Goal: Task Accomplishment & Management: Use online tool/utility

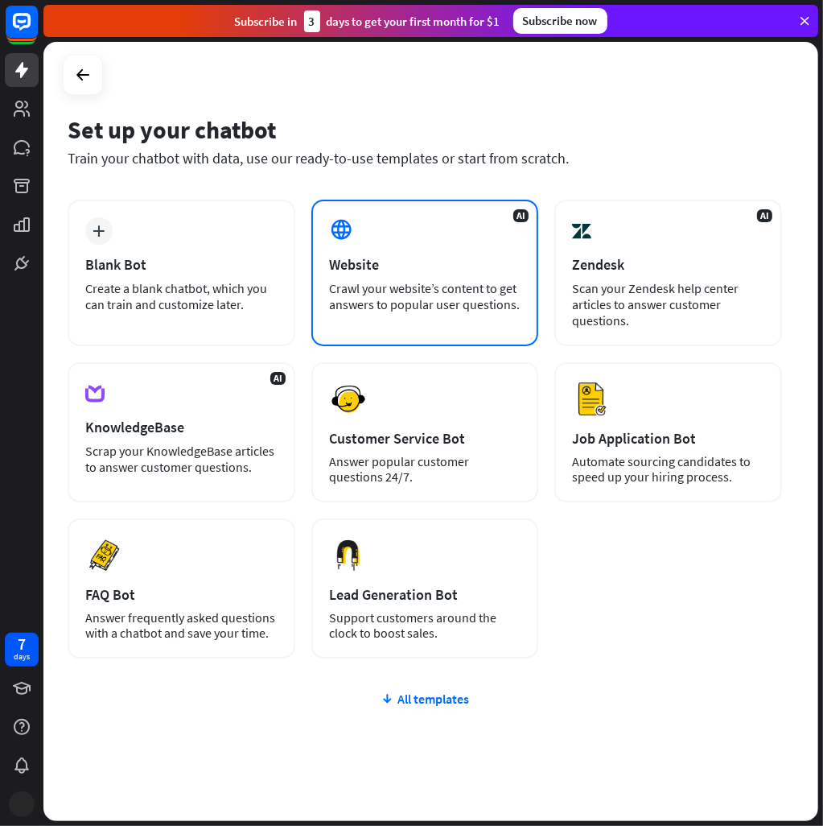
click at [412, 253] on div "AI Website Crawl your website’s content to get answers to popular user question…" at bounding box center [426, 273] width 228 height 147
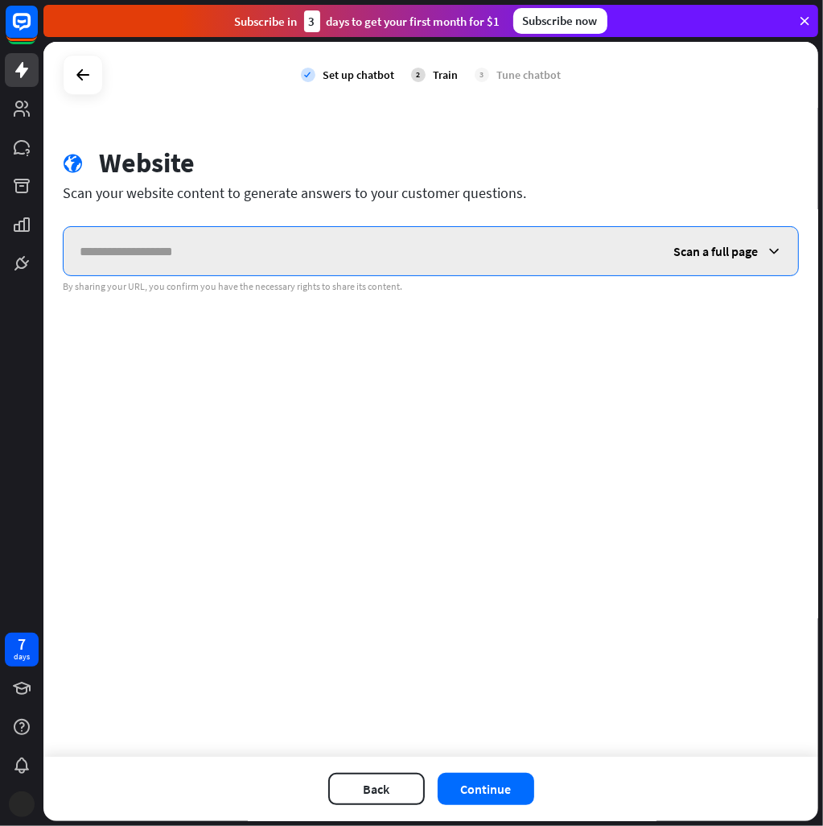
click at [348, 245] on input "text" at bounding box center [361, 251] width 594 height 48
paste input "**********"
type input "**********"
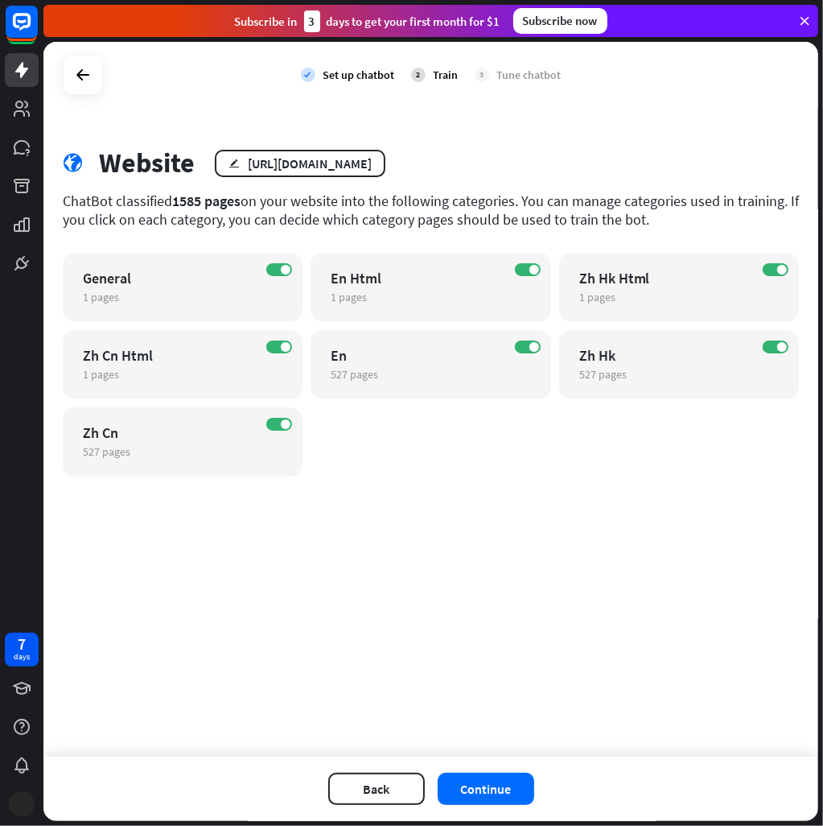
click at [530, 549] on div "check Set up chatbot 2 Train 3 Tune chatbot globe Website edit [URL][DOMAIN_NAM…" at bounding box center [430, 399] width 775 height 715
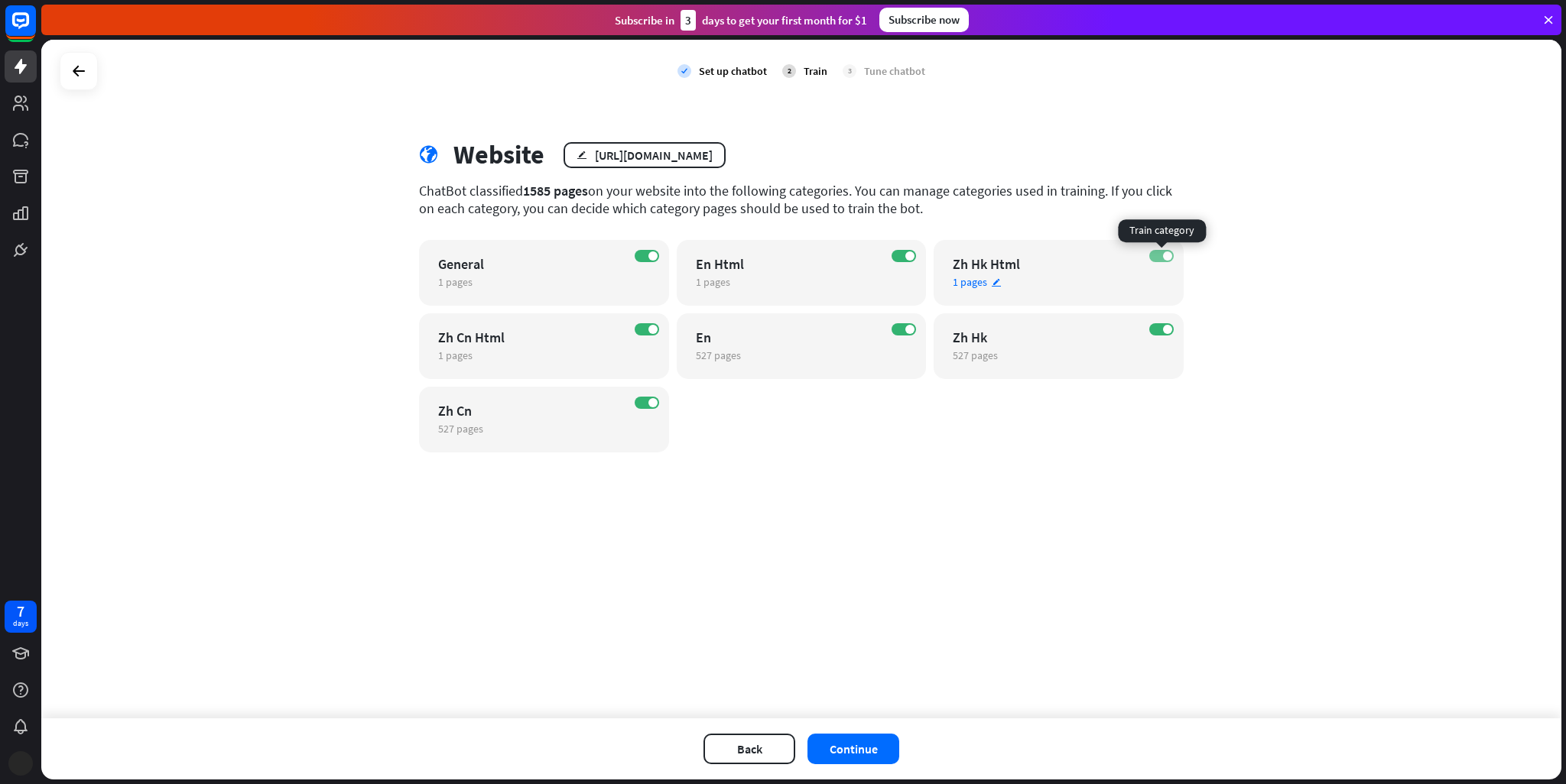
click at [782, 252] on span at bounding box center [1167, 256] width 9 height 9
click at [650, 331] on span at bounding box center [653, 329] width 9 height 9
click at [645, 408] on label "ON" at bounding box center [647, 402] width 25 height 12
click at [782, 330] on span at bounding box center [1167, 329] width 9 height 9
click at [647, 260] on label "ON" at bounding box center [647, 255] width 25 height 12
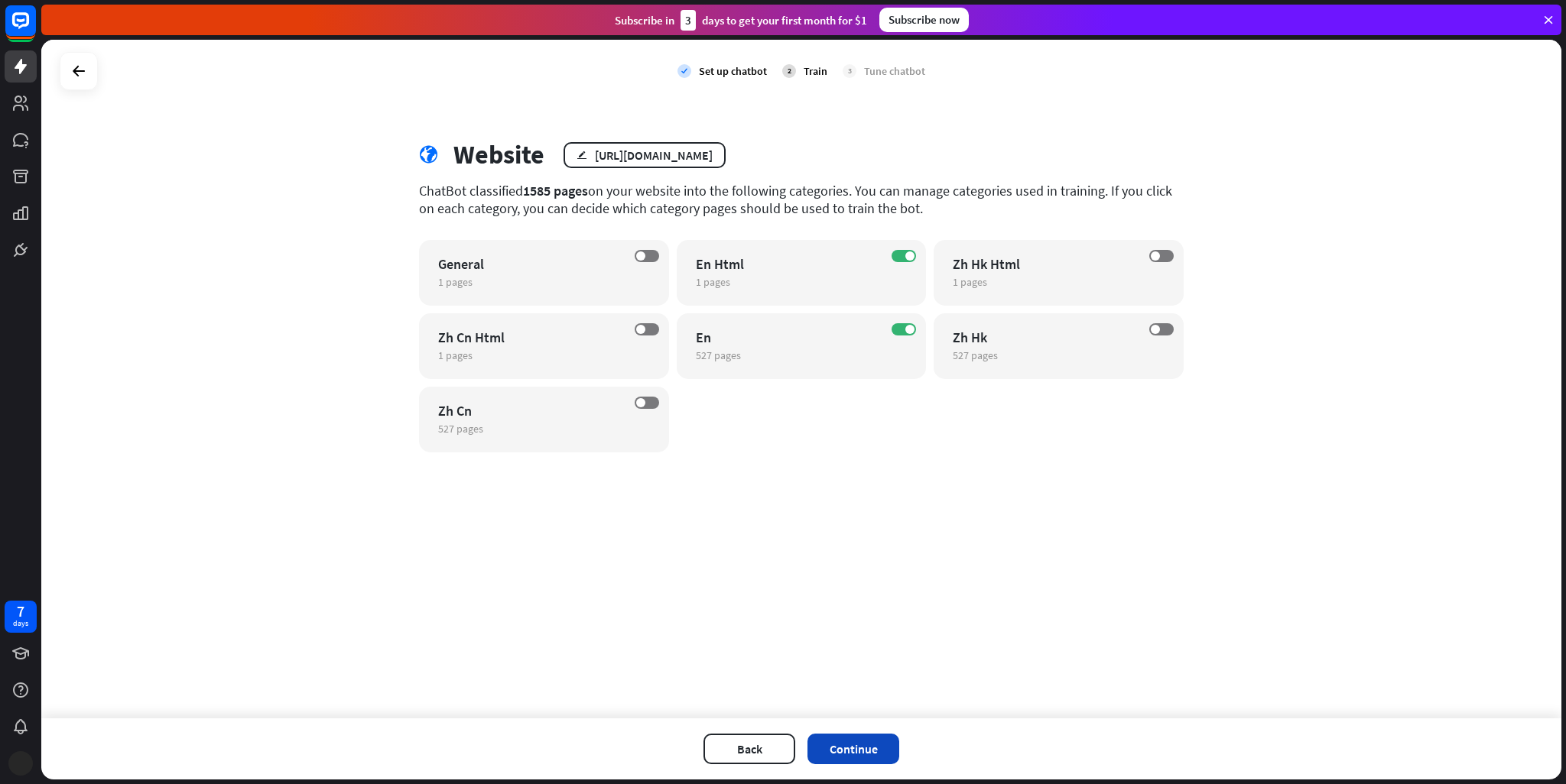
click at [782, 743] on button "Continue" at bounding box center [853, 749] width 92 height 30
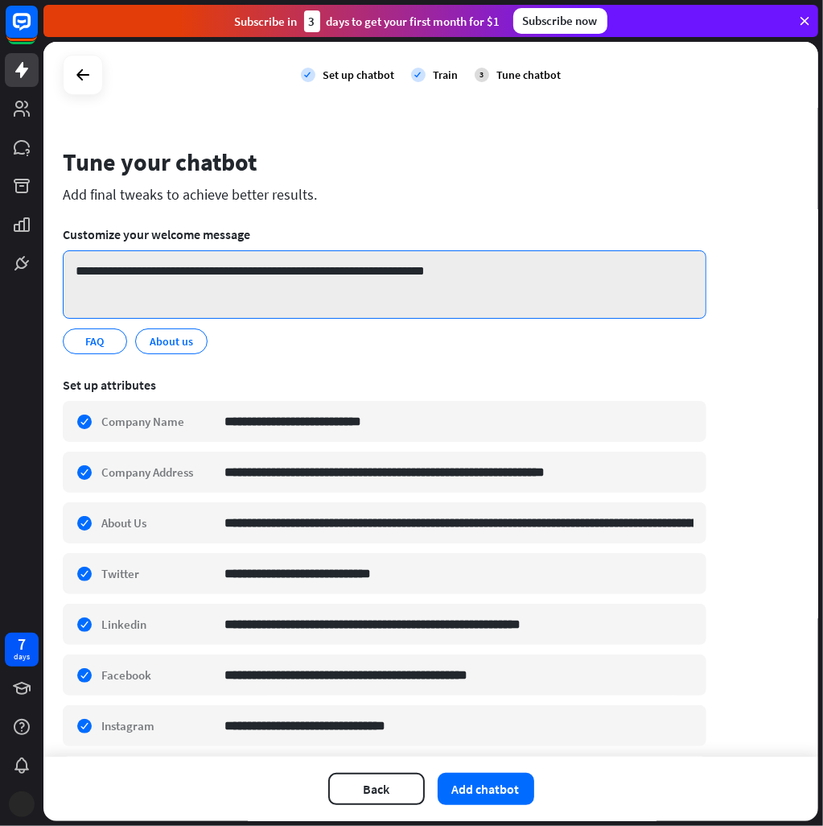
click at [325, 275] on textarea "**********" at bounding box center [385, 284] width 644 height 68
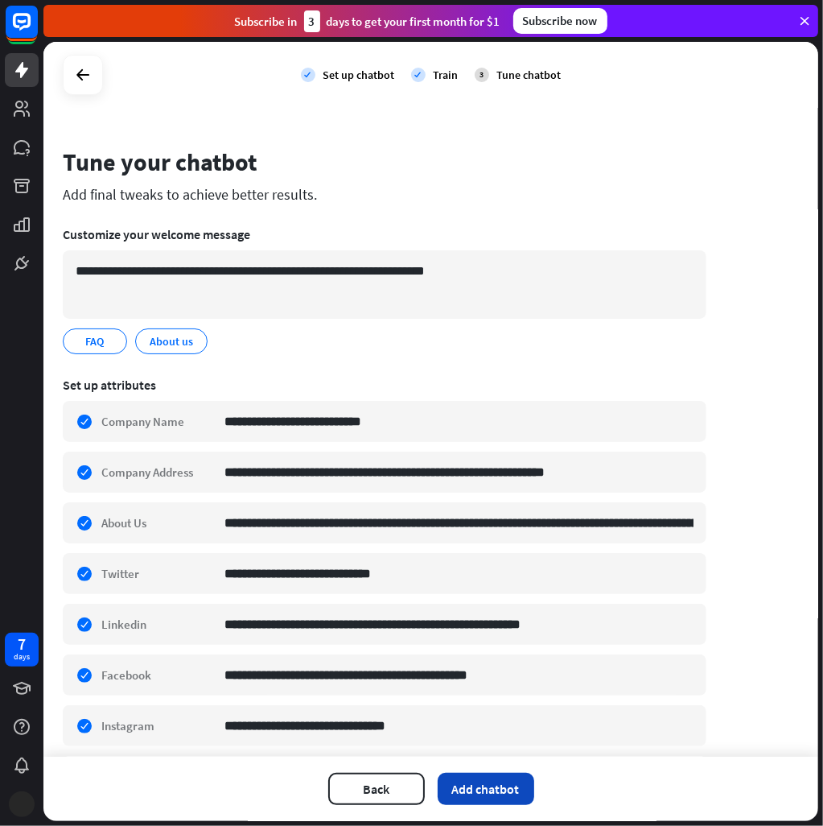
click at [489, 799] on button "Add chatbot" at bounding box center [486, 789] width 97 height 32
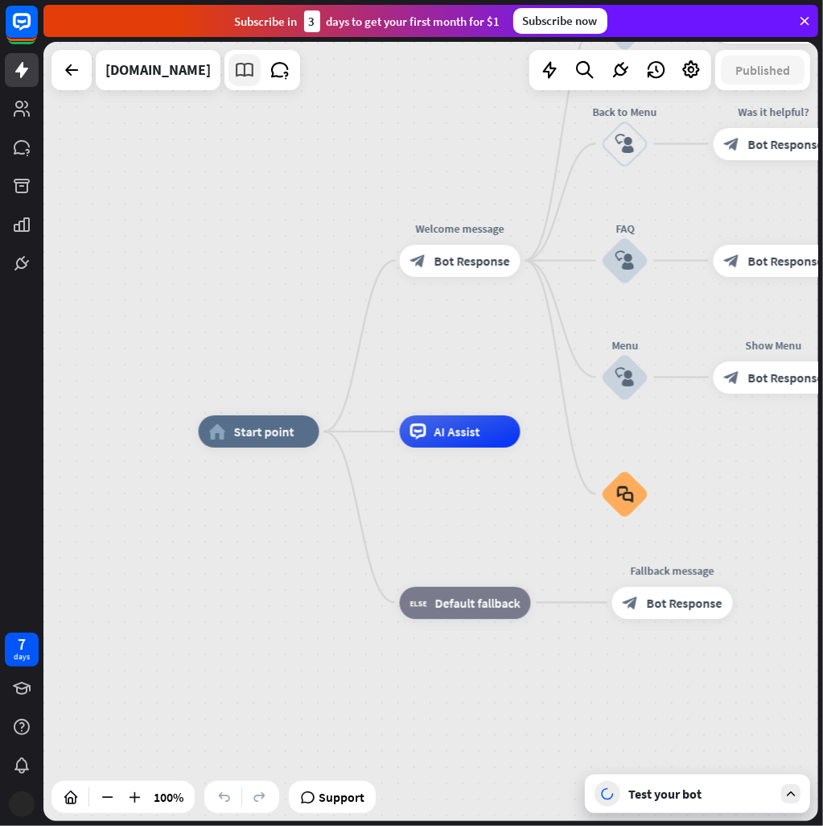
click at [234, 72] on icon at bounding box center [244, 70] width 21 height 21
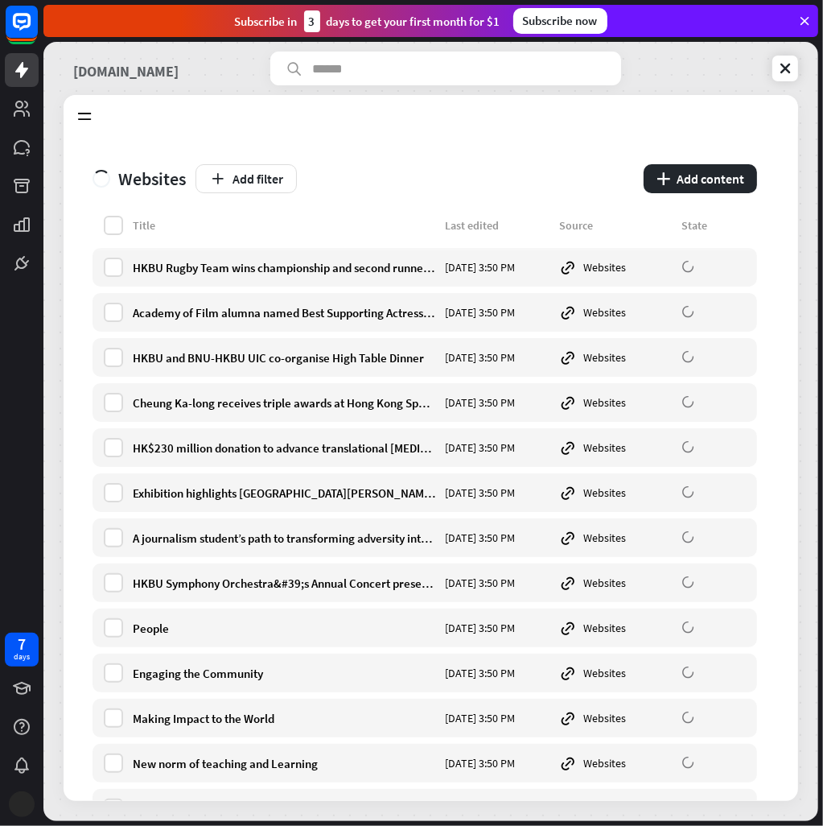
click at [122, 75] on link "[DOMAIN_NAME]" at bounding box center [125, 69] width 105 height 34
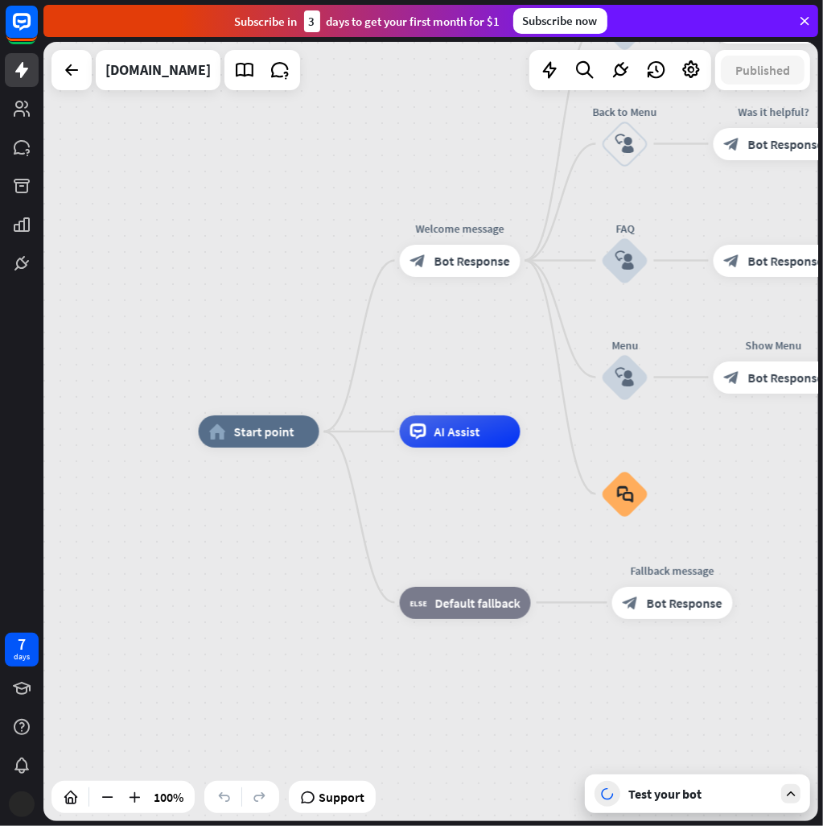
click at [653, 799] on div "Test your bot" at bounding box center [701, 794] width 145 height 16
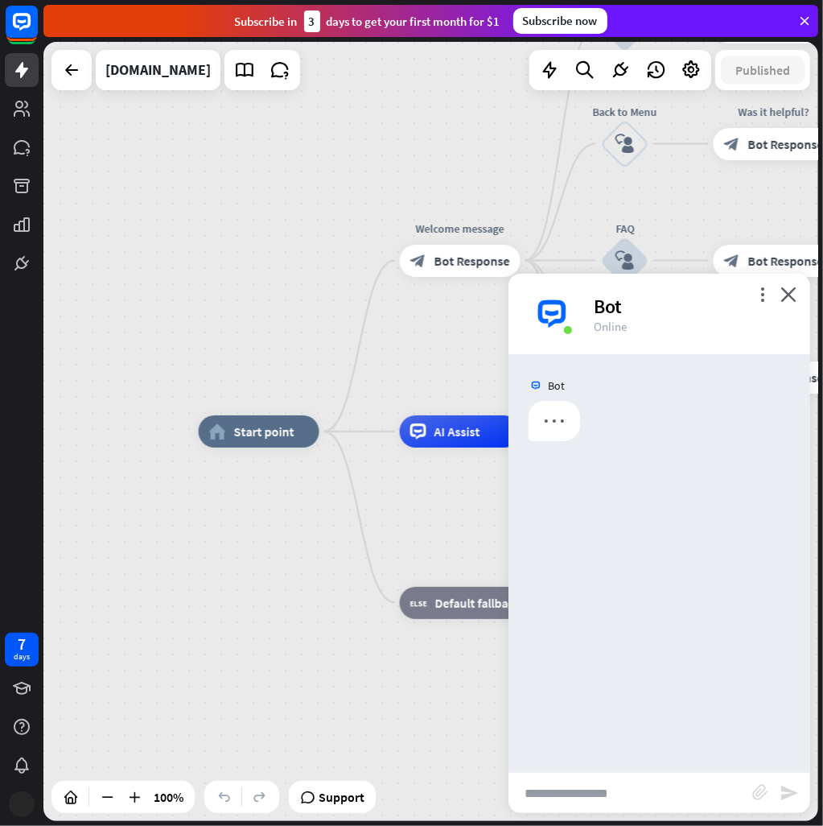
click at [644, 797] on input "text" at bounding box center [631, 793] width 244 height 40
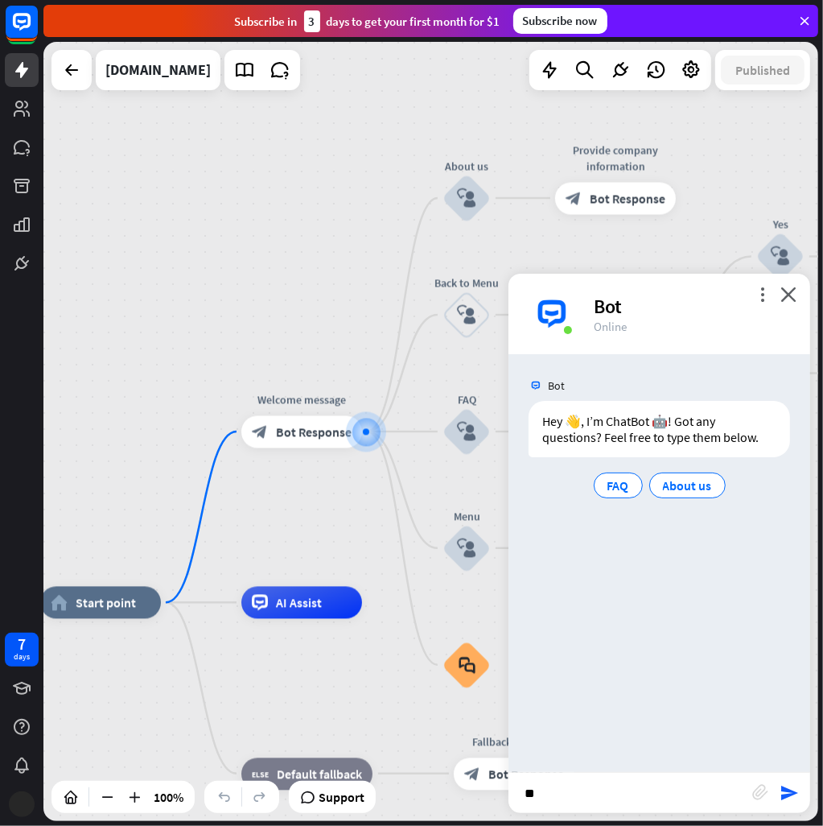
type input "*"
type input "**********"
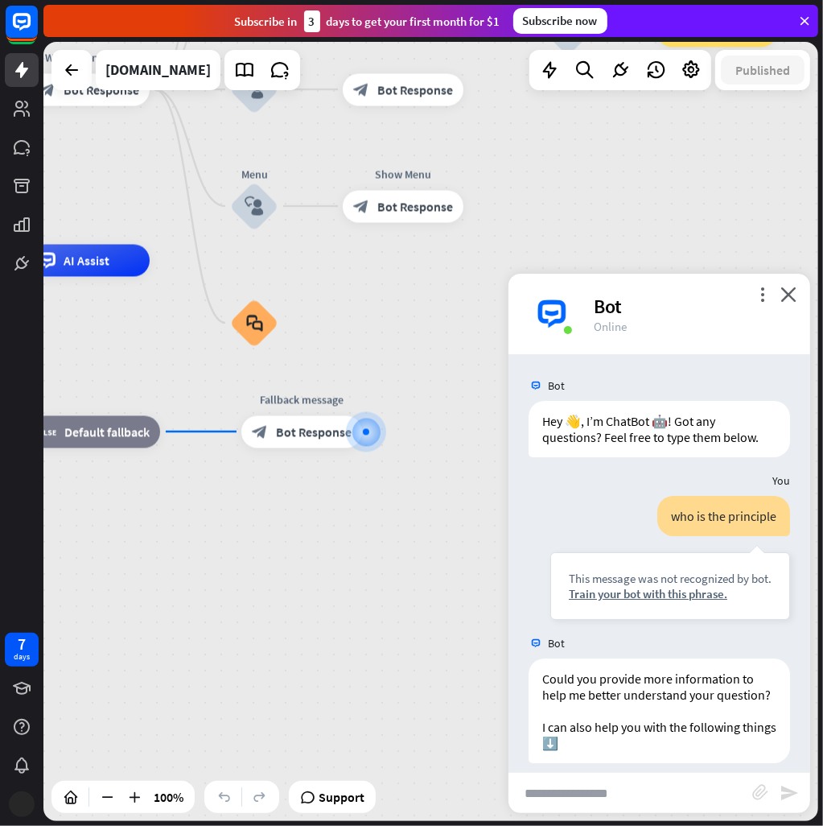
scroll to position [75, 0]
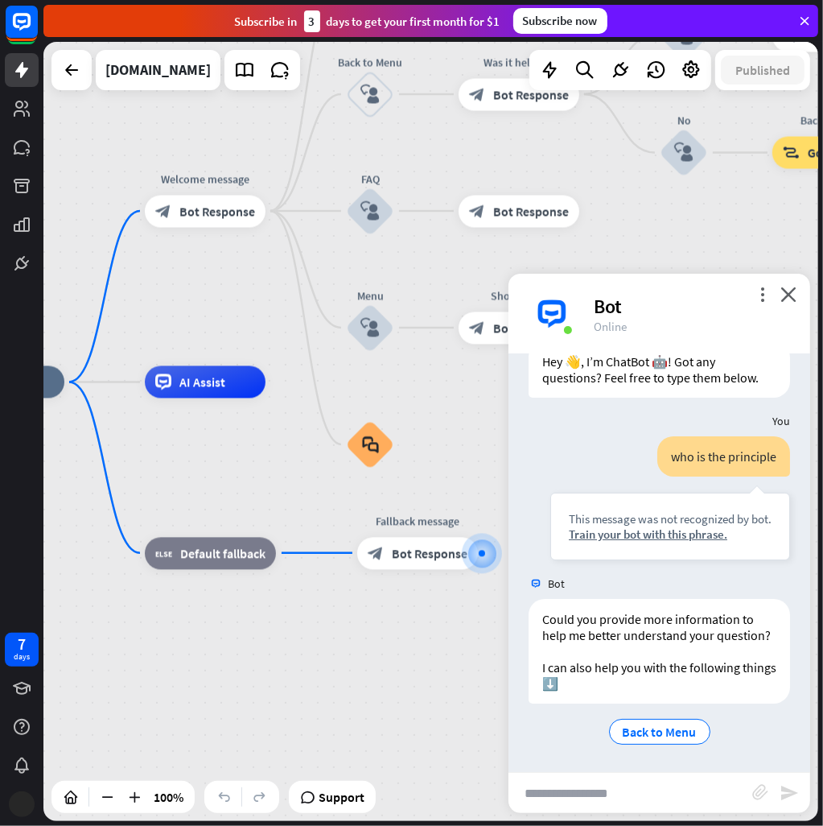
drag, startPoint x: 287, startPoint y: 637, endPoint x: 404, endPoint y: 761, distance: 170.8
click at [404, 761] on div "home_2 Start point Welcome message block_bot_response Bot Response About us blo…" at bounding box center [331, 771] width 775 height 779
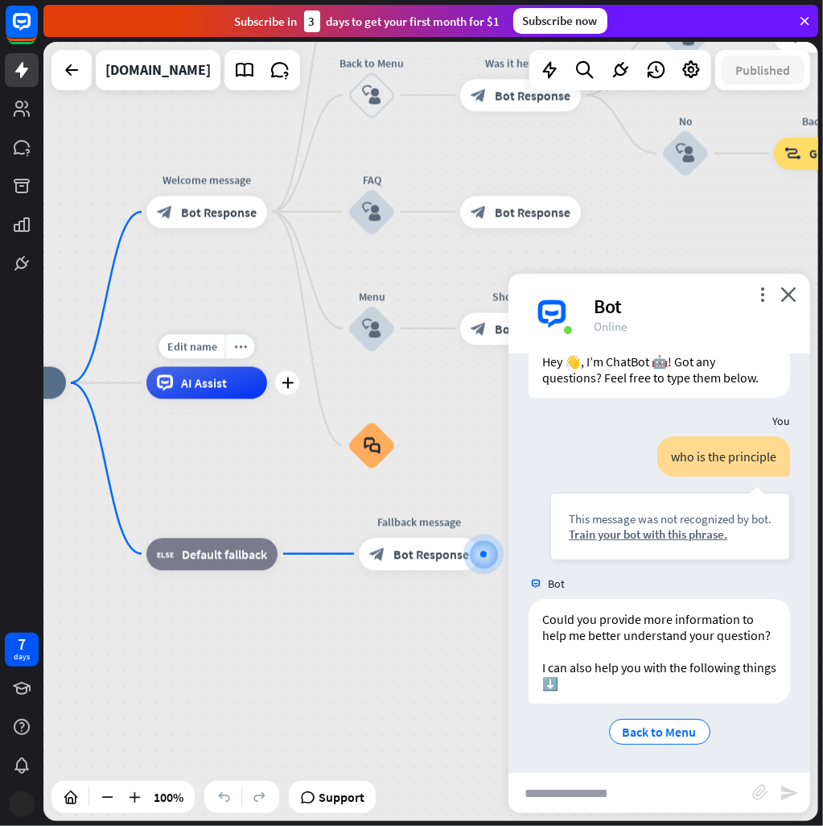
drag, startPoint x: 198, startPoint y: 390, endPoint x: 282, endPoint y: 429, distance: 92.2
click at [267, 399] on div "Edit name more_horiz plus AI Assist" at bounding box center [207, 383] width 121 height 32
click at [105, 389] on div "home_2 Start point Welcome message block_bot_response Bot Response About us blo…" at bounding box center [332, 772] width 775 height 779
click at [589, 796] on input "text" at bounding box center [631, 793] width 244 height 40
type input "**********"
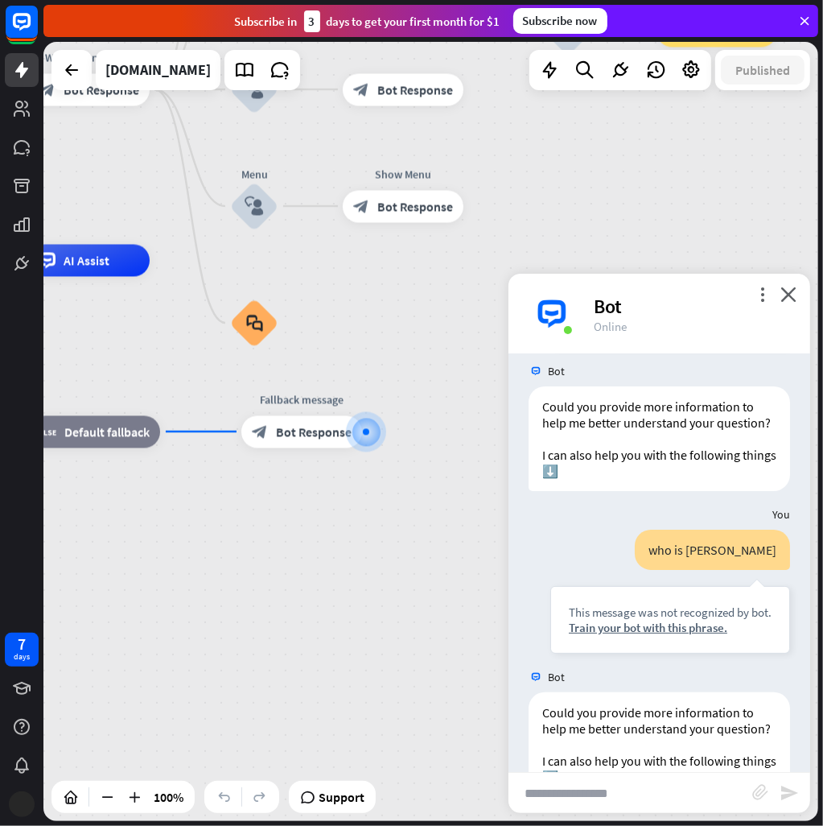
scroll to position [396, 0]
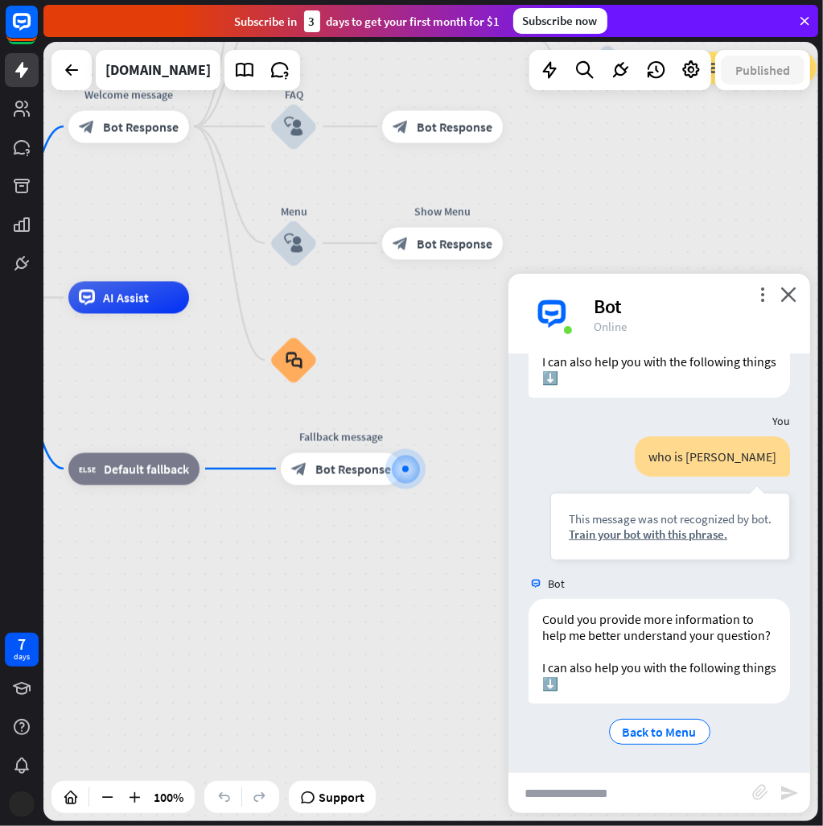
drag, startPoint x: 380, startPoint y: 291, endPoint x: 216, endPoint y: 233, distance: 174.1
click at [427, 334] on div "home_2 Start point Welcome message block_bot_response Bot Response About us blo…" at bounding box center [254, 687] width 775 height 779
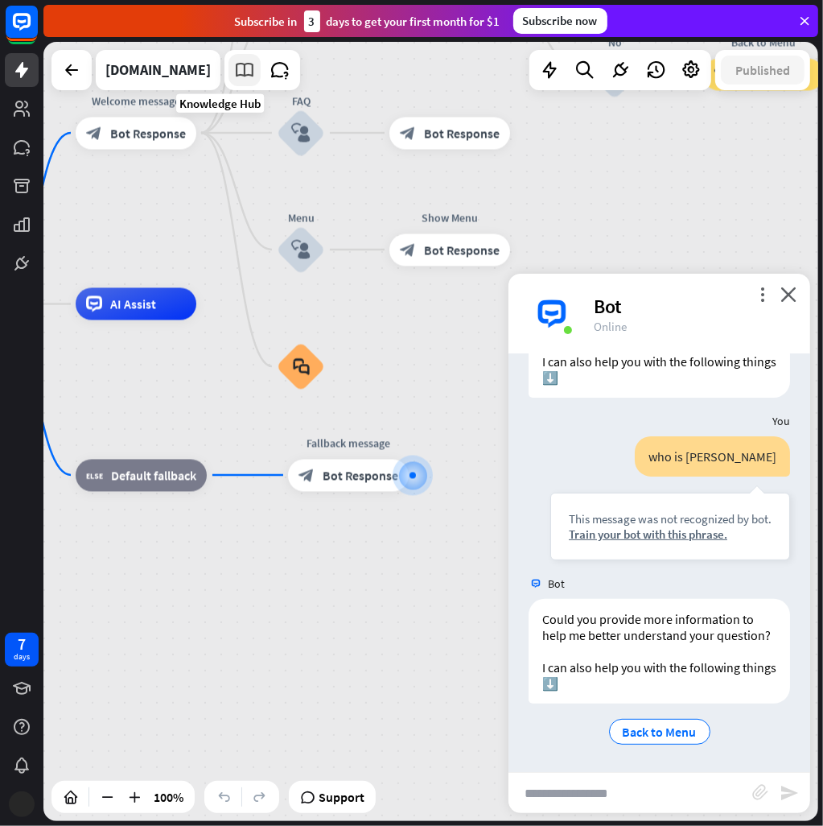
click at [234, 79] on icon at bounding box center [244, 70] width 21 height 21
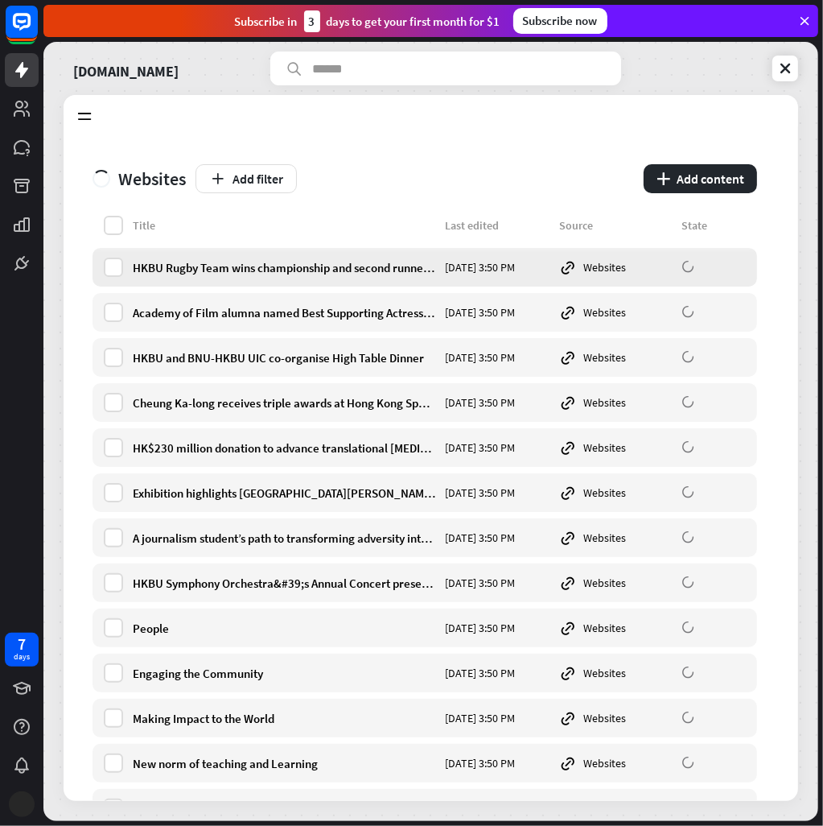
click at [167, 258] on div "HKBU Rugby Team wins championship and second runner-up titles at intercollegiat…" at bounding box center [425, 267] width 665 height 39
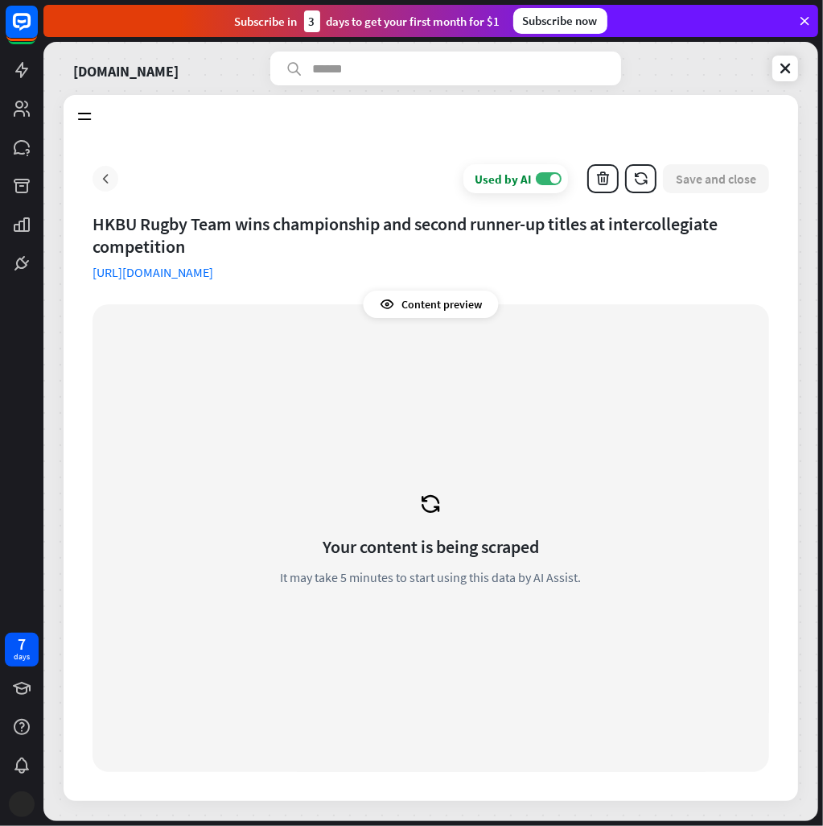
click at [111, 173] on icon at bounding box center [105, 179] width 16 height 16
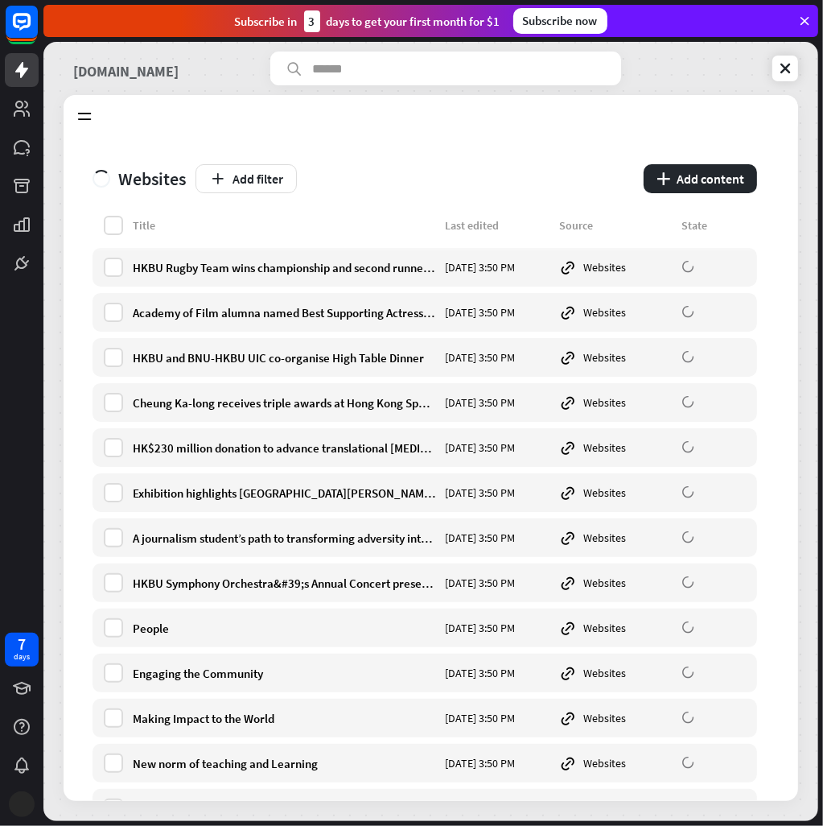
click at [94, 74] on link "[DOMAIN_NAME]" at bounding box center [125, 69] width 105 height 34
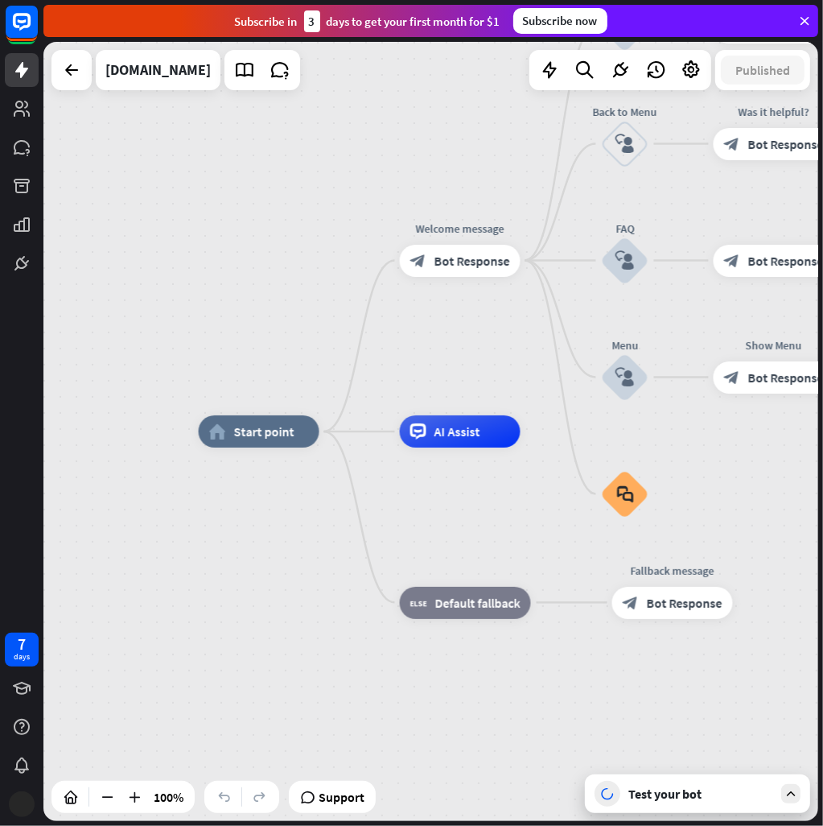
click at [629, 791] on div "Test your bot" at bounding box center [701, 794] width 145 height 16
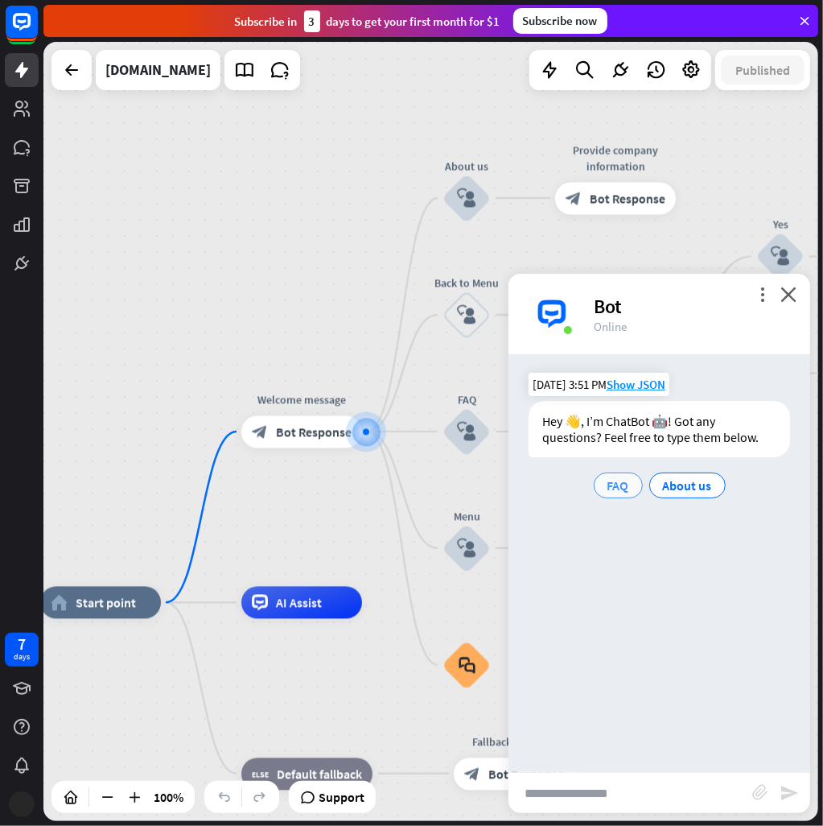
click at [609, 485] on span "FAQ" at bounding box center [619, 485] width 22 height 16
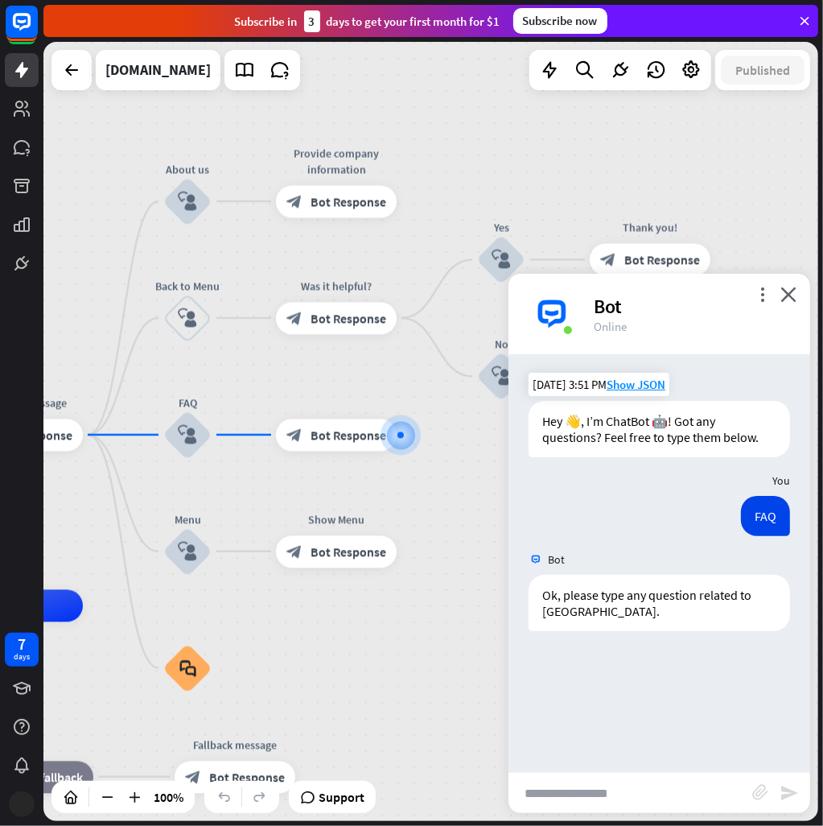
drag, startPoint x: 351, startPoint y: 654, endPoint x: 386, endPoint y: 658, distance: 34.8
click at [625, 793] on input "text" at bounding box center [631, 793] width 244 height 40
type input "*********"
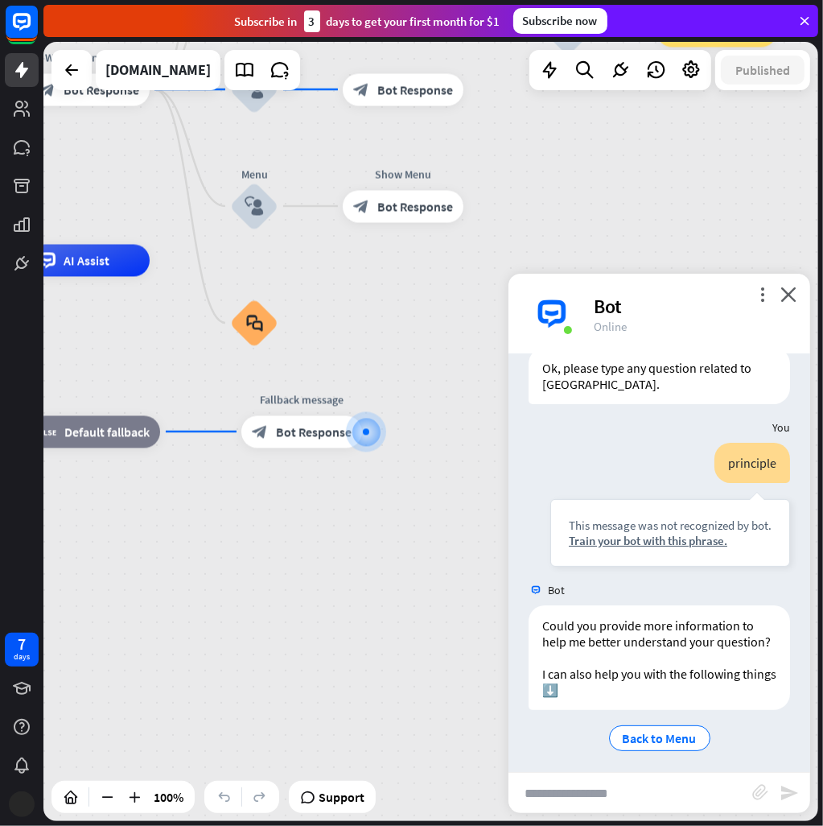
scroll to position [249, 0]
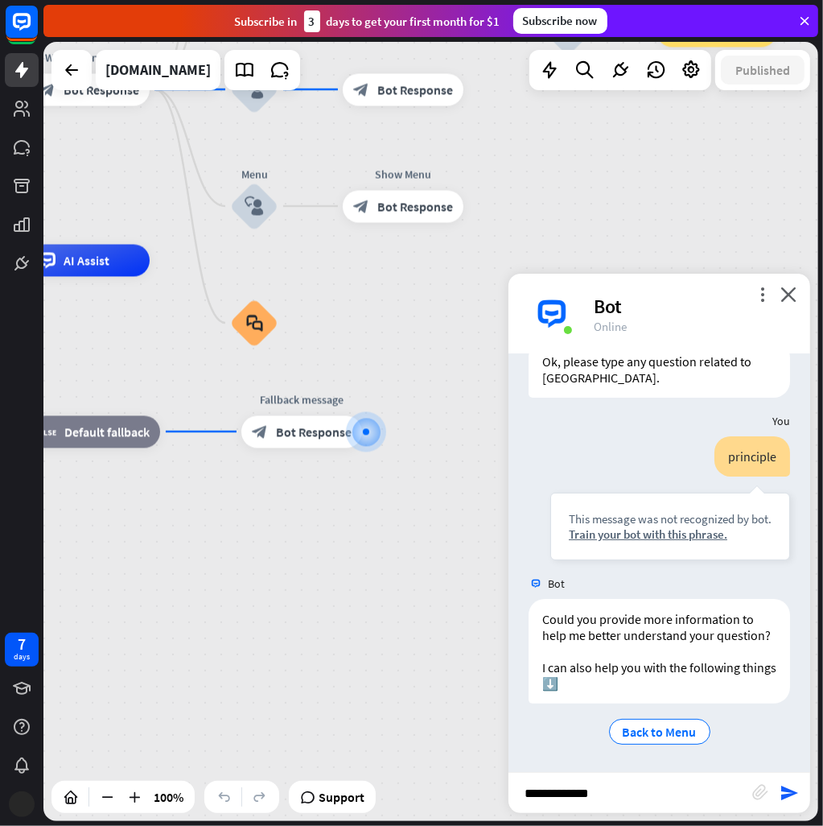
type input "**********"
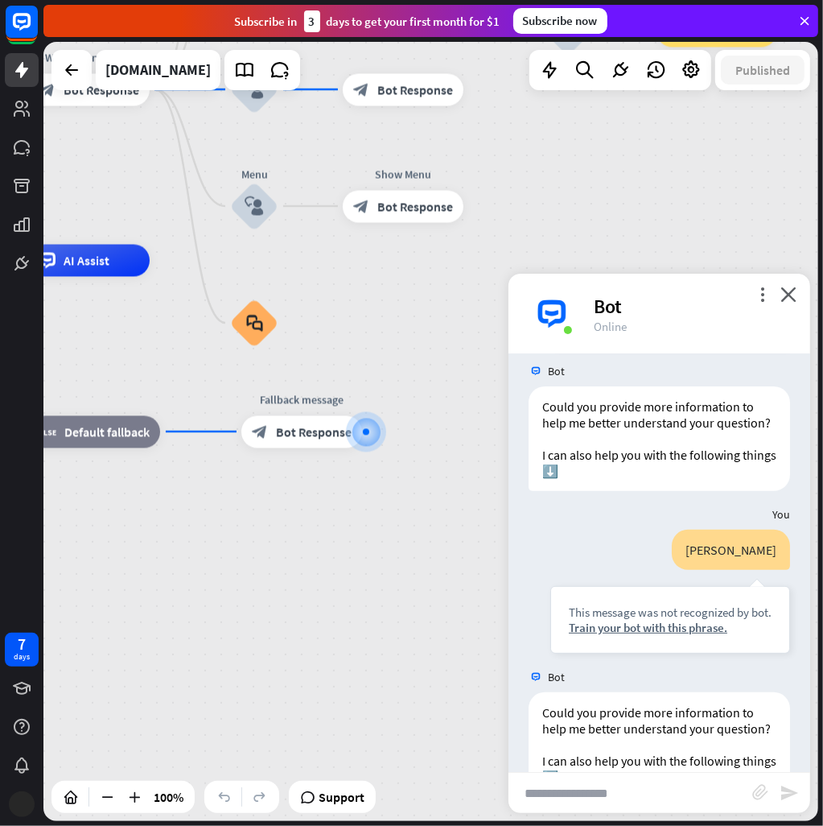
scroll to position [570, 0]
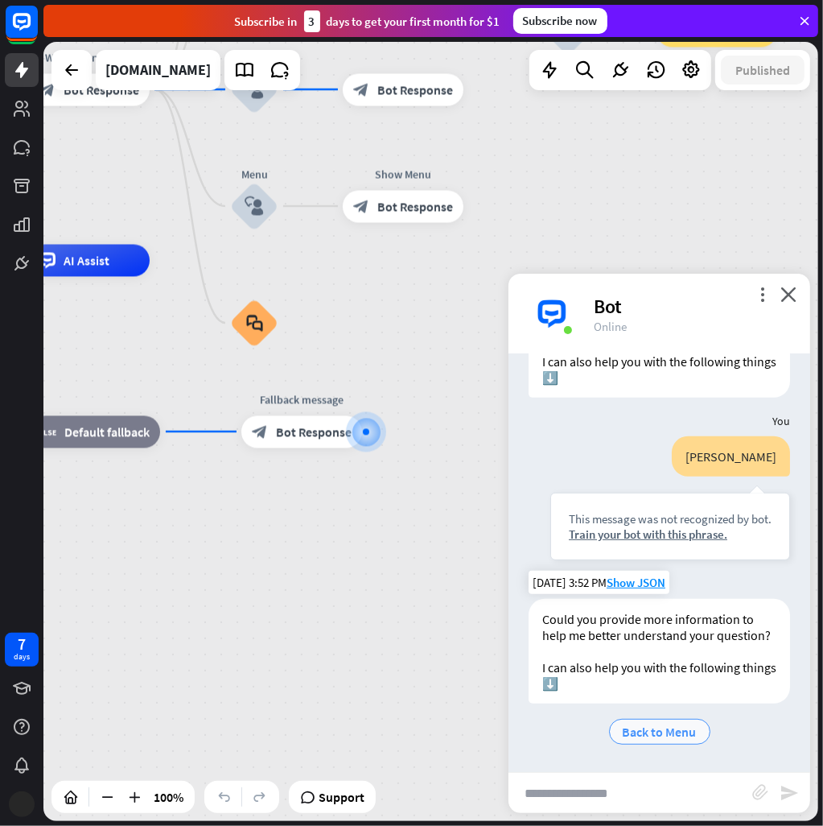
click at [660, 728] on span "Back to Menu" at bounding box center [660, 732] width 74 height 16
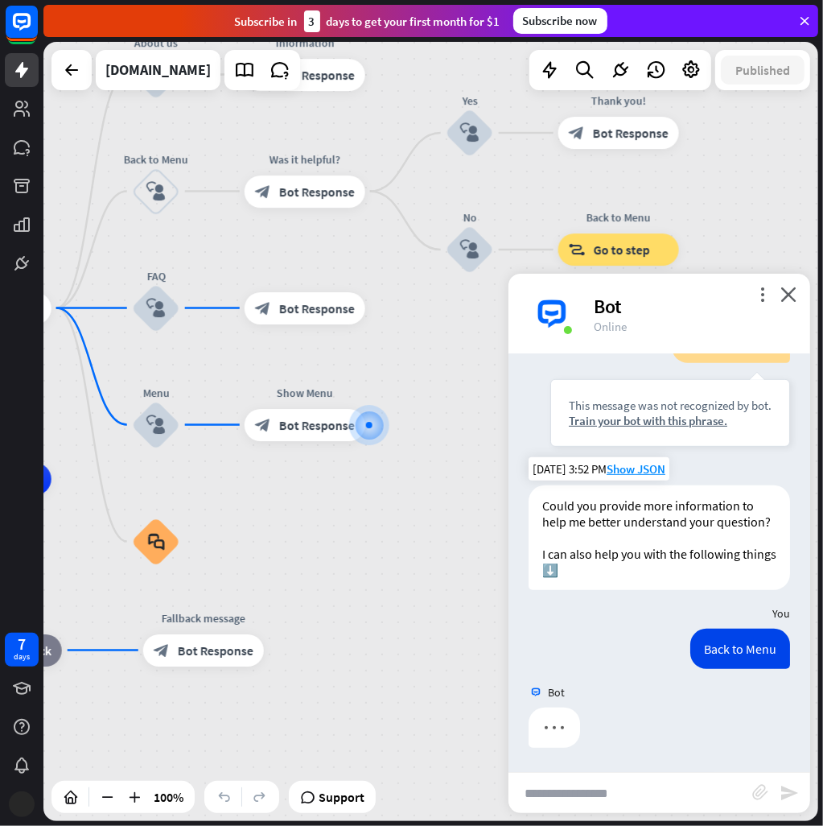
scroll to position [684, 0]
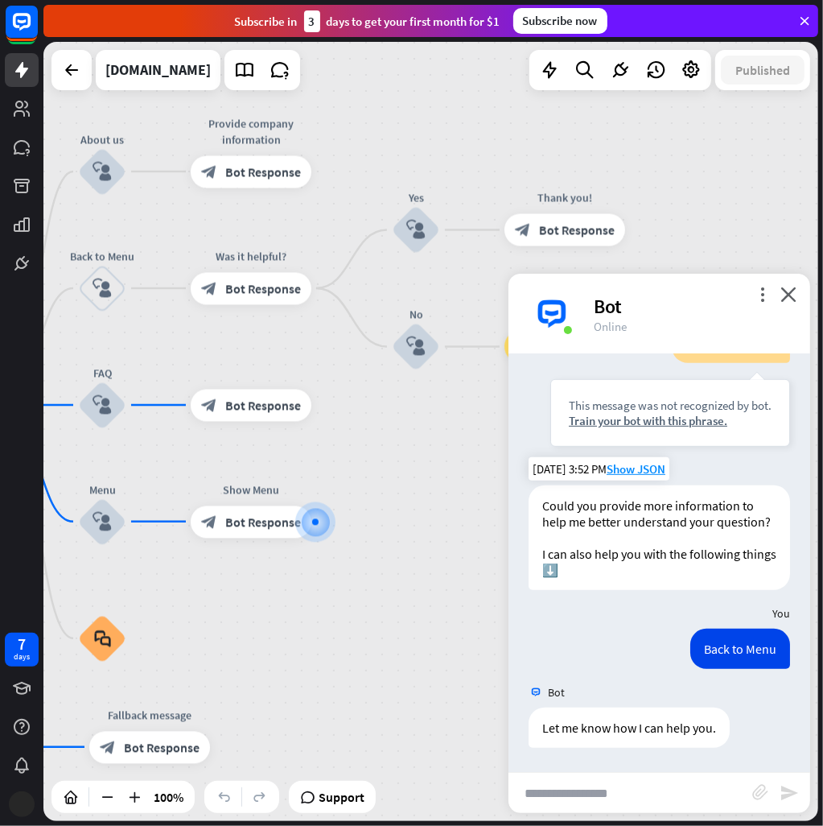
drag, startPoint x: 379, startPoint y: 621, endPoint x: 348, endPoint y: 714, distance: 98.5
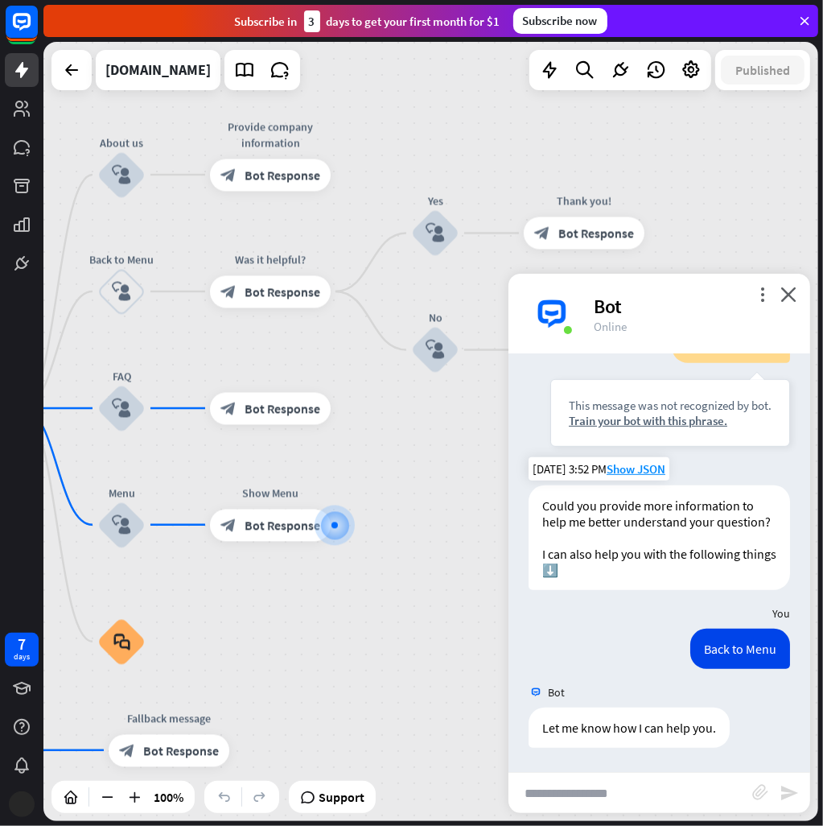
click at [642, 788] on input "text" at bounding box center [631, 793] width 244 height 40
type input "**********"
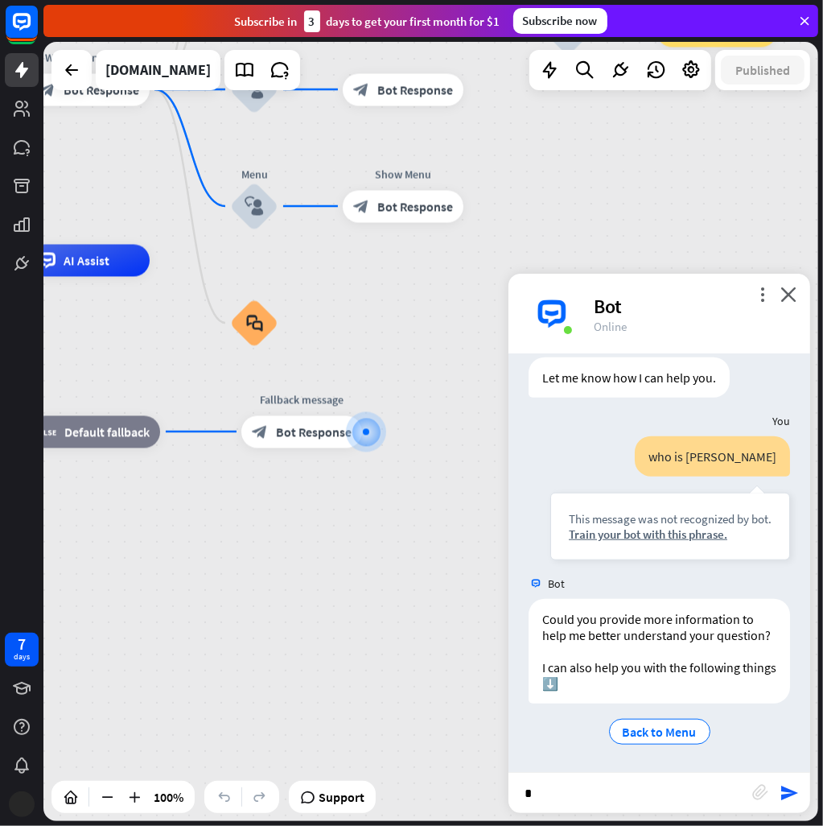
scroll to position [1050, 0]
type input "*"
click at [77, 72] on icon at bounding box center [71, 69] width 19 height 19
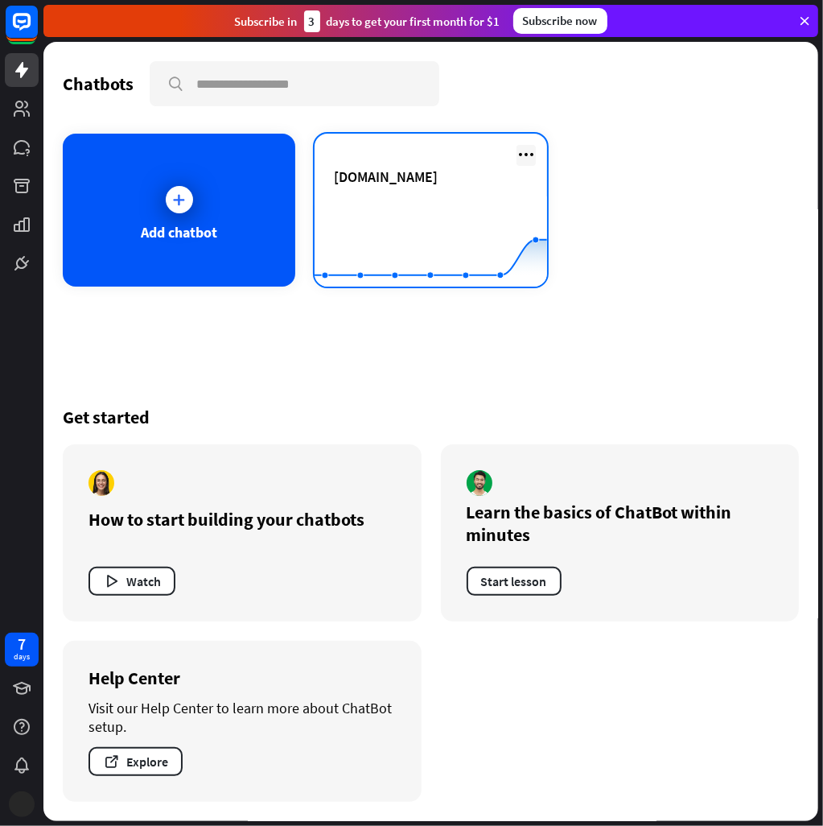
click at [522, 151] on icon at bounding box center [526, 154] width 19 height 19
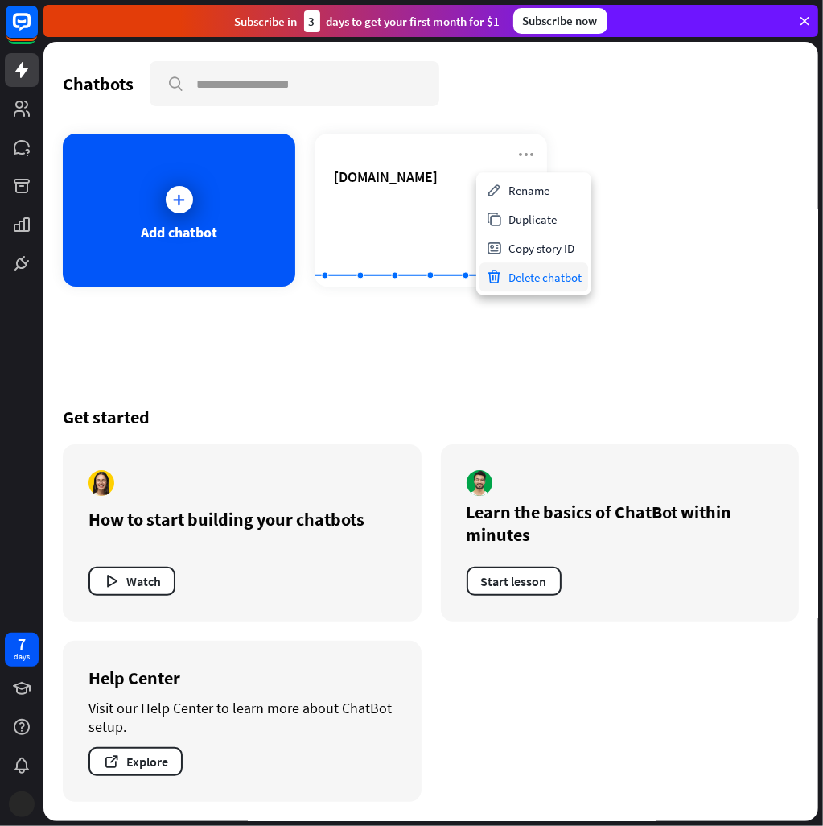
click at [563, 283] on div "Delete chatbot" at bounding box center [534, 276] width 109 height 29
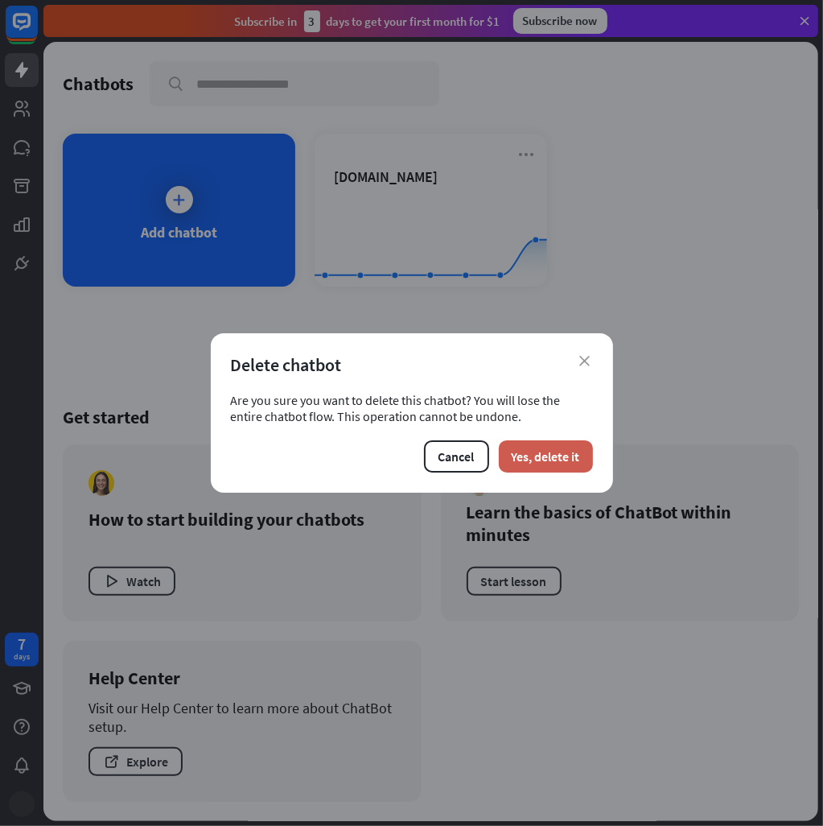
click at [530, 456] on button "Yes, delete it" at bounding box center [546, 456] width 94 height 32
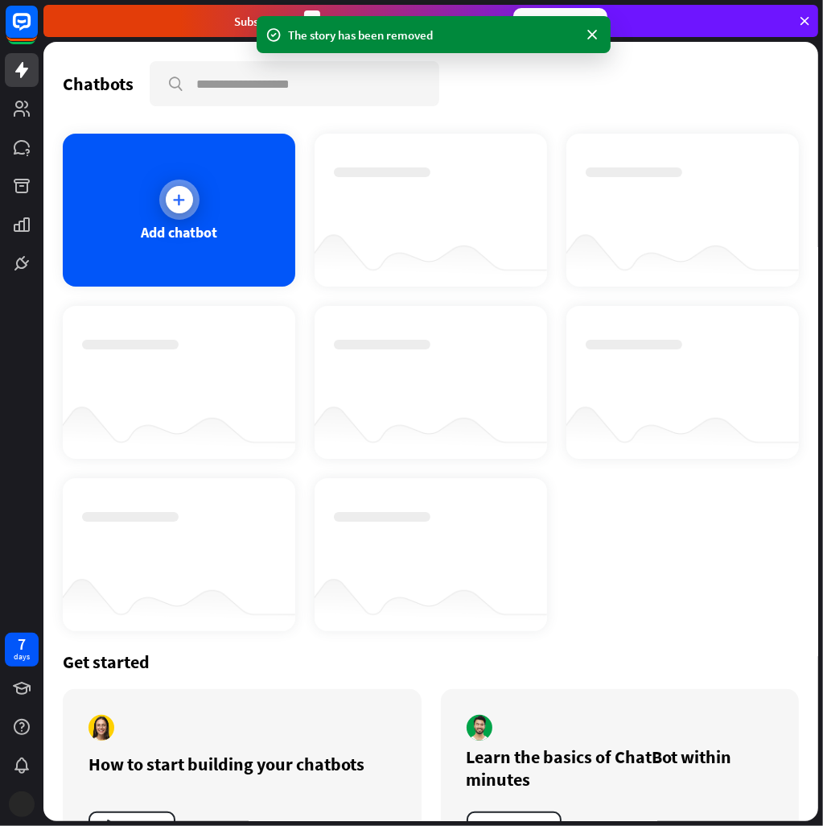
click at [196, 201] on div at bounding box center [179, 200] width 40 height 40
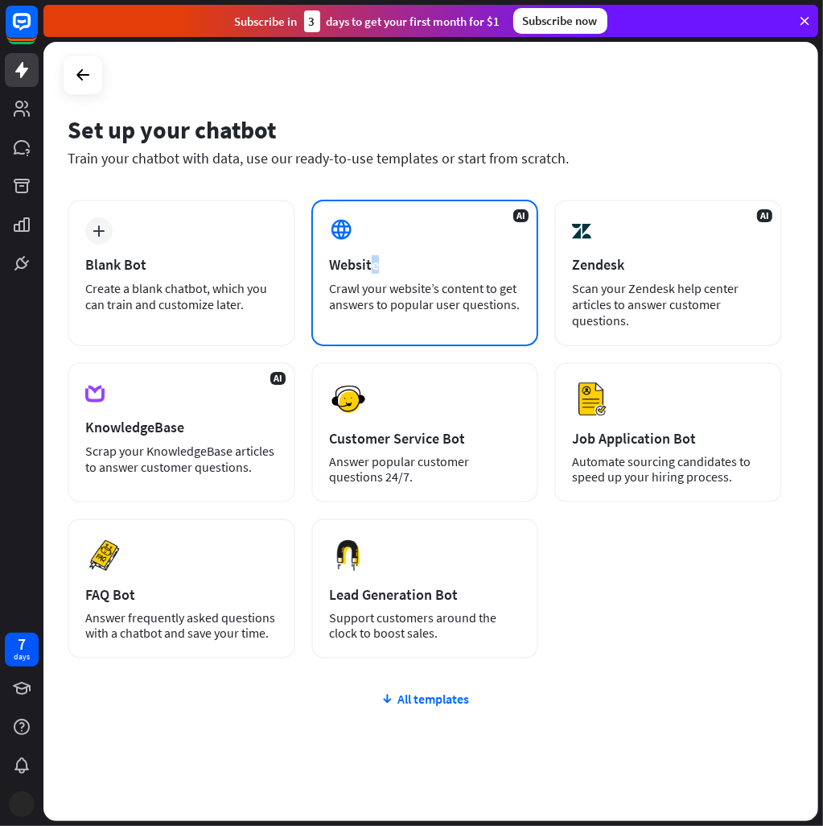
drag, startPoint x: 382, startPoint y: 262, endPoint x: 373, endPoint y: 262, distance: 8.9
click at [373, 262] on div "Website" at bounding box center [425, 264] width 192 height 19
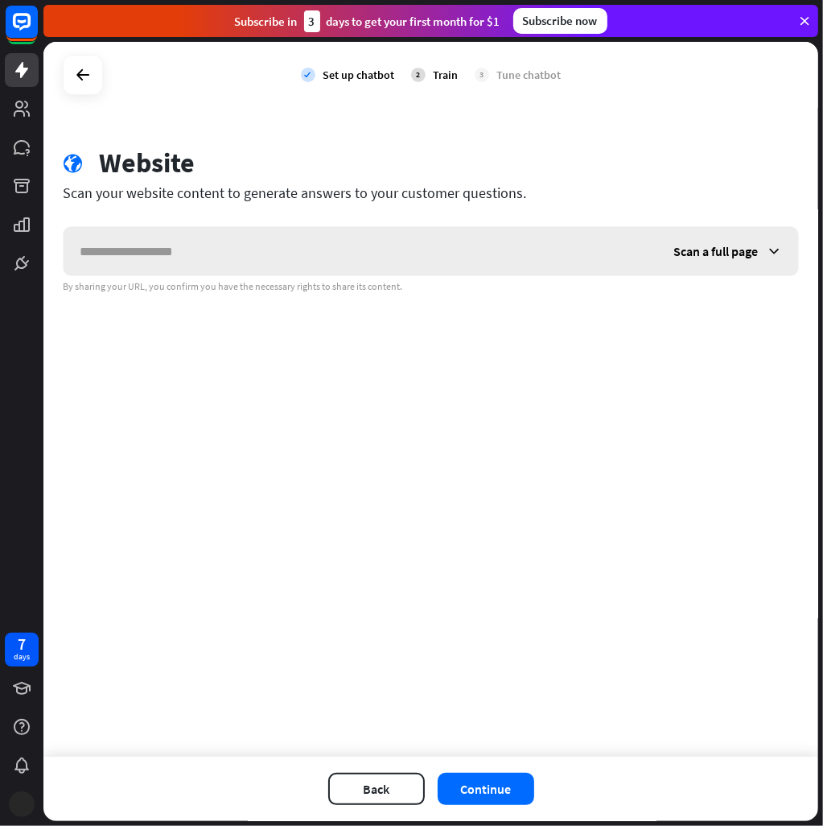
click at [277, 252] on input "text" at bounding box center [361, 251] width 594 height 48
type input "**********"
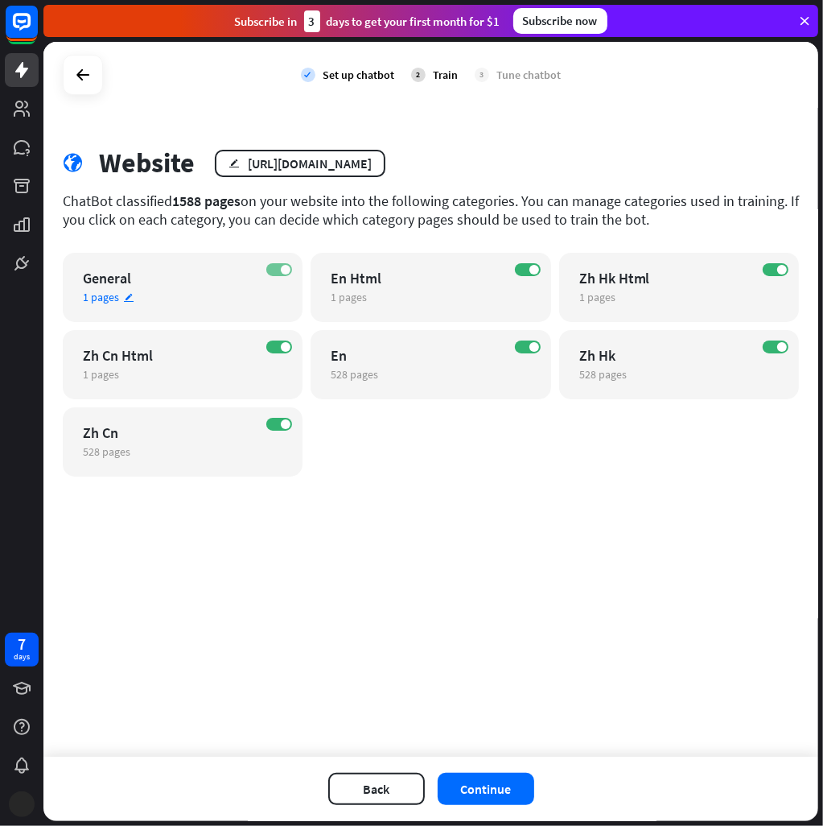
click at [279, 271] on label "ON" at bounding box center [279, 269] width 26 height 13
click at [287, 345] on span at bounding box center [286, 347] width 10 height 10
click at [279, 426] on label "ON" at bounding box center [279, 424] width 26 height 13
click at [776, 347] on label "ON" at bounding box center [776, 347] width 26 height 13
click at [780, 265] on span at bounding box center [783, 270] width 10 height 10
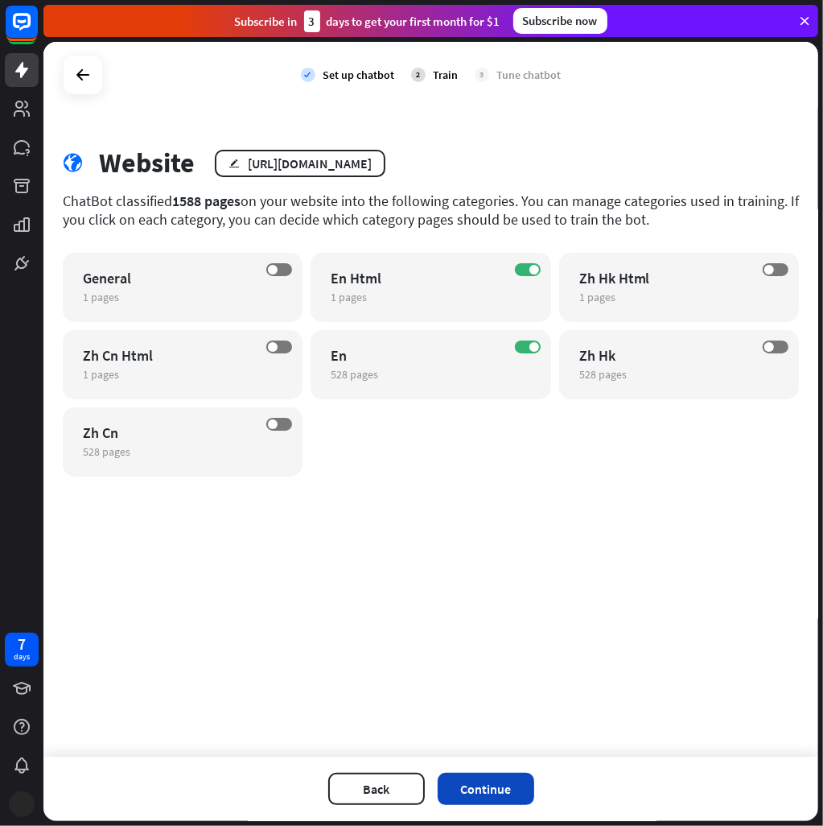
click at [522, 793] on button "Continue" at bounding box center [486, 789] width 97 height 32
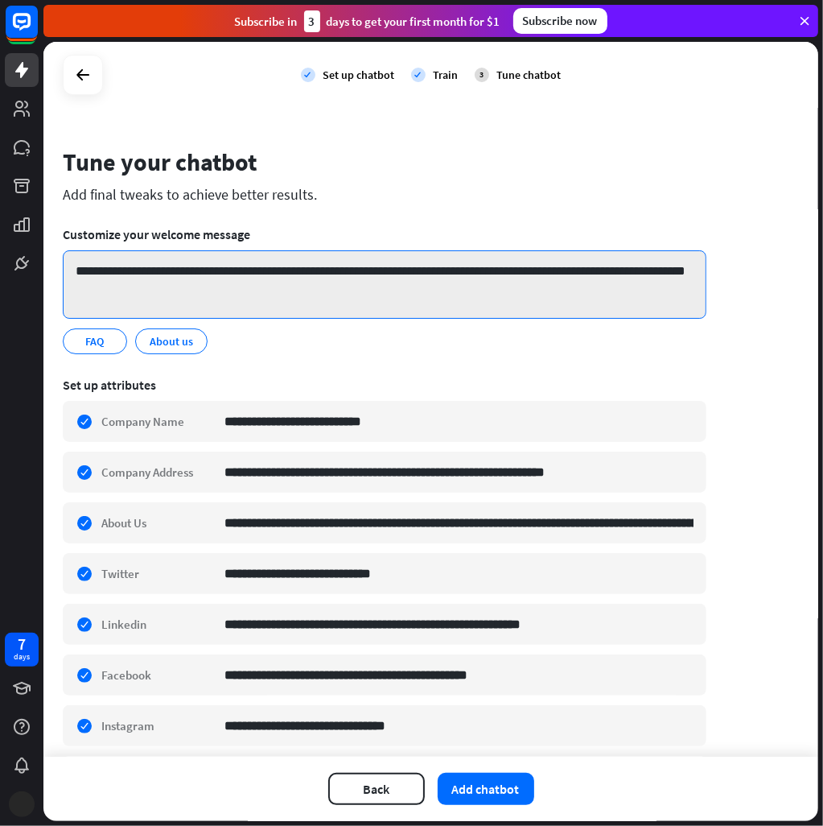
drag, startPoint x: 214, startPoint y: 271, endPoint x: 166, endPoint y: 278, distance: 48.7
click at [166, 278] on textarea "**********" at bounding box center [385, 284] width 644 height 68
click at [215, 309] on textarea "**********" at bounding box center [385, 284] width 644 height 68
drag, startPoint x: 180, startPoint y: 299, endPoint x: -57, endPoint y: 254, distance: 240.9
click at [0, 254] on html "**********" at bounding box center [411, 413] width 823 height 826
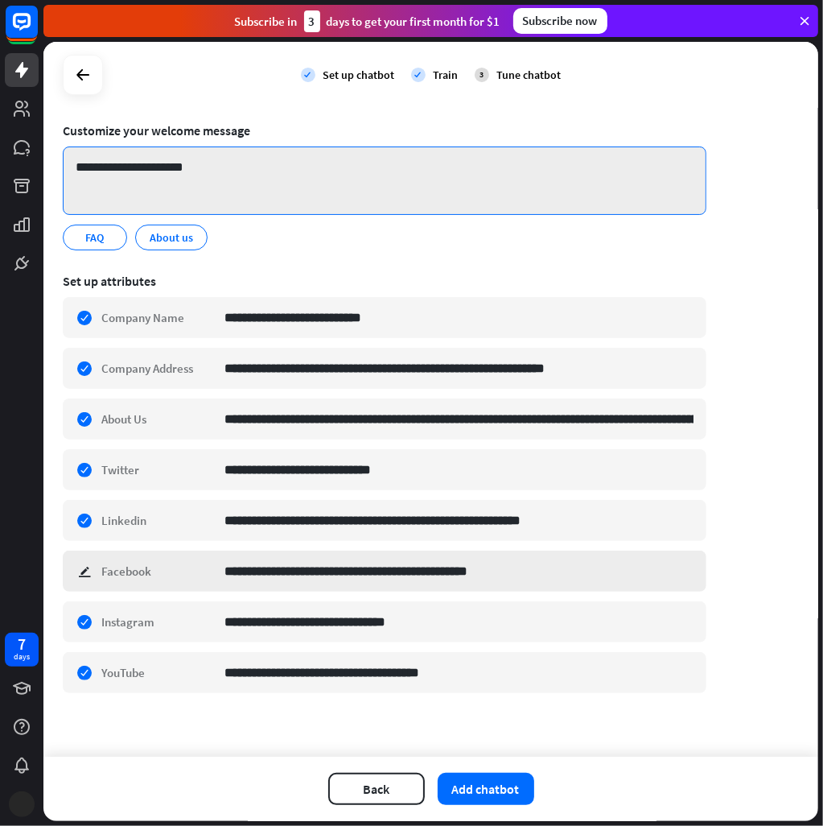
scroll to position [106, 0]
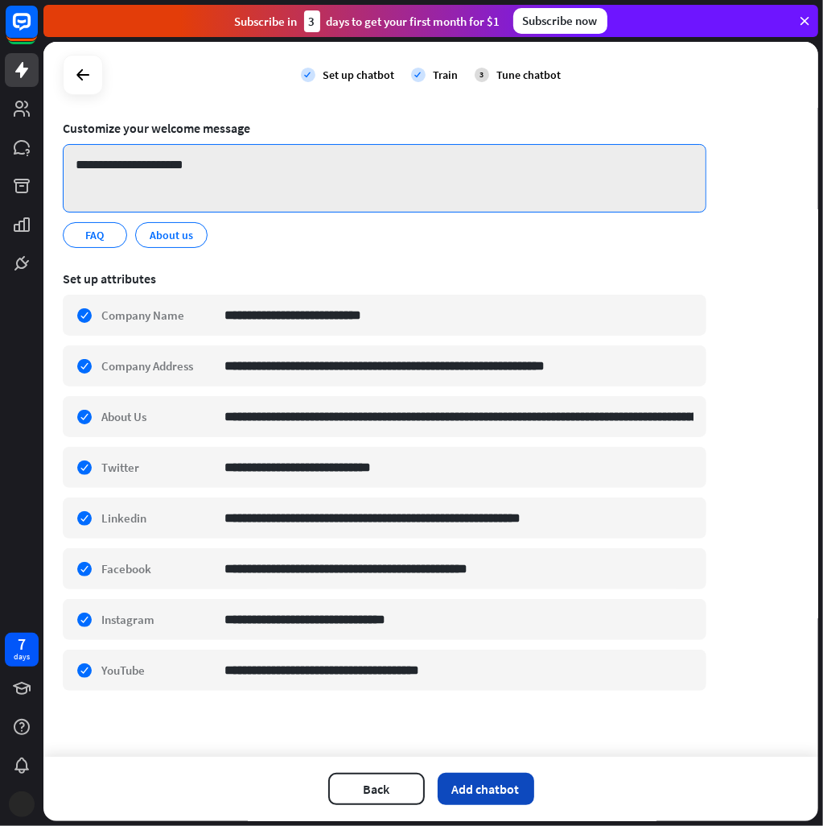
type textarea "**********"
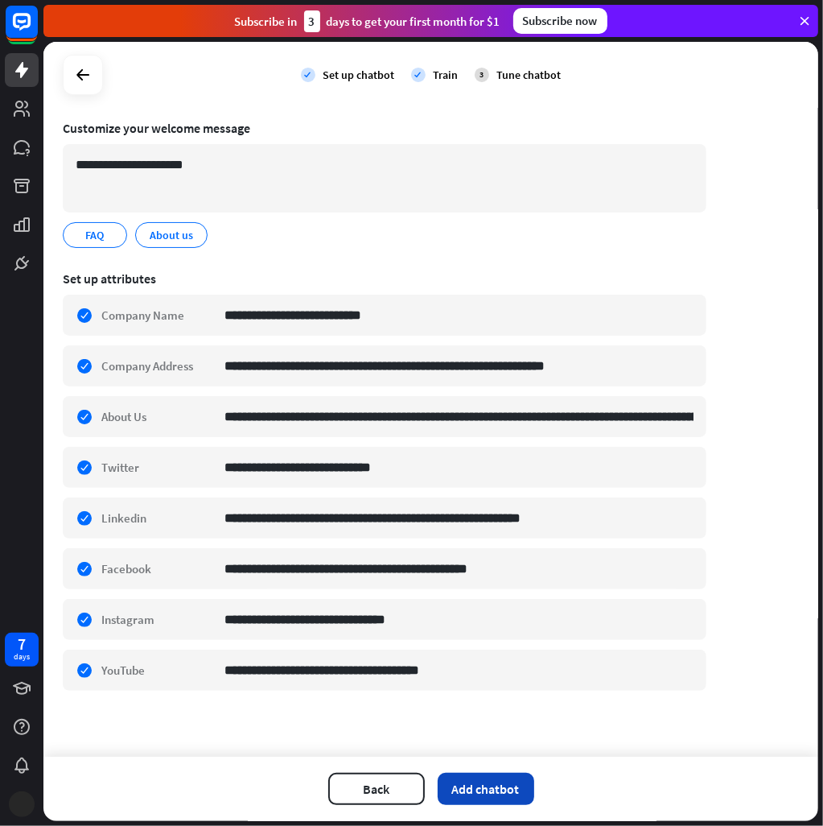
click at [493, 799] on button "Add chatbot" at bounding box center [486, 789] width 97 height 32
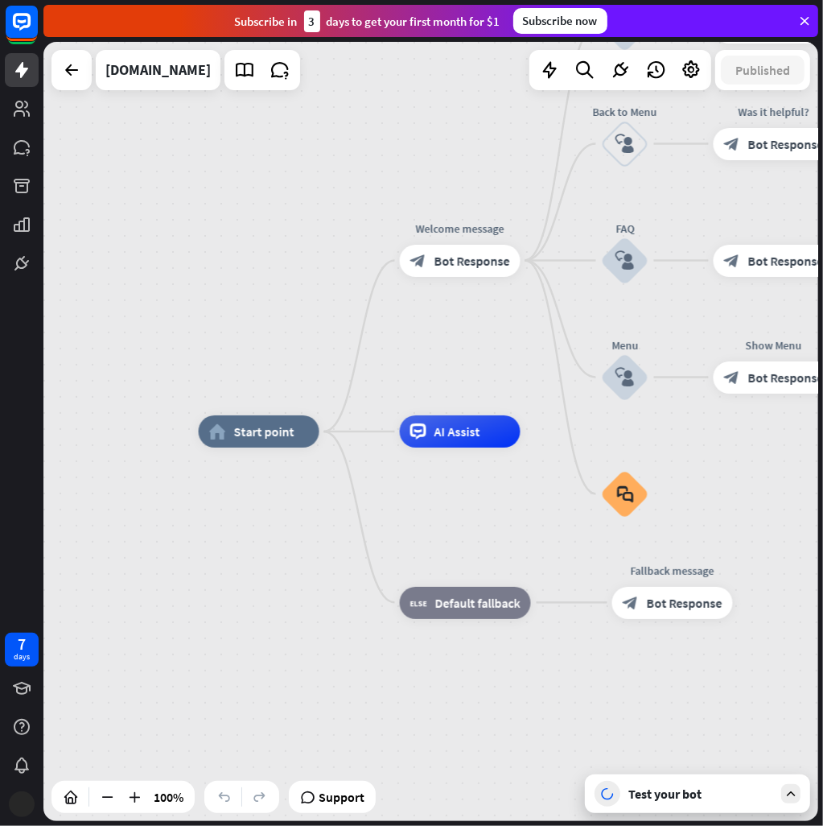
click at [668, 803] on div "Test your bot" at bounding box center [697, 793] width 225 height 39
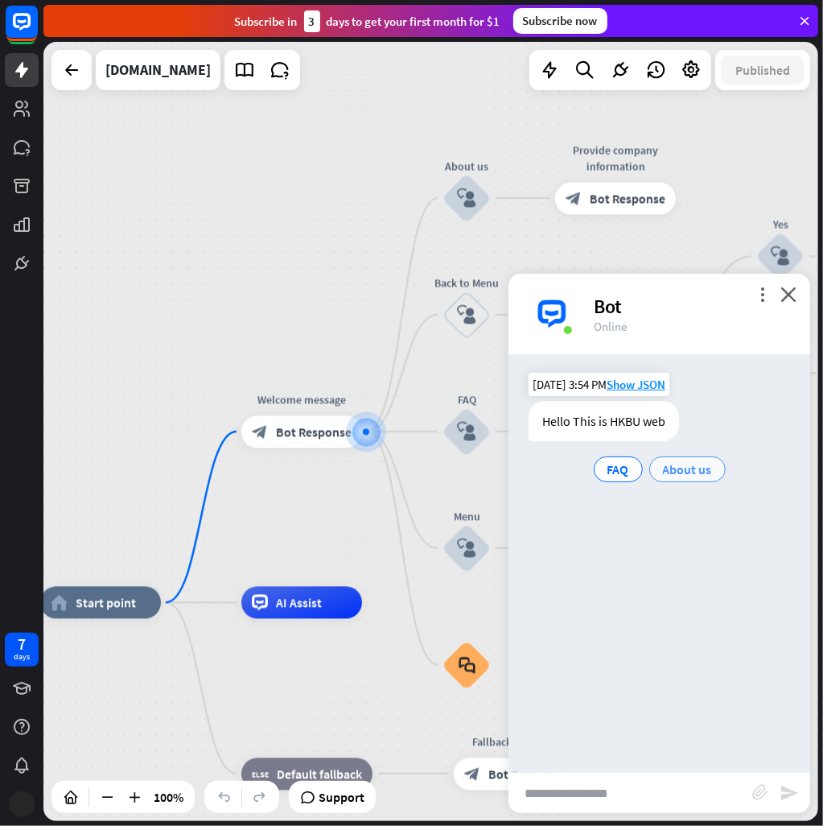
click at [686, 464] on span "About us" at bounding box center [687, 469] width 49 height 16
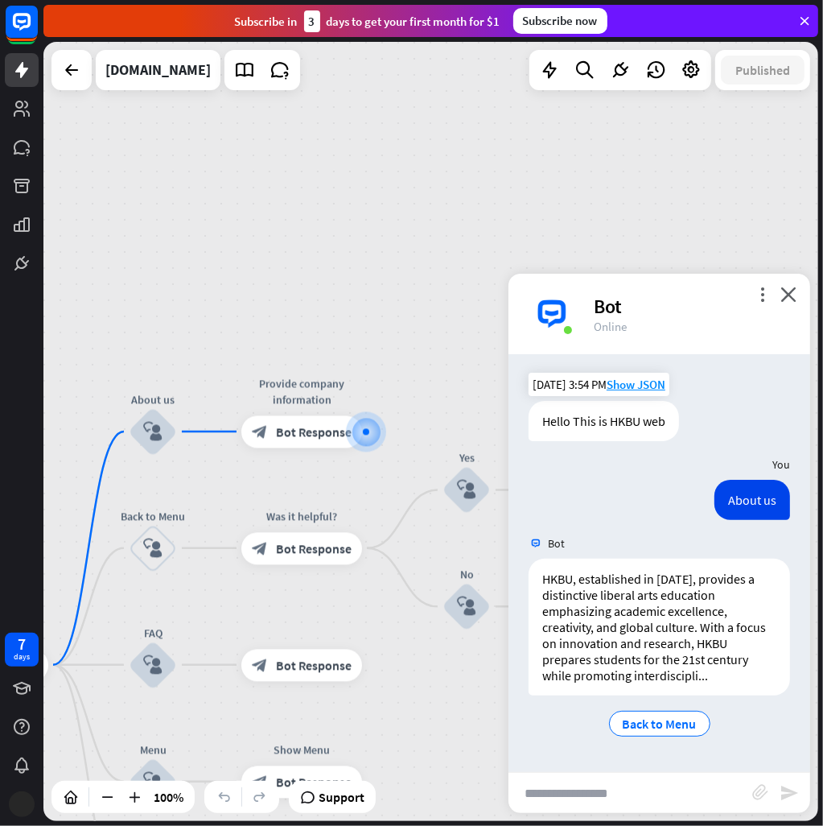
click at [626, 791] on input "text" at bounding box center [631, 793] width 244 height 40
type input "*"
type input "**********"
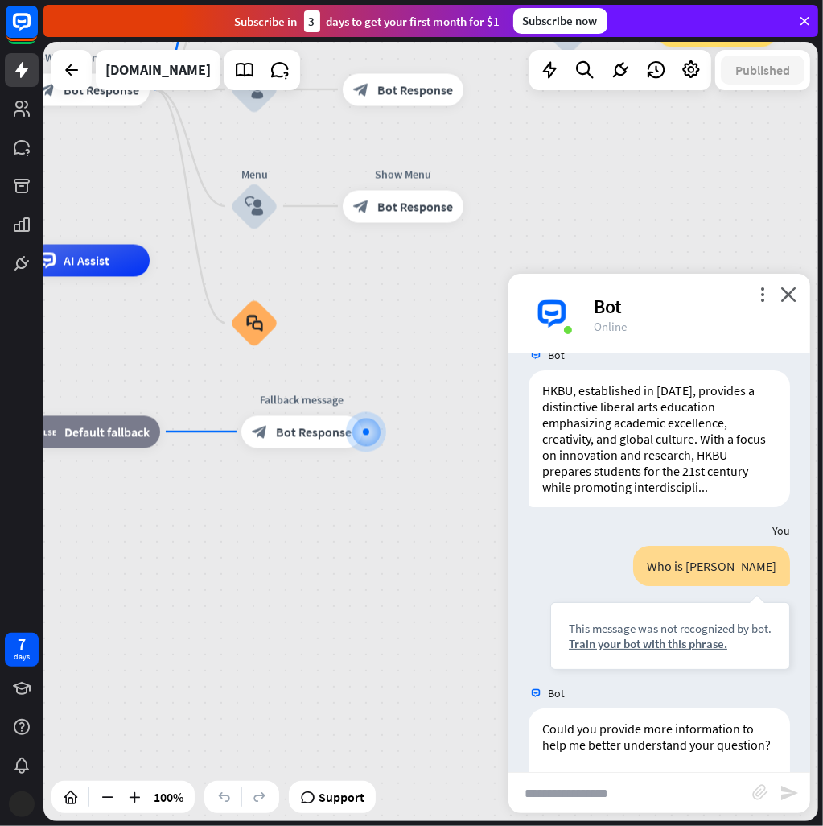
scroll to position [313, 0]
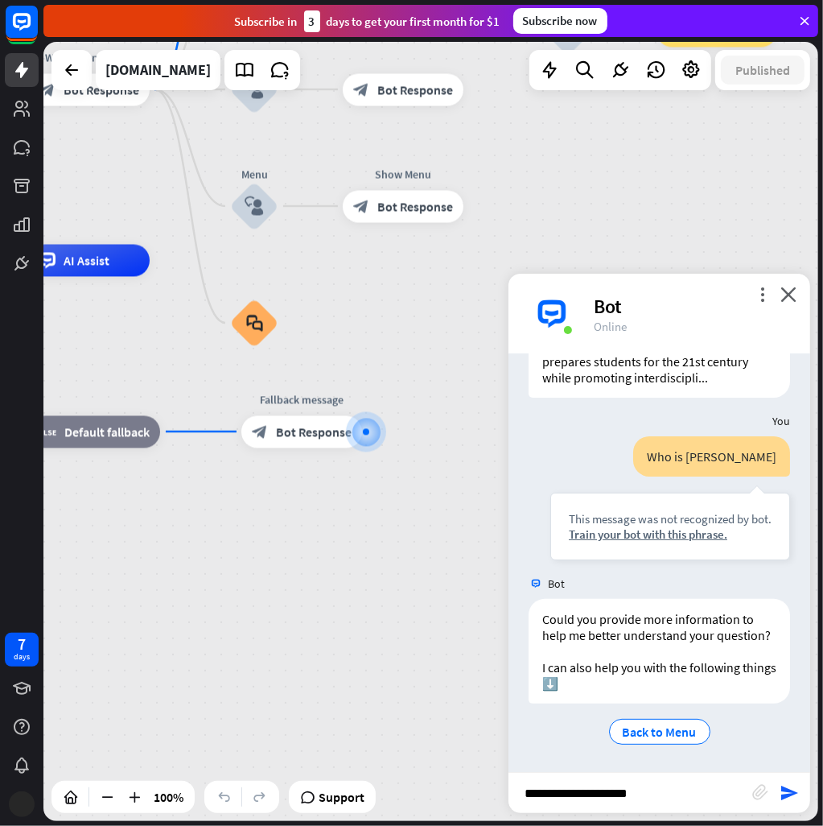
type input "**********"
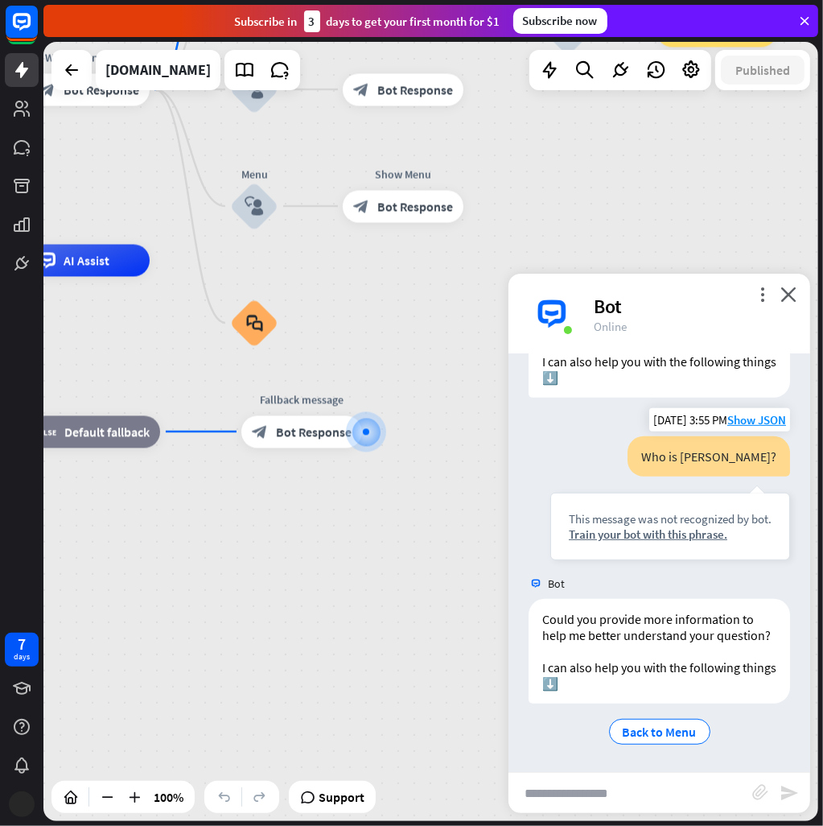
scroll to position [634, 0]
click at [683, 526] on div "Train your bot with this phrase." at bounding box center [670, 533] width 203 height 15
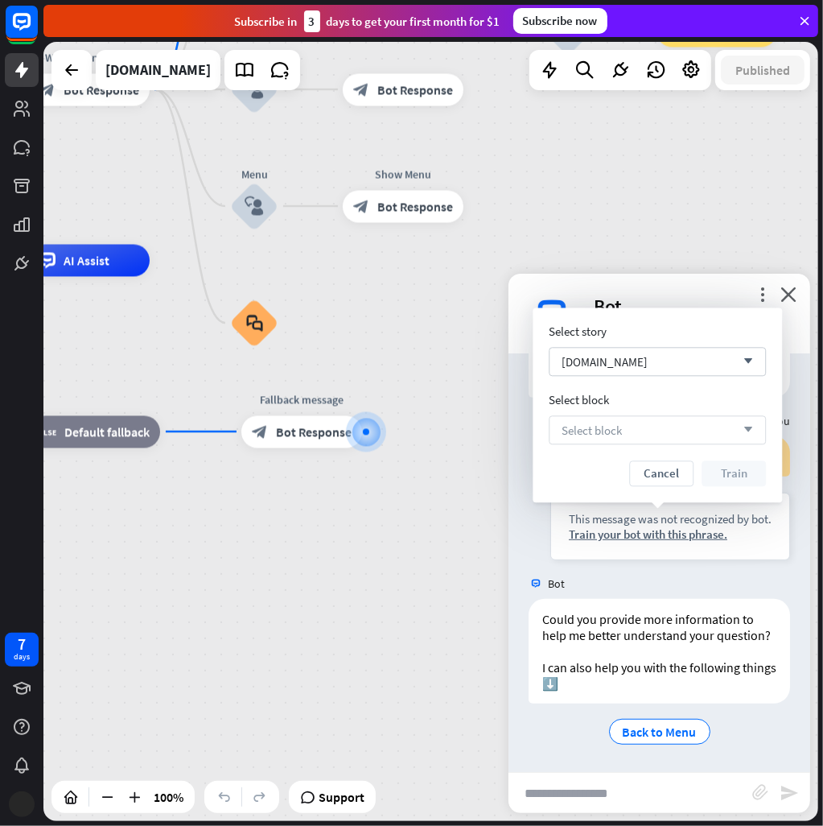
click at [625, 429] on div "Select block arrow_down" at bounding box center [657, 429] width 217 height 29
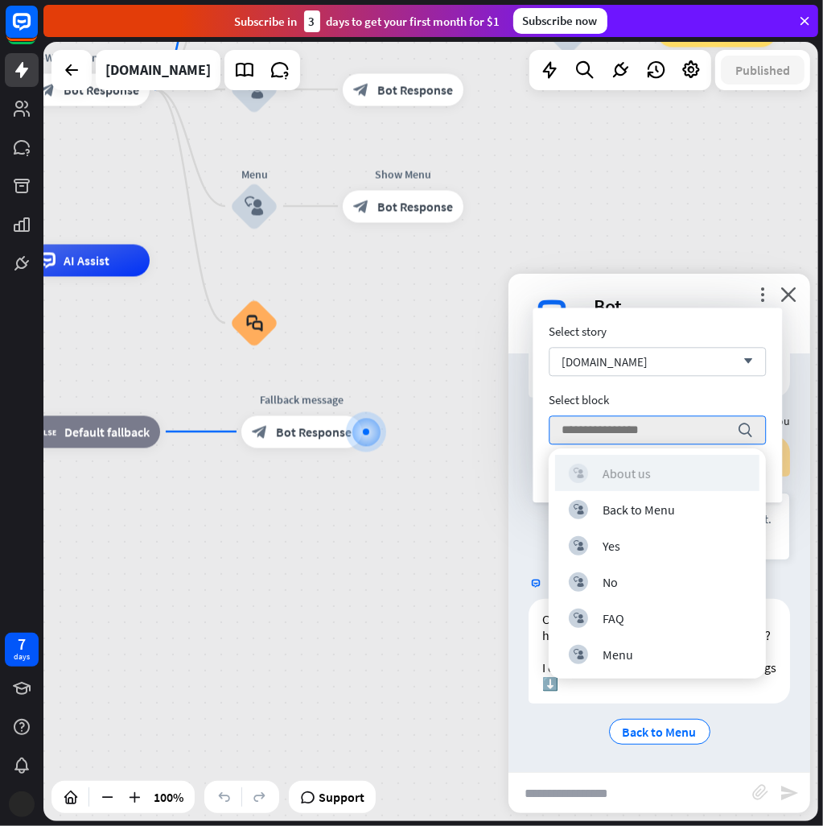
click at [617, 481] on div "About us" at bounding box center [627, 473] width 48 height 16
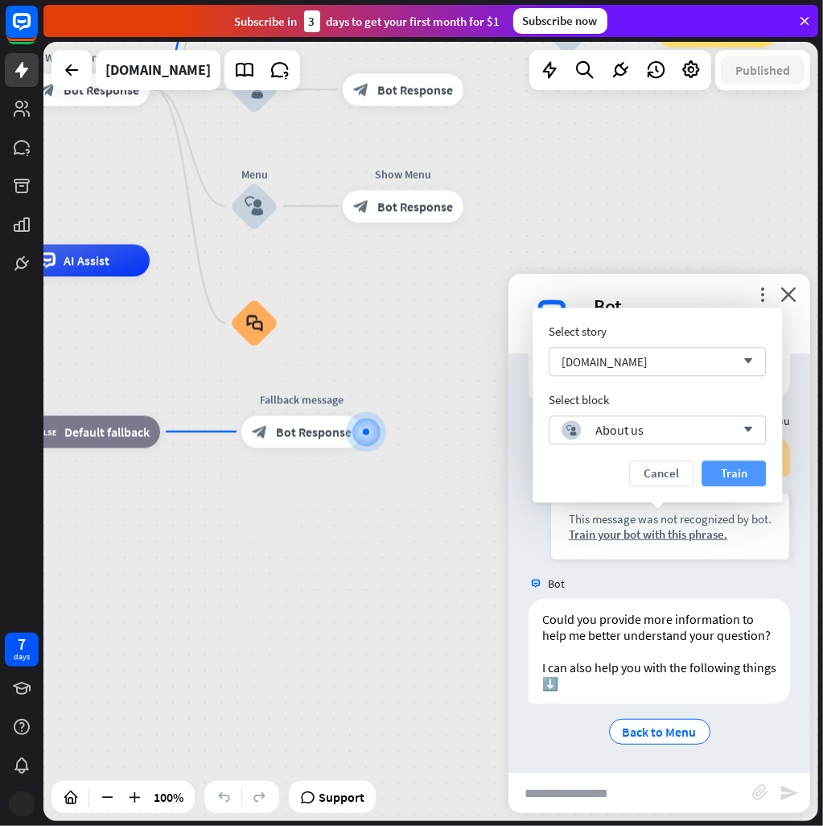
click at [728, 472] on button "Train" at bounding box center [734, 473] width 64 height 26
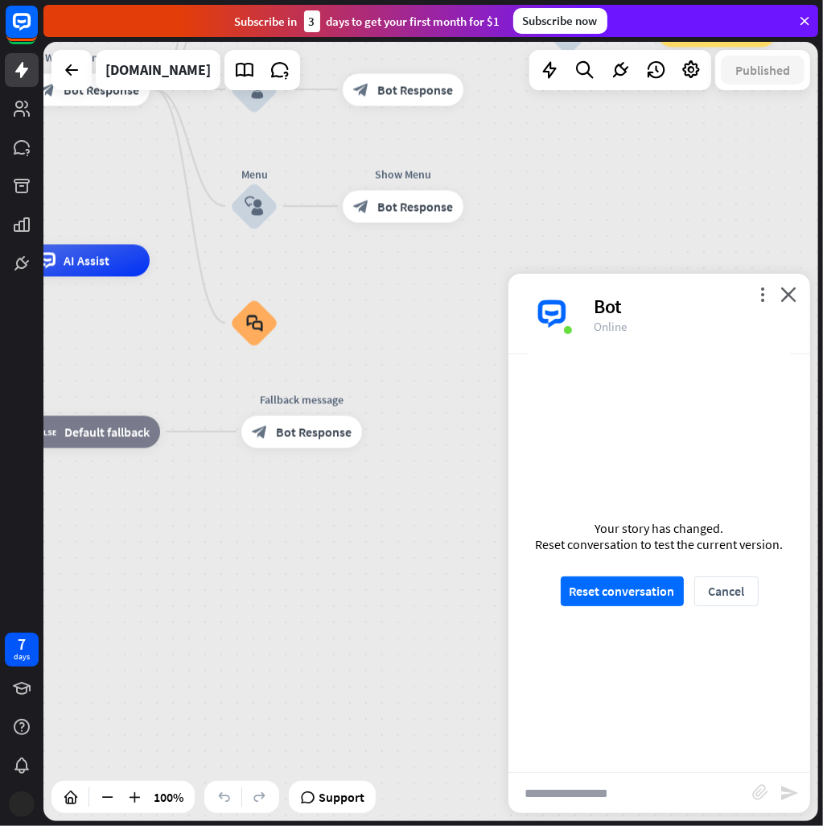
scroll to position [620, 0]
click at [637, 598] on button "Reset conversation" at bounding box center [622, 591] width 123 height 30
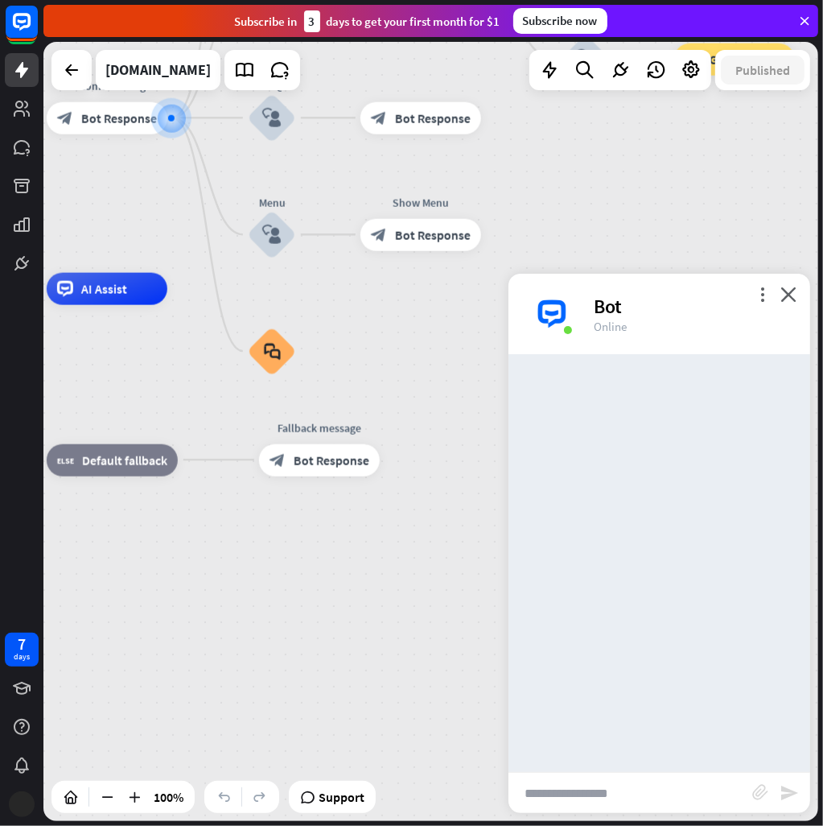
click at [644, 783] on input "text" at bounding box center [631, 793] width 244 height 40
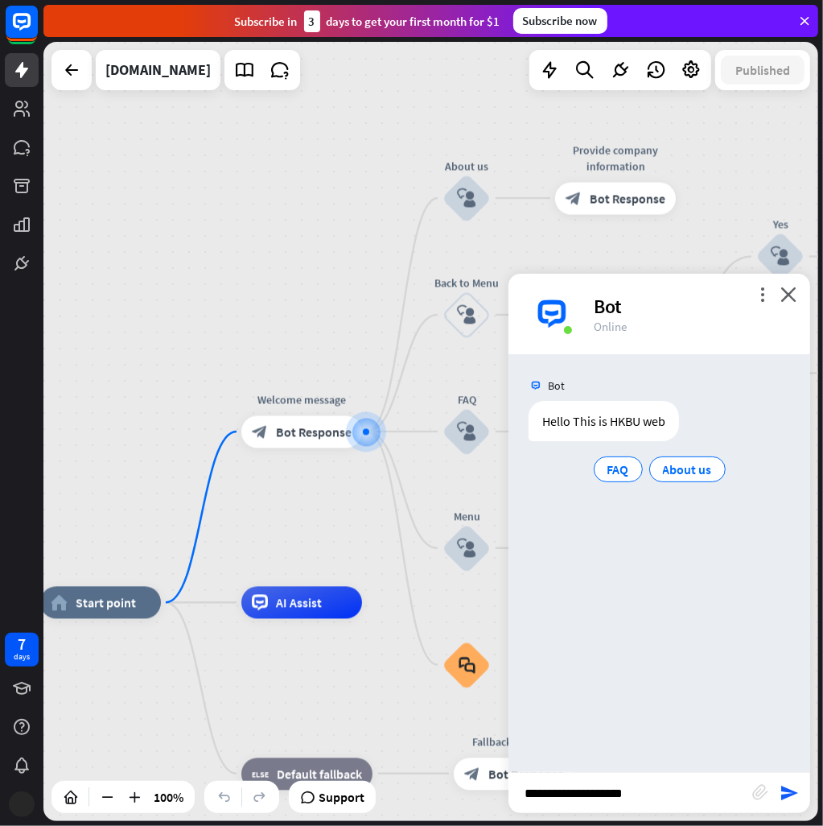
type input "**********"
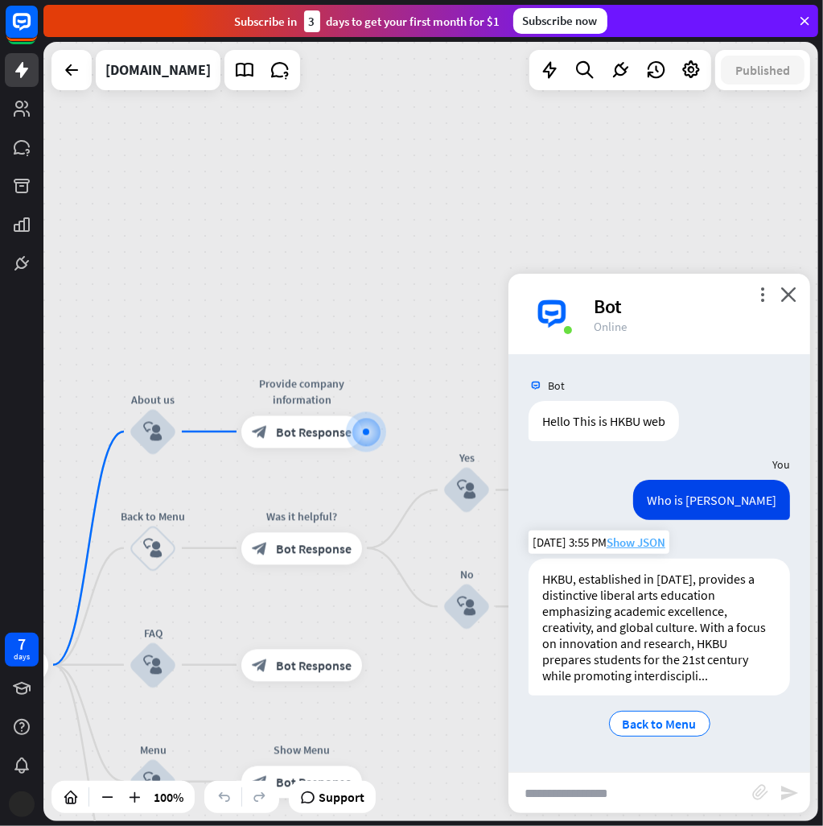
click at [633, 539] on span "Show JSON" at bounding box center [636, 542] width 59 height 15
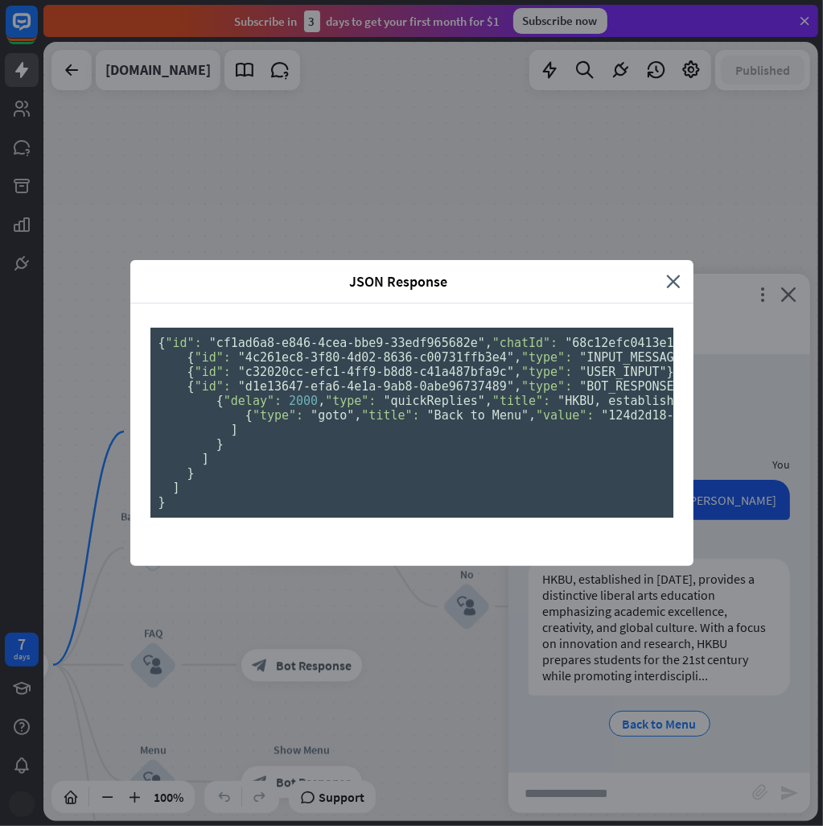
scroll to position [155, 0]
click at [734, 609] on div "JSON Response close { "id": "cf1ad6a8-e846-4cea-bbe9-33edf965682e" , "chatId": …" at bounding box center [411, 413] width 823 height 826
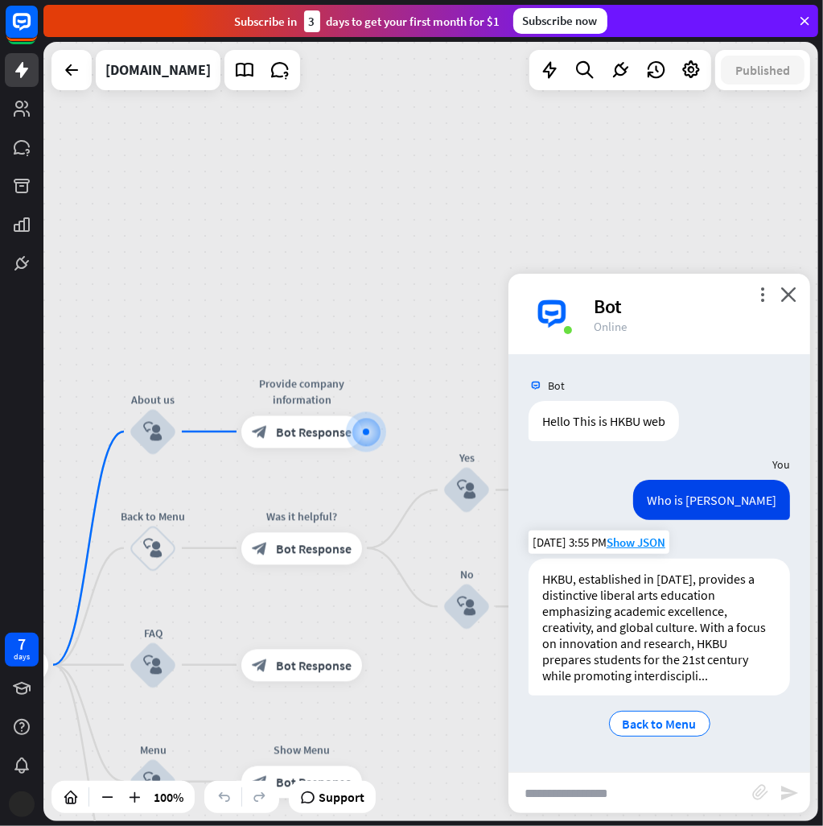
click at [738, 627] on div "HKBU, established in [DATE], provides a distinctive liberal arts education emph…" at bounding box center [660, 627] width 262 height 137
click at [754, 464] on span "Show JSON" at bounding box center [757, 463] width 59 height 15
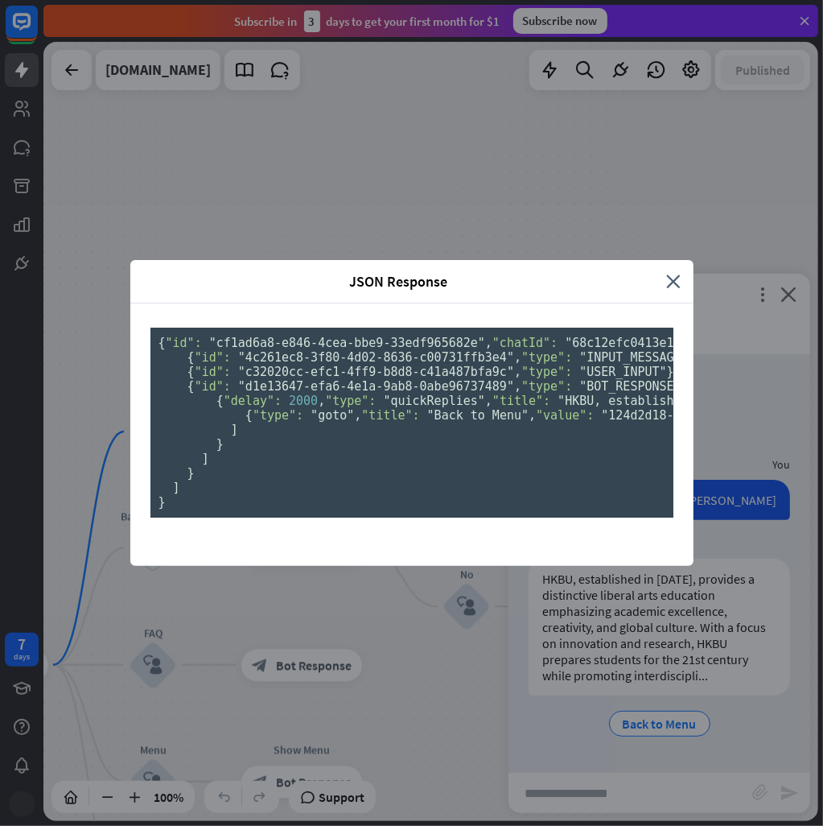
click at [728, 538] on div "JSON Response close { "id": "cf1ad6a8-e846-4cea-bbe9-33edf965682e" , "chatId": …" at bounding box center [411, 413] width 823 height 826
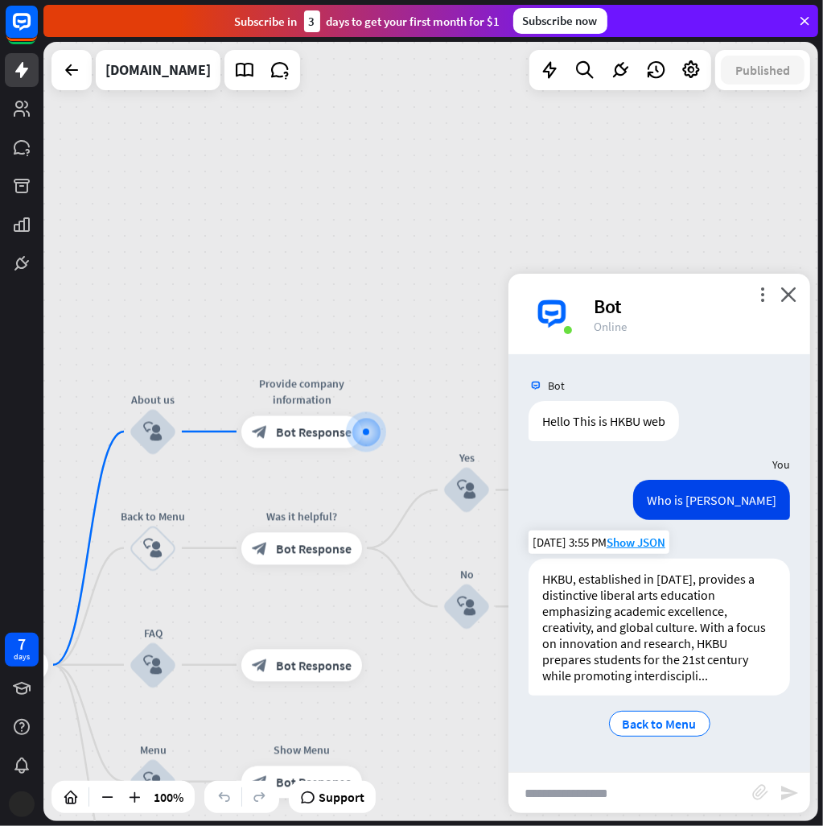
click at [701, 619] on div "HKBU, established in [DATE], provides a distinctive liberal arts education emph…" at bounding box center [660, 627] width 262 height 137
drag, startPoint x: 663, startPoint y: 587, endPoint x: 672, endPoint y: 578, distance: 12.5
drag, startPoint x: 672, startPoint y: 578, endPoint x: 689, endPoint y: 595, distance: 23.9
click at [653, 647] on div "HKBU, established in [DATE], provides a distinctive liberal arts education emph…" at bounding box center [660, 627] width 262 height 137
click at [629, 539] on span "Show JSON" at bounding box center [636, 542] width 59 height 15
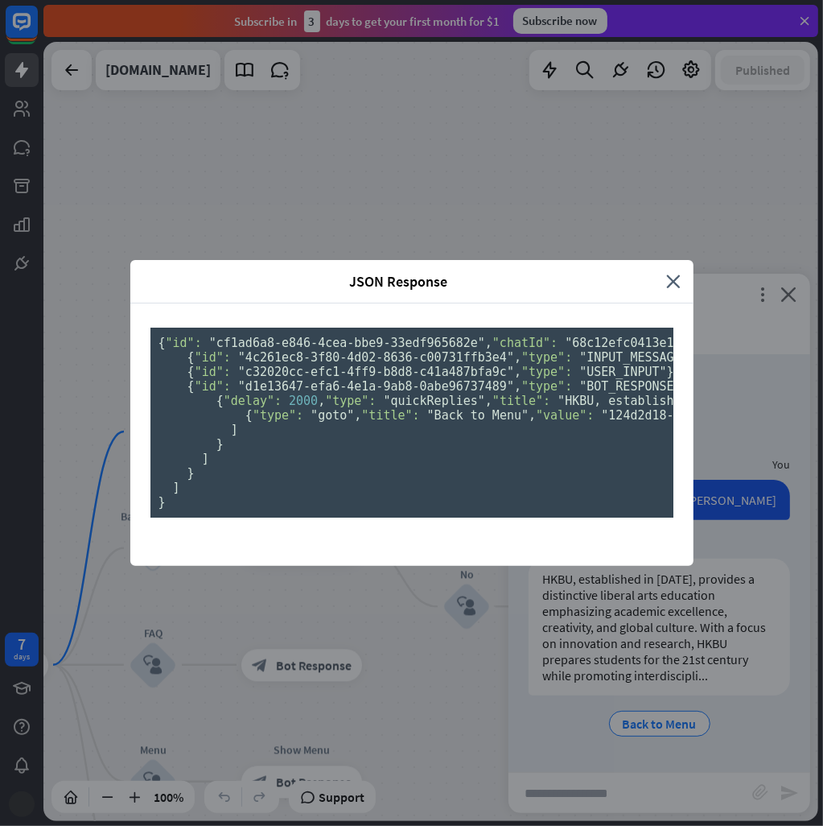
click at [516, 518] on pre "{ "id": "cf1ad6a8-e846-4cea-bbe9-33edf965682e" , "chatId": "68c12efc0413e100074…" at bounding box center [412, 423] width 523 height 190
click at [773, 592] on div "JSON Response close { "id": "cf1ad6a8-e846-4cea-bbe9-33edf965682e" , "chatId": …" at bounding box center [411, 413] width 823 height 826
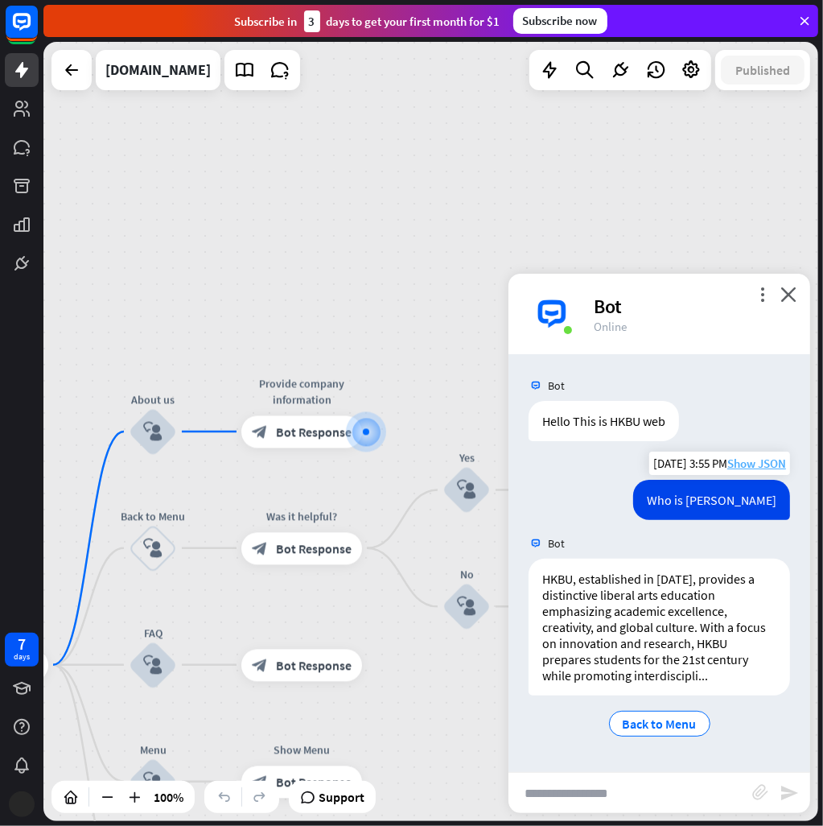
click at [744, 464] on span "Show JSON" at bounding box center [757, 463] width 59 height 15
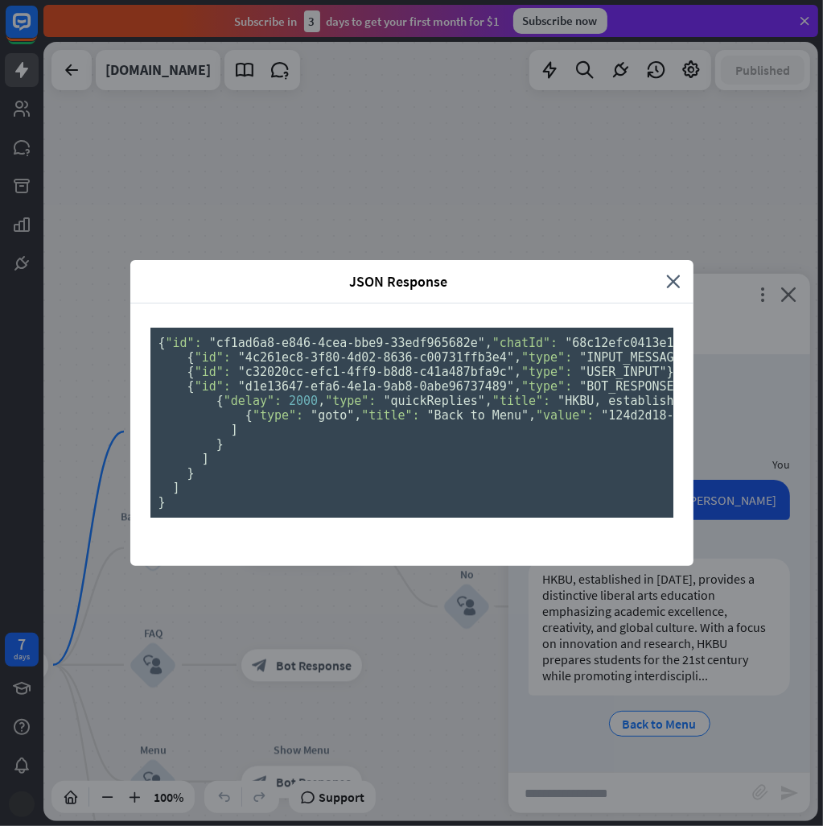
click at [454, 462] on pre "{ "id": "cf1ad6a8-e846-4cea-bbe9-33edf965682e" , "chatId": "68c12efc0413e100074…" at bounding box center [412, 423] width 523 height 190
click at [721, 589] on div "JSON Response close { "id": "cf1ad6a8-e846-4cea-bbe9-33edf965682e" , "chatId": …" at bounding box center [411, 413] width 823 height 826
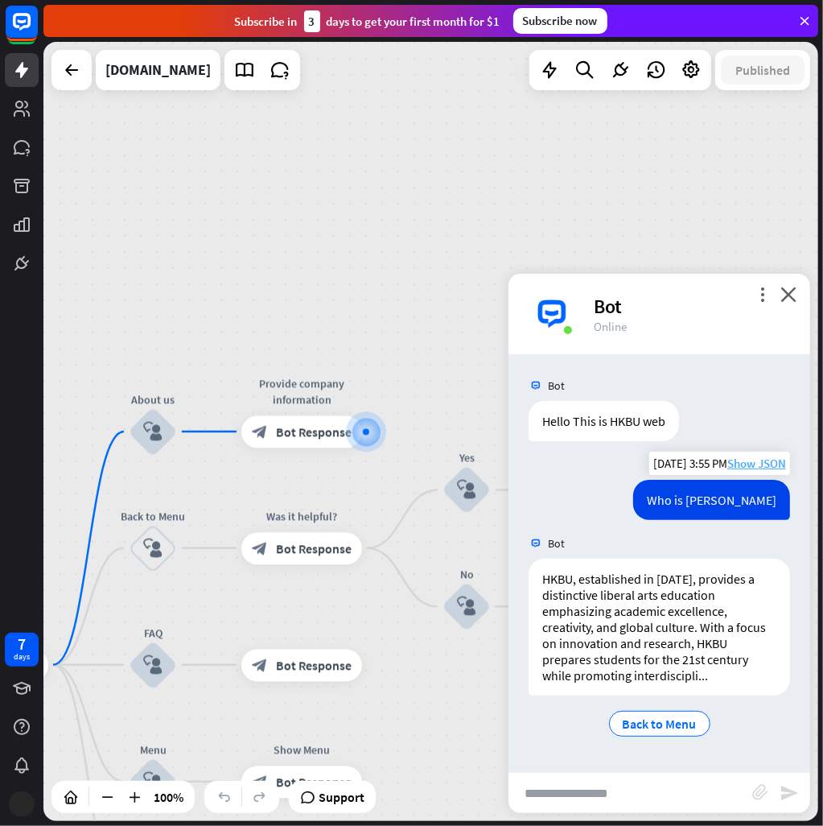
click at [748, 462] on span "Show JSON" at bounding box center [757, 463] width 59 height 15
click at [700, 627] on div "JSON Response close { "id": "cf1ad6a8-e846-4cea-bbe9-33edf965682e" , "chatId": …" at bounding box center [411, 413] width 823 height 826
click at [234, 75] on icon at bounding box center [244, 70] width 21 height 21
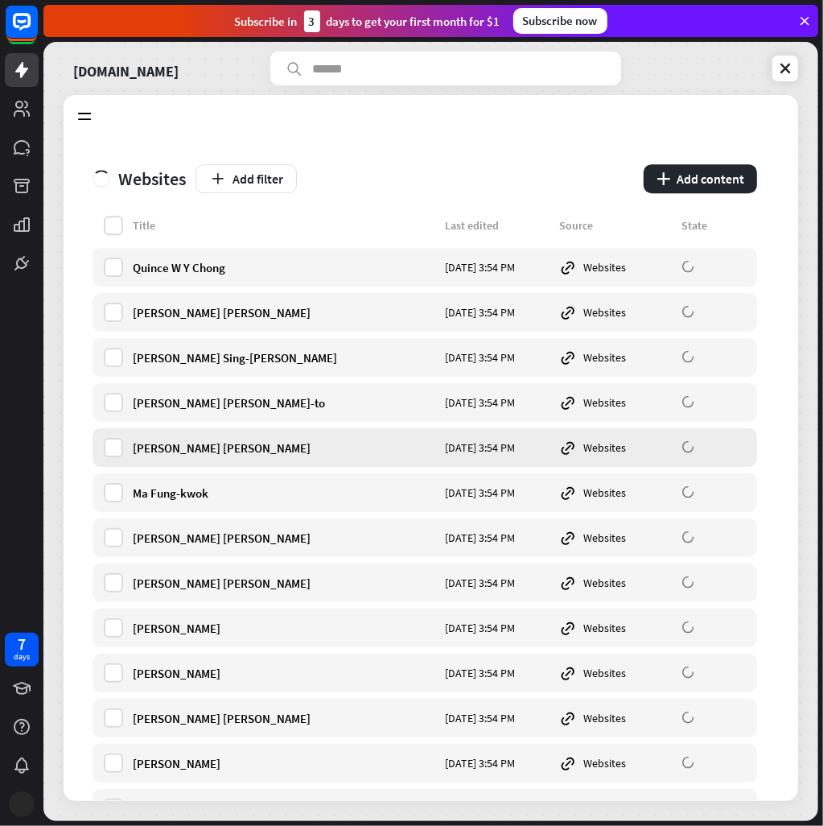
scroll to position [3461, 0]
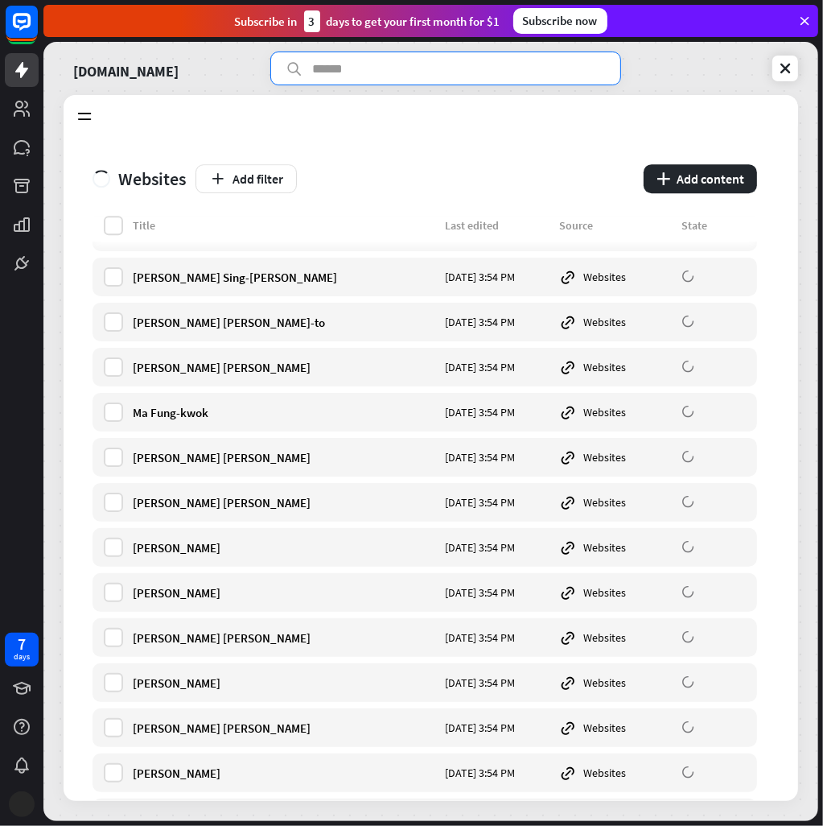
click at [363, 82] on input "text" at bounding box center [446, 69] width 352 height 34
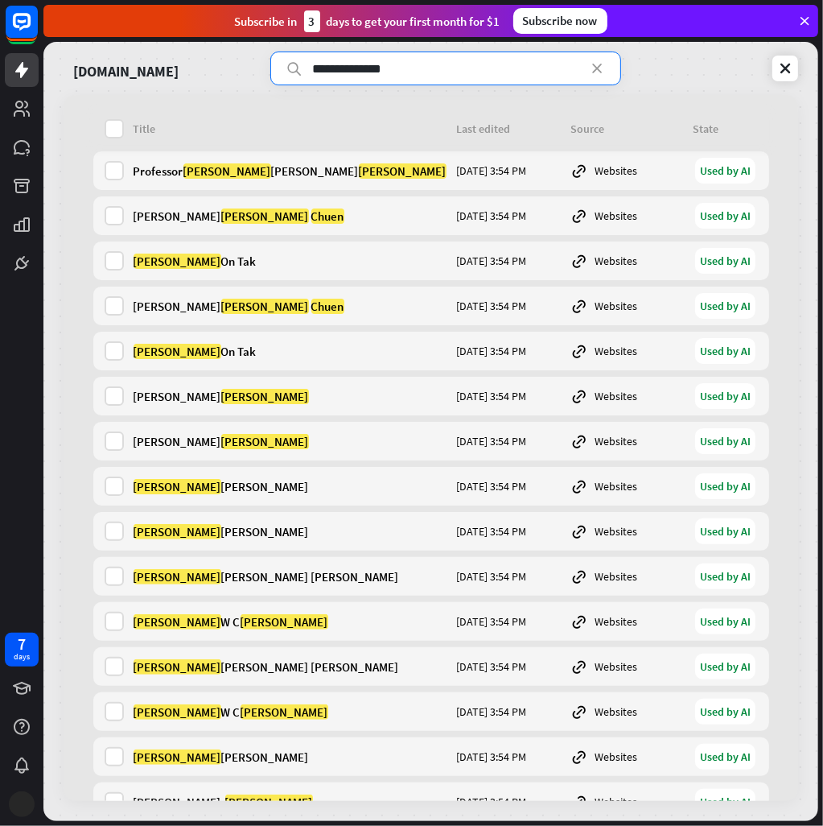
click at [338, 68] on input "**********" at bounding box center [446, 69] width 352 height 34
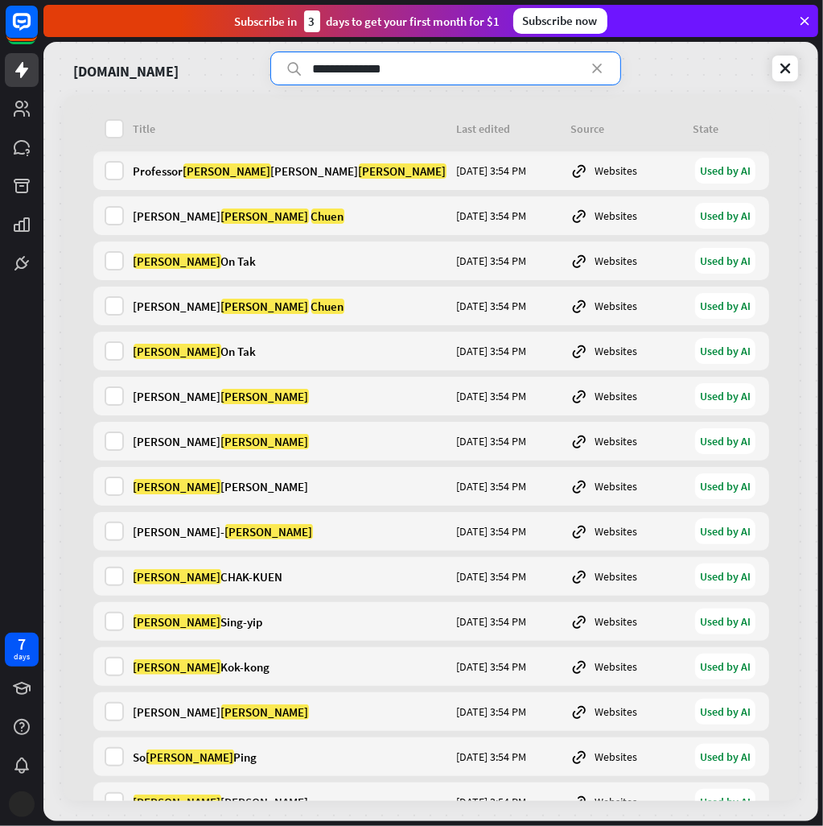
click at [341, 72] on input "**********" at bounding box center [446, 69] width 352 height 34
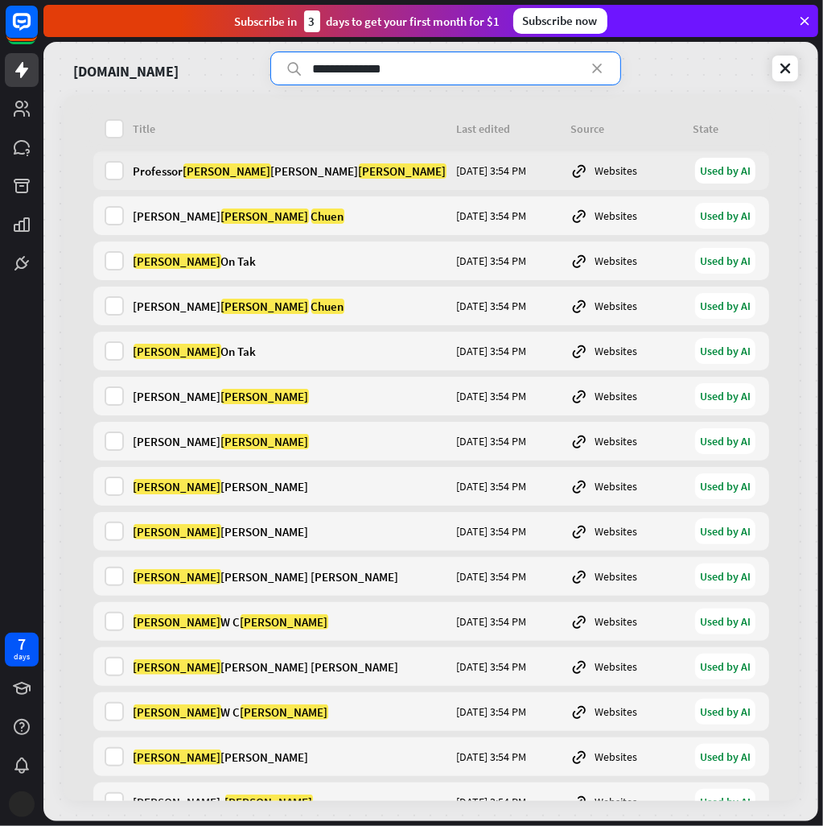
type input "**********"
click at [262, 172] on div "[PERSON_NAME]-[PERSON_NAME]" at bounding box center [291, 170] width 314 height 15
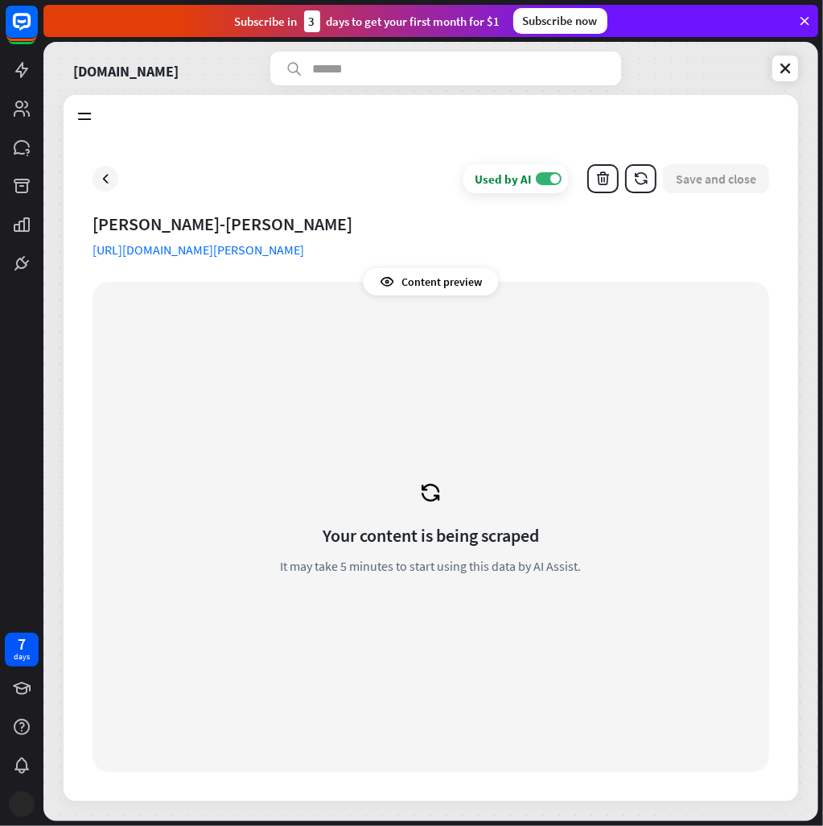
click at [304, 256] on link "[URL][DOMAIN_NAME][PERSON_NAME]" at bounding box center [199, 249] width 212 height 16
drag, startPoint x: 158, startPoint y: 223, endPoint x: 170, endPoint y: 223, distance: 12.1
click at [167, 223] on div "[PERSON_NAME]-[PERSON_NAME]" at bounding box center [431, 224] width 677 height 23
click at [209, 217] on div "[PERSON_NAME]-[PERSON_NAME]" at bounding box center [431, 224] width 677 height 23
drag, startPoint x: 370, startPoint y: 224, endPoint x: 167, endPoint y: 225, distance: 202.9
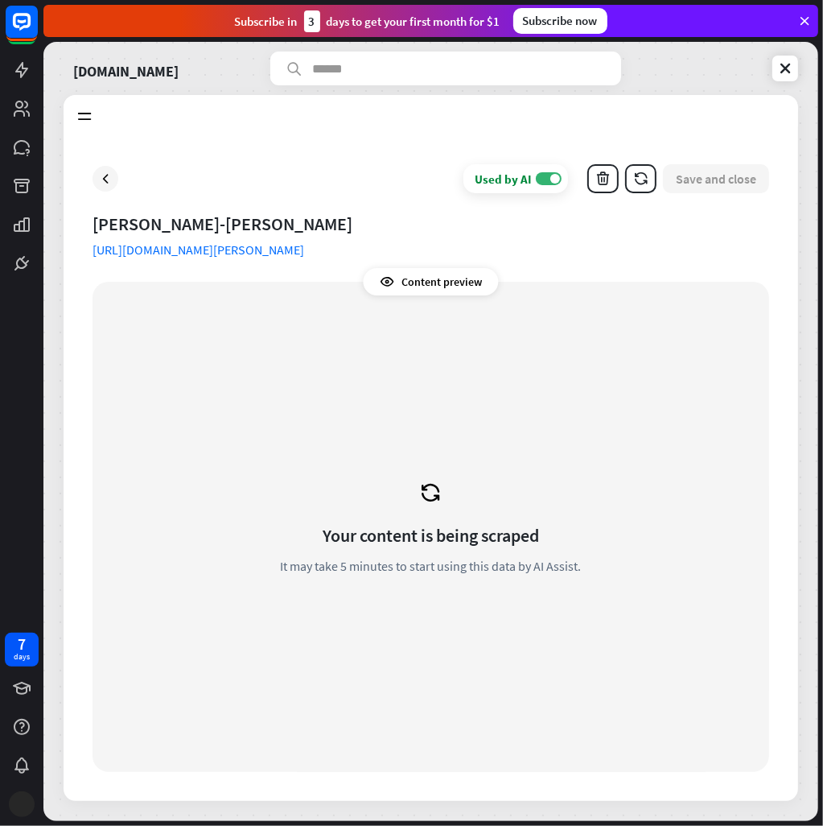
click at [167, 225] on div "[PERSON_NAME]-[PERSON_NAME]" at bounding box center [431, 224] width 677 height 23
copy div "[PERSON_NAME]-[PERSON_NAME]"
click at [19, 75] on icon at bounding box center [21, 69] width 19 height 19
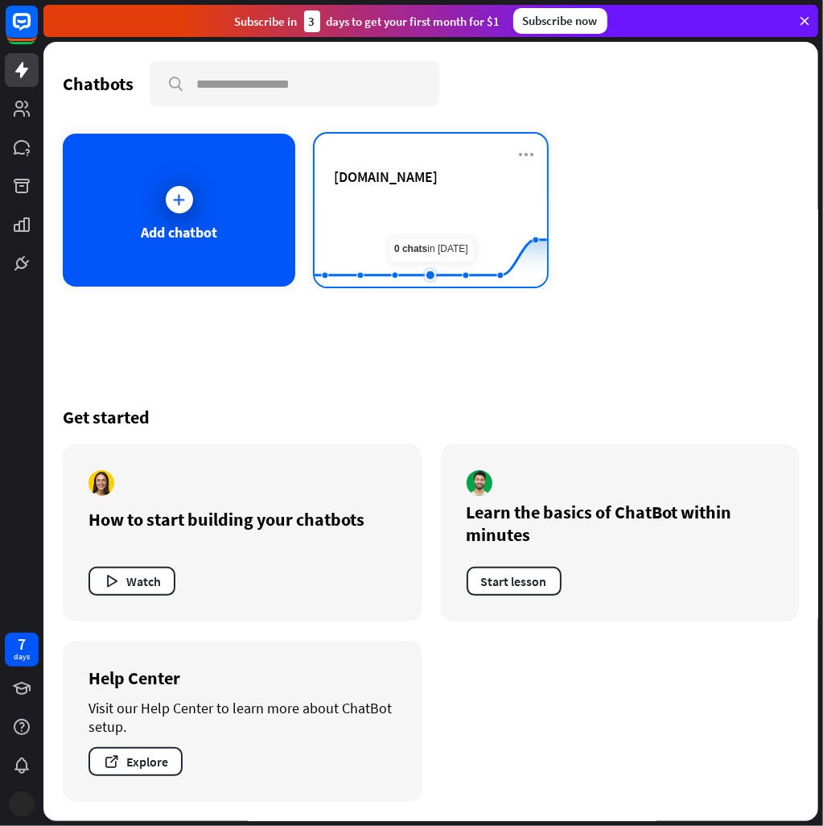
click at [431, 270] on icon at bounding box center [431, 275] width 10 height 10
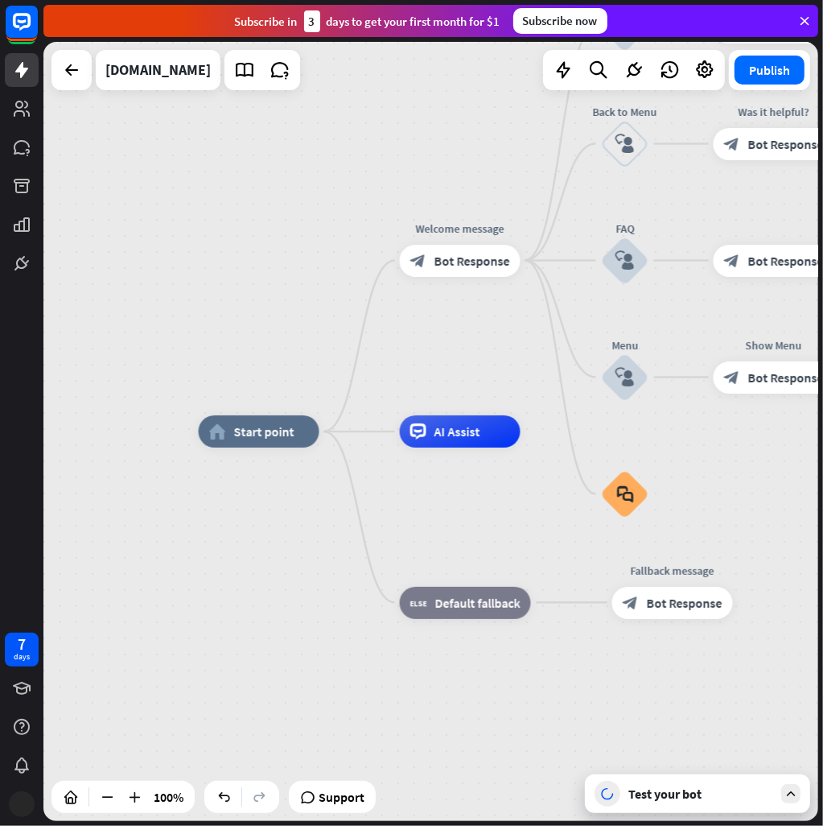
click at [654, 793] on div "Test your bot" at bounding box center [701, 794] width 145 height 16
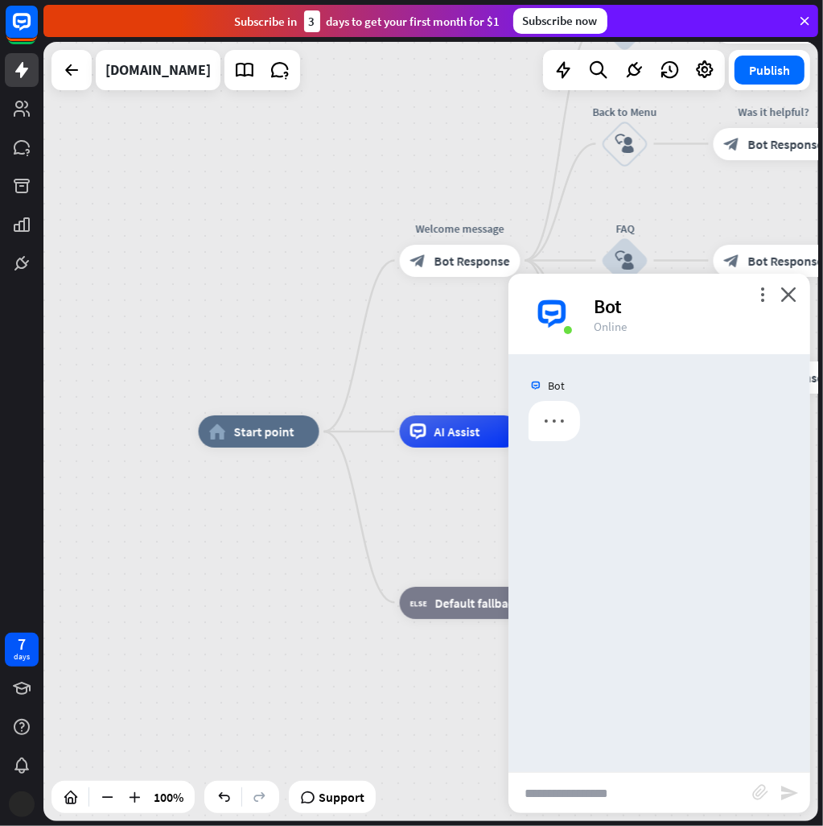
click at [661, 795] on input "text" at bounding box center [631, 793] width 244 height 40
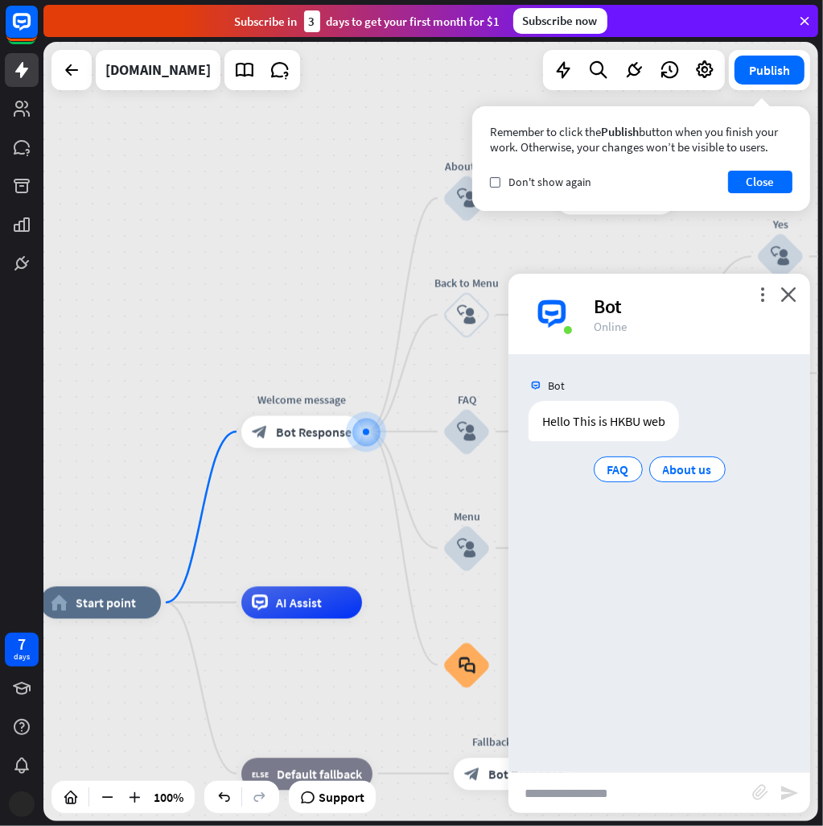
paste input "**********"
type input "**********"
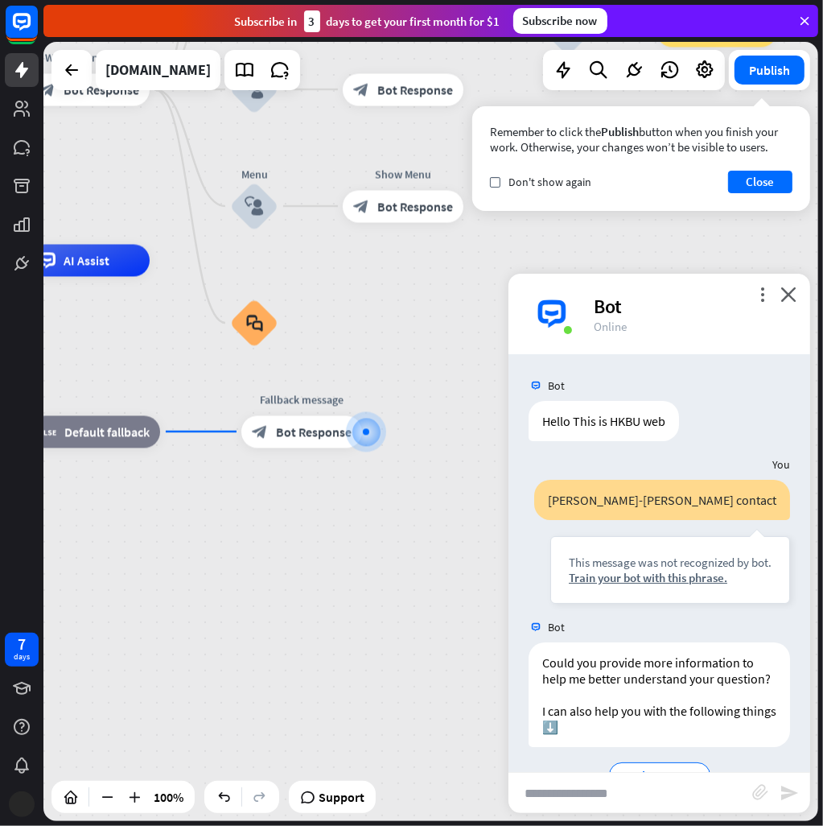
scroll to position [59, 0]
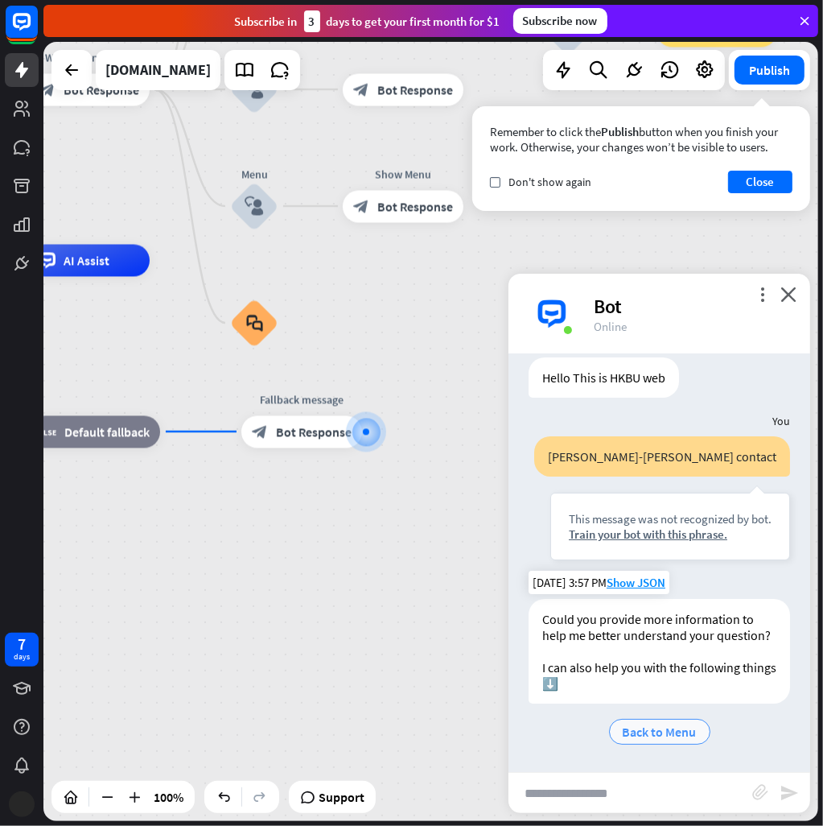
click at [675, 725] on span "Back to Menu" at bounding box center [660, 732] width 74 height 16
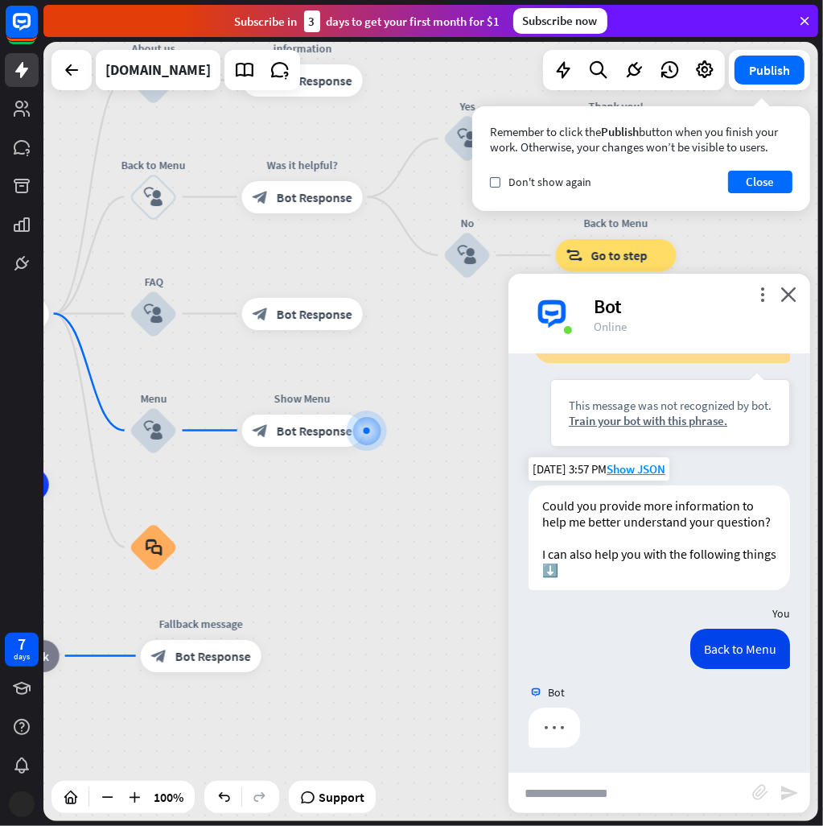
scroll to position [172, 0]
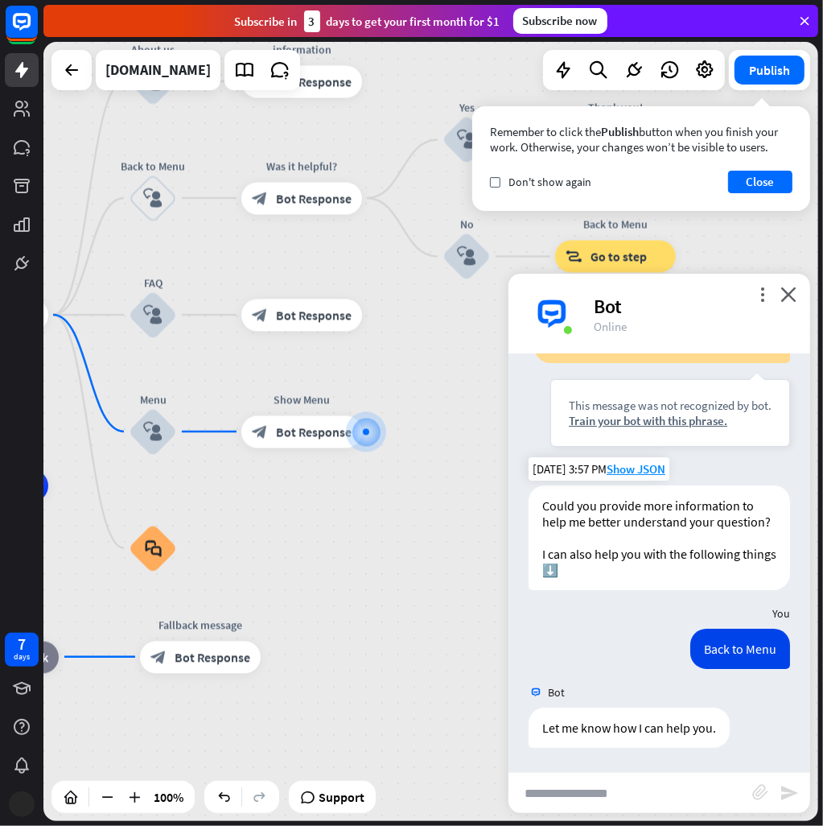
click at [661, 789] on input "text" at bounding box center [631, 793] width 244 height 40
paste input "**********"
type input "**********"
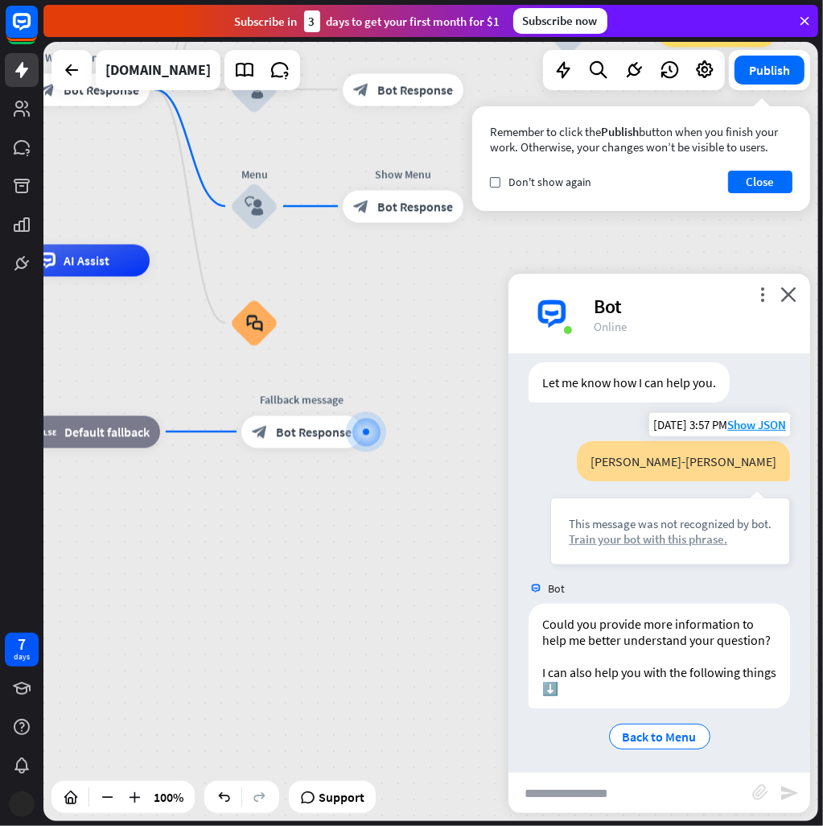
scroll to position [538, 0]
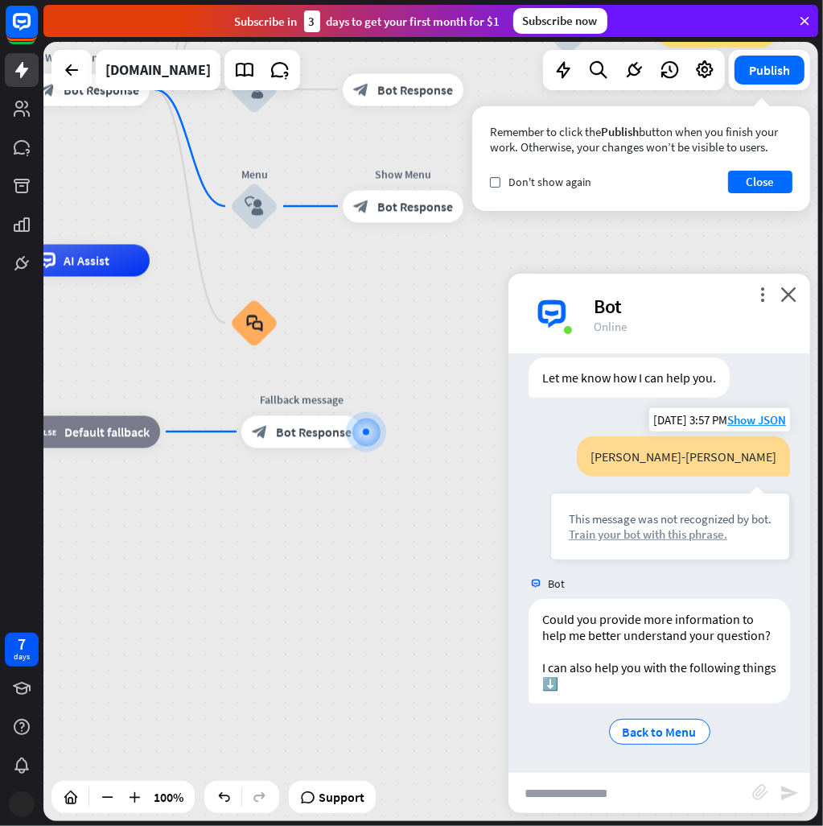
click at [693, 526] on div "Train your bot with this phrase." at bounding box center [670, 533] width 203 height 15
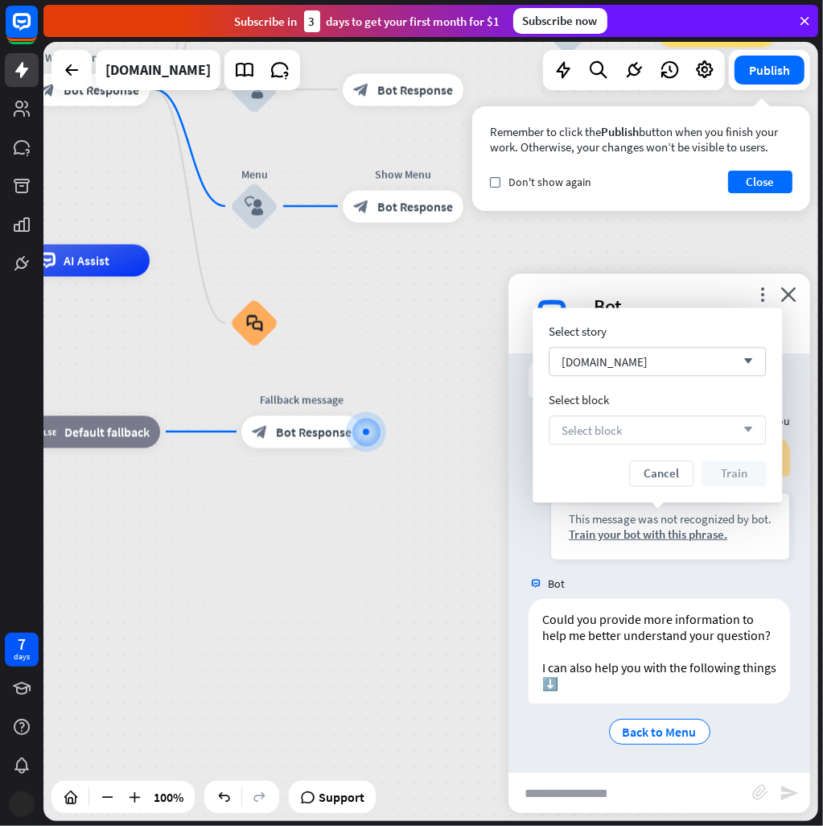
click at [673, 435] on div "Select block arrow_down" at bounding box center [657, 429] width 217 height 29
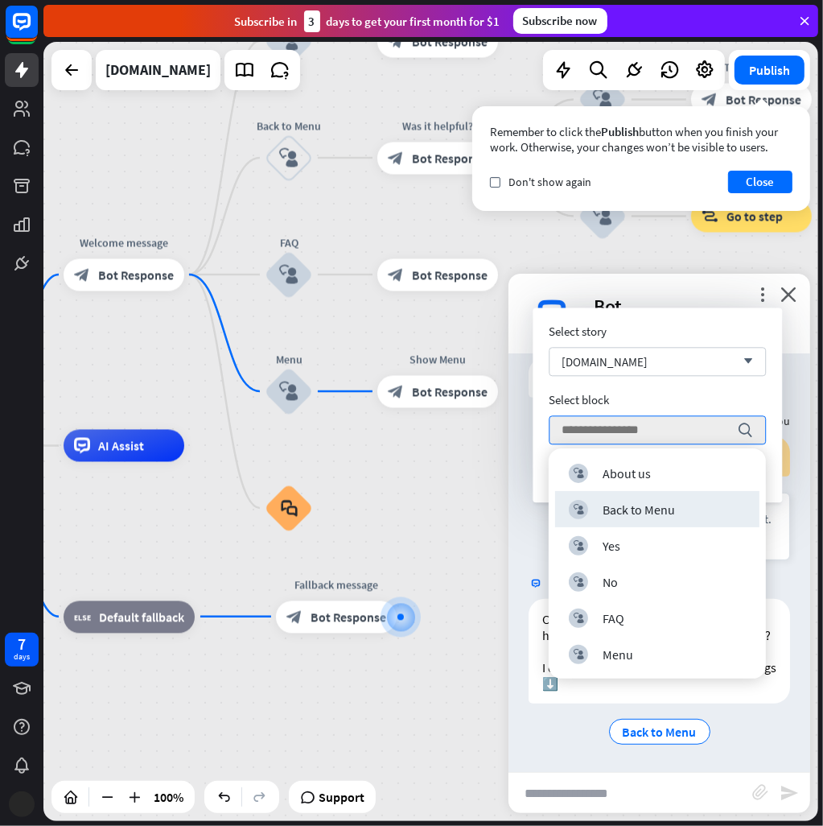
drag, startPoint x: 425, startPoint y: 685, endPoint x: 451, endPoint y: 764, distance: 83.0
click at [451, 764] on div "home_2 Start point Welcome message block_bot_response Bot Response About us blo…" at bounding box center [249, 835] width 775 height 779
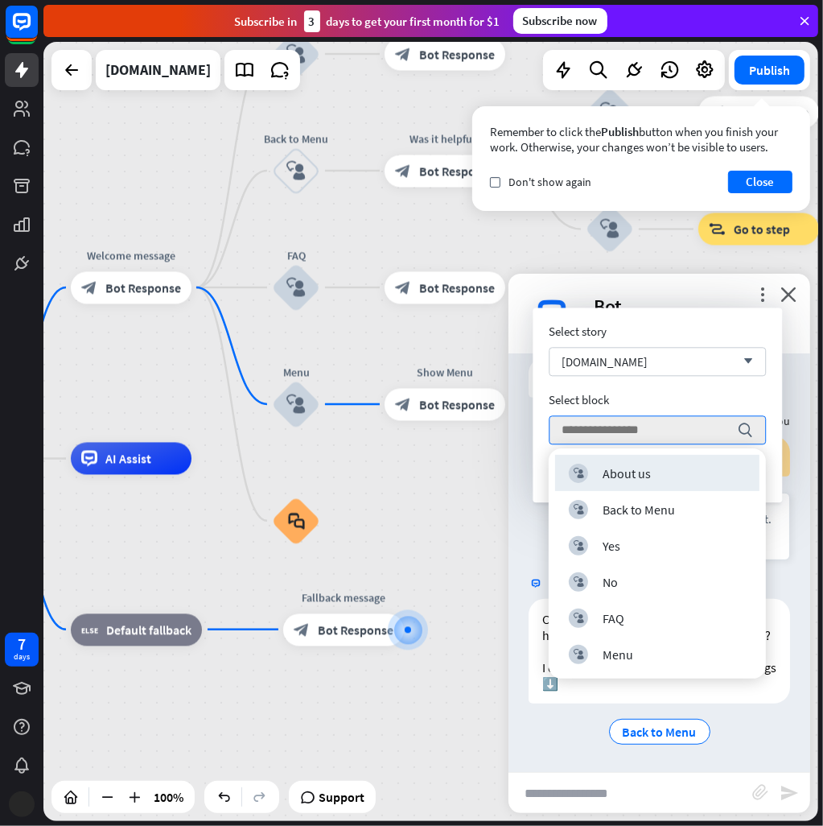
drag, startPoint x: 403, startPoint y: 539, endPoint x: 359, endPoint y: 667, distance: 135.4
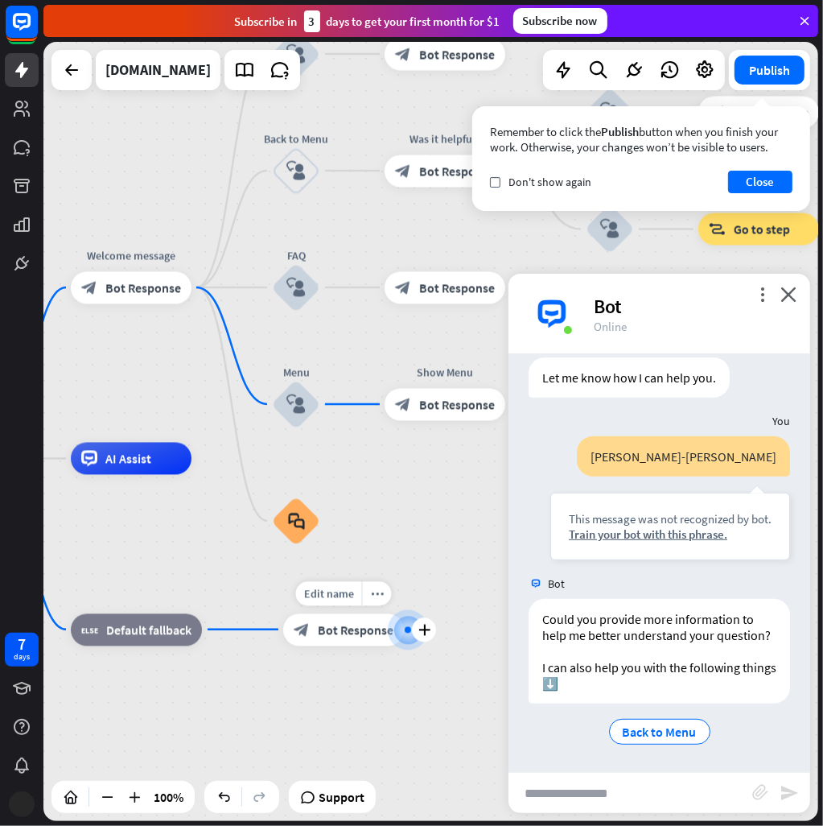
drag, startPoint x: 439, startPoint y: 419, endPoint x: 355, endPoint y: 622, distance: 220.2
click at [385, 271] on div "Edit name more_horiz plus block_bot_response Bot Response" at bounding box center [445, 287] width 121 height 32
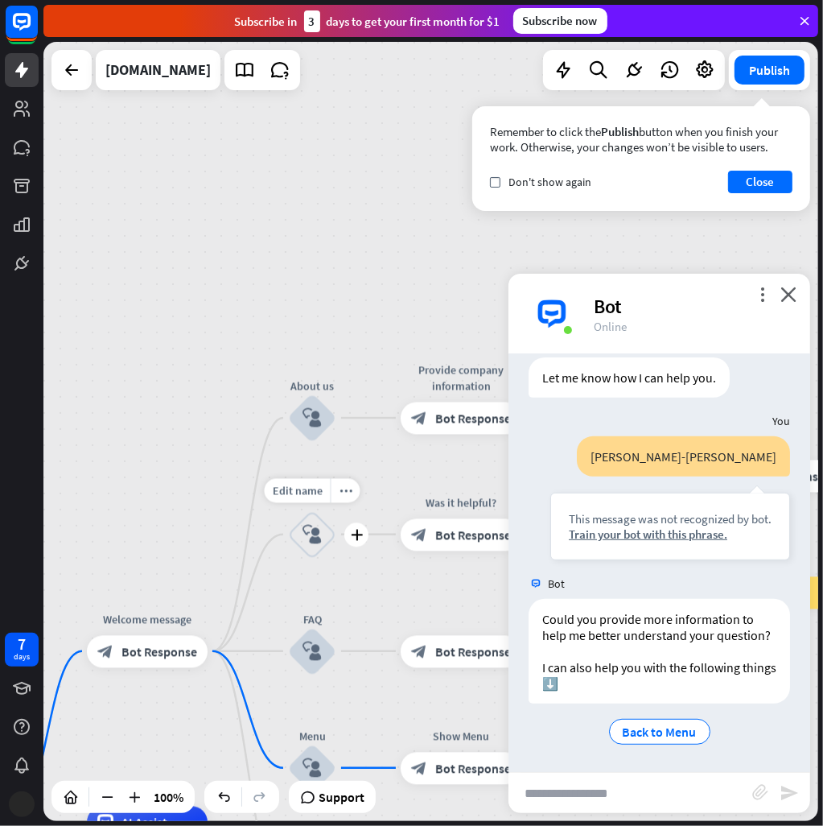
drag, startPoint x: 345, startPoint y: 198, endPoint x: 361, endPoint y: 551, distance: 353.7
click at [336, 551] on div "Edit name more_horiz plus Back to Menu block_user_input" at bounding box center [312, 534] width 48 height 48
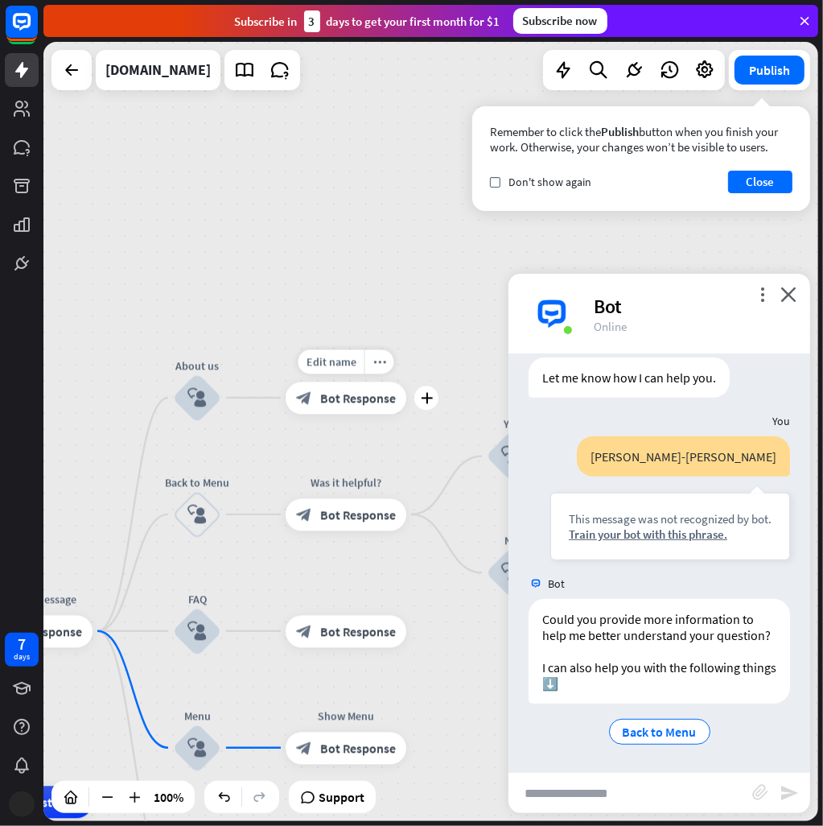
drag, startPoint x: 322, startPoint y: 381, endPoint x: 258, endPoint y: 376, distance: 63.8
click at [286, 382] on div "Edit name more_horiz plus Provide company information block_bot_response Bot Re…" at bounding box center [346, 398] width 121 height 32
click at [375, 365] on icon "more_horiz" at bounding box center [380, 362] width 13 height 12
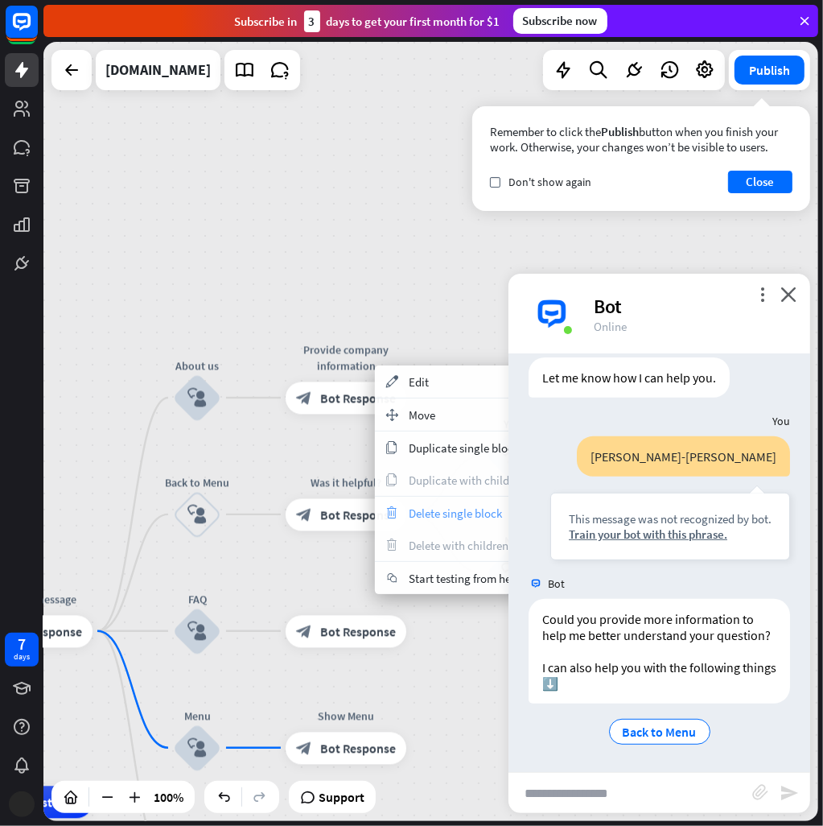
click at [457, 516] on span "Delete single block" at bounding box center [455, 513] width 93 height 15
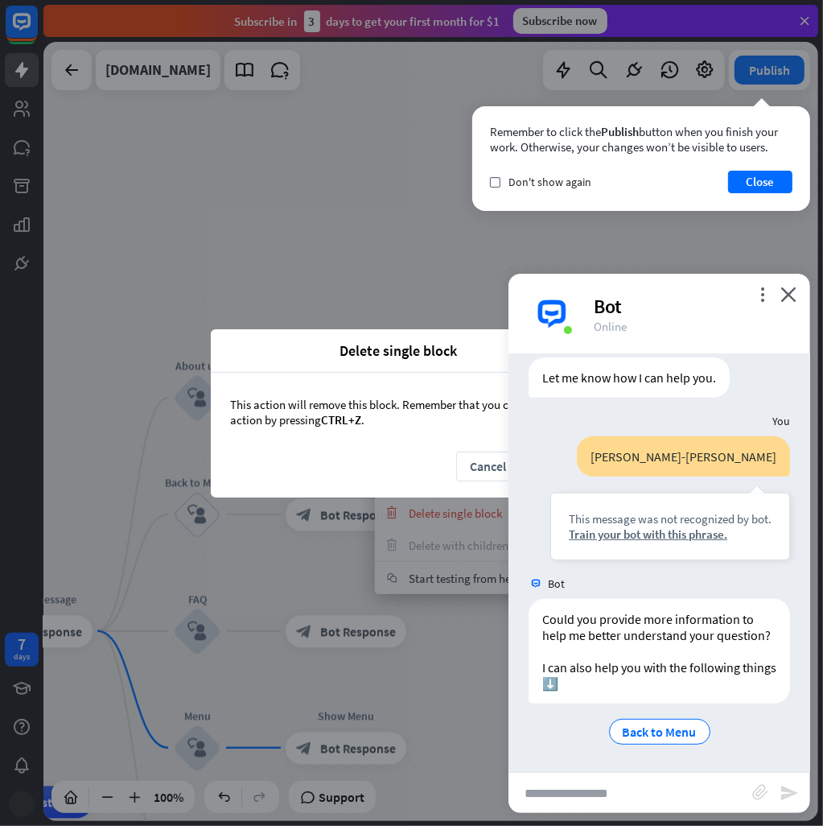
click at [408, 420] on div "This action will remove this block. Remember that you can reverse every action …" at bounding box center [412, 412] width 402 height 79
click at [790, 287] on icon "close" at bounding box center [789, 294] width 16 height 15
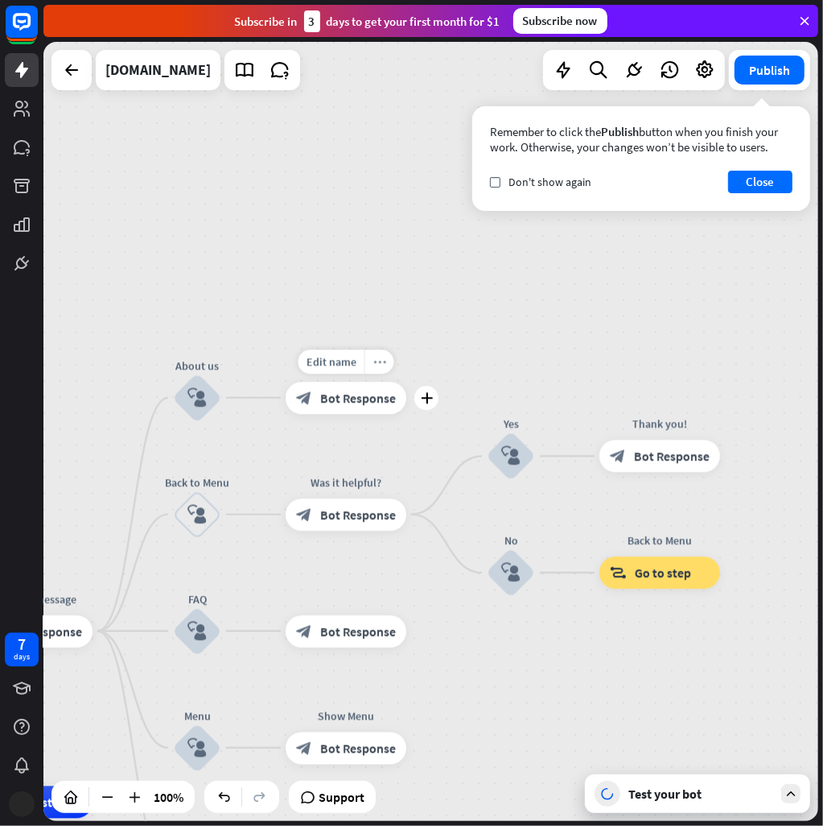
click at [383, 360] on icon "more_horiz" at bounding box center [380, 362] width 13 height 12
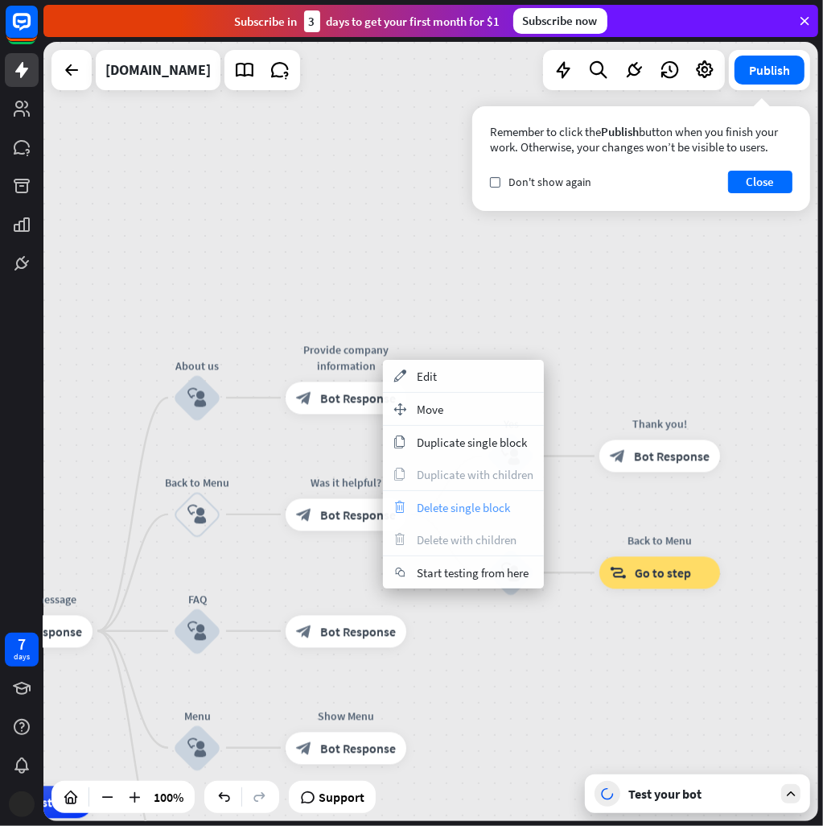
click at [478, 500] on span "Delete single block" at bounding box center [463, 507] width 93 height 15
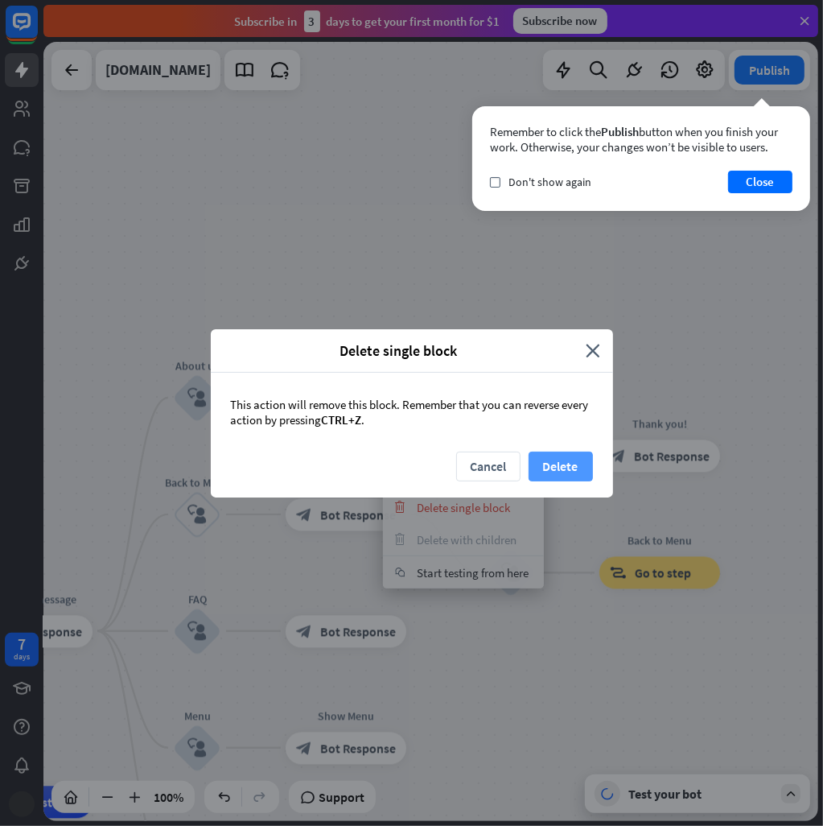
click at [553, 475] on button "Delete" at bounding box center [561, 467] width 64 height 30
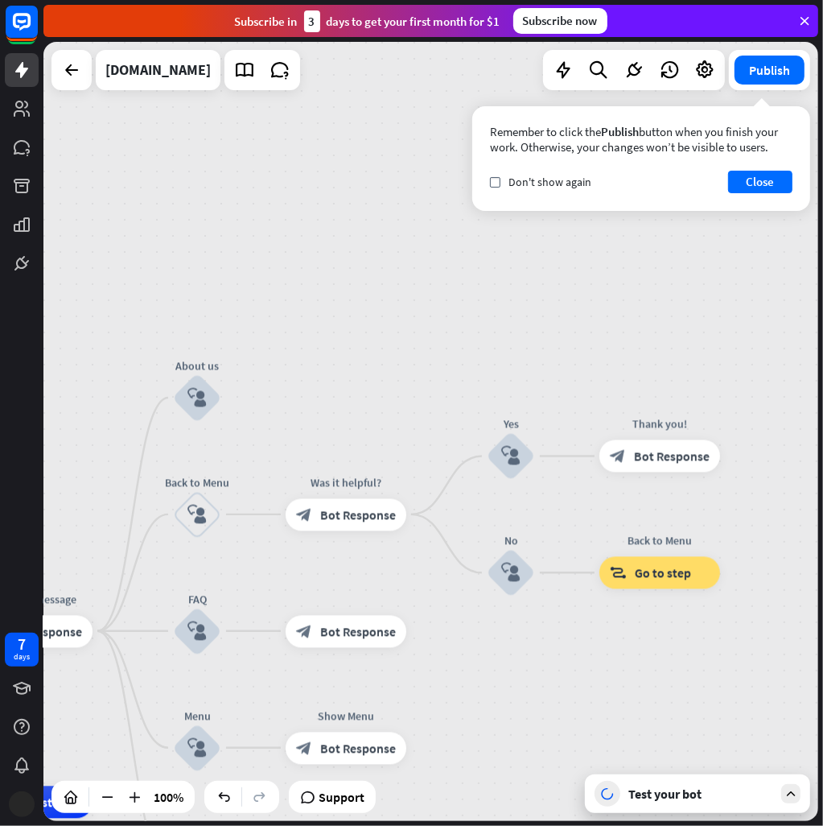
drag, startPoint x: 247, startPoint y: 482, endPoint x: 374, endPoint y: 397, distance: 153.2
click at [428, 423] on div "home_2 Start point Welcome message block_bot_response Bot Response About us blo…" at bounding box center [430, 431] width 775 height 779
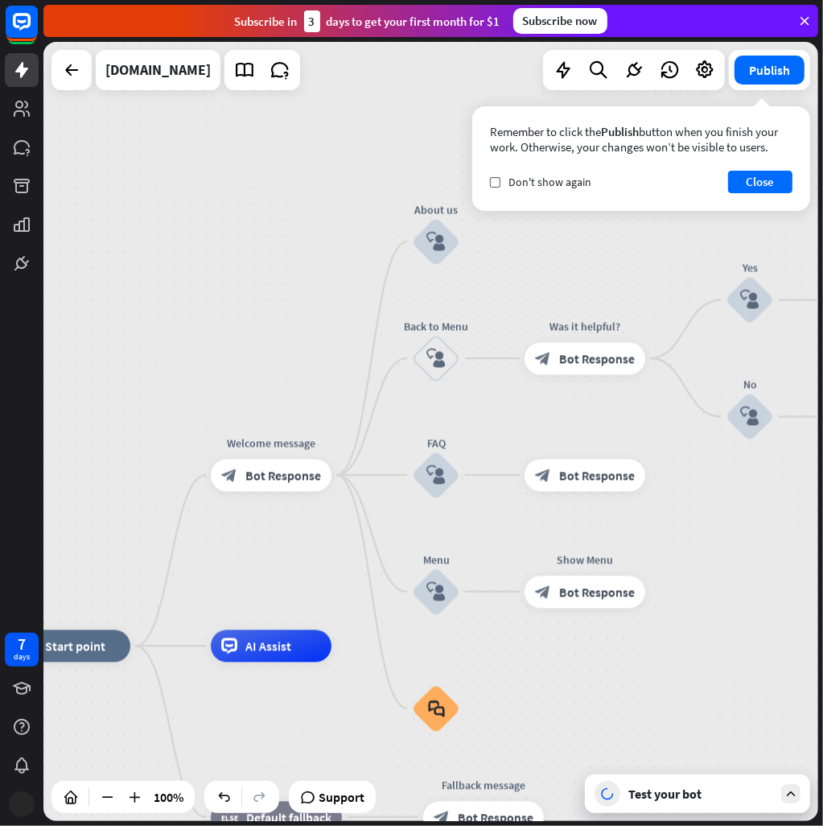
drag, startPoint x: 357, startPoint y: 361, endPoint x: 563, endPoint y: 225, distance: 247.6
click at [563, 225] on div "home_2 Start point Welcome message block_bot_response Bot Response About us blo…" at bounding box center [430, 431] width 775 height 779
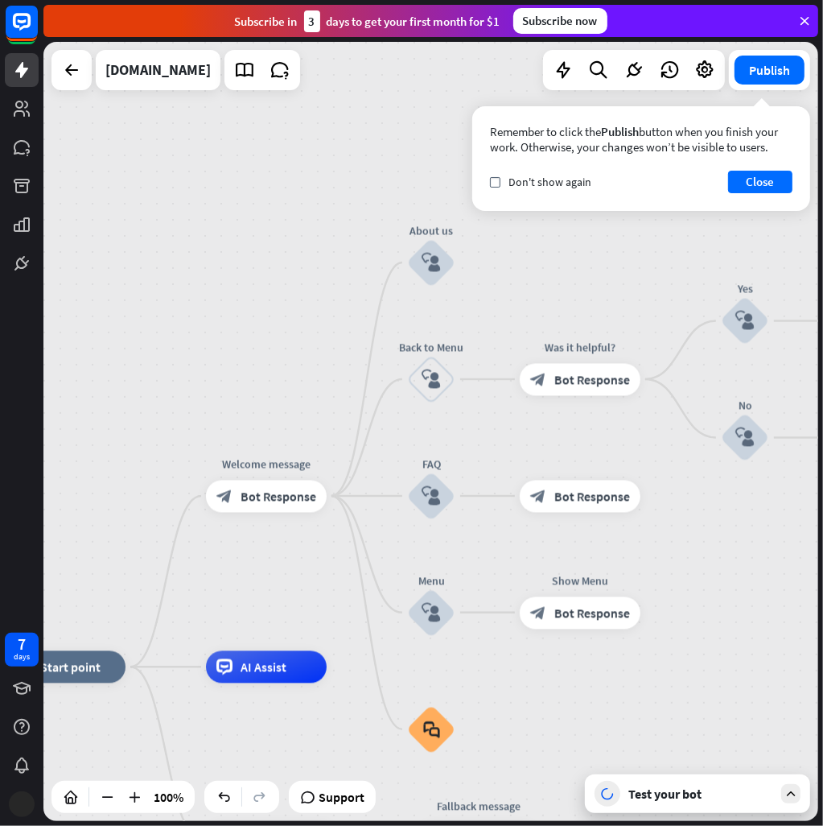
drag, startPoint x: 531, startPoint y: 236, endPoint x: 452, endPoint y: 256, distance: 82.2
click at [528, 241] on div "home_2 Start point Welcome message block_bot_response Bot Response About us blo…" at bounding box center [430, 431] width 775 height 779
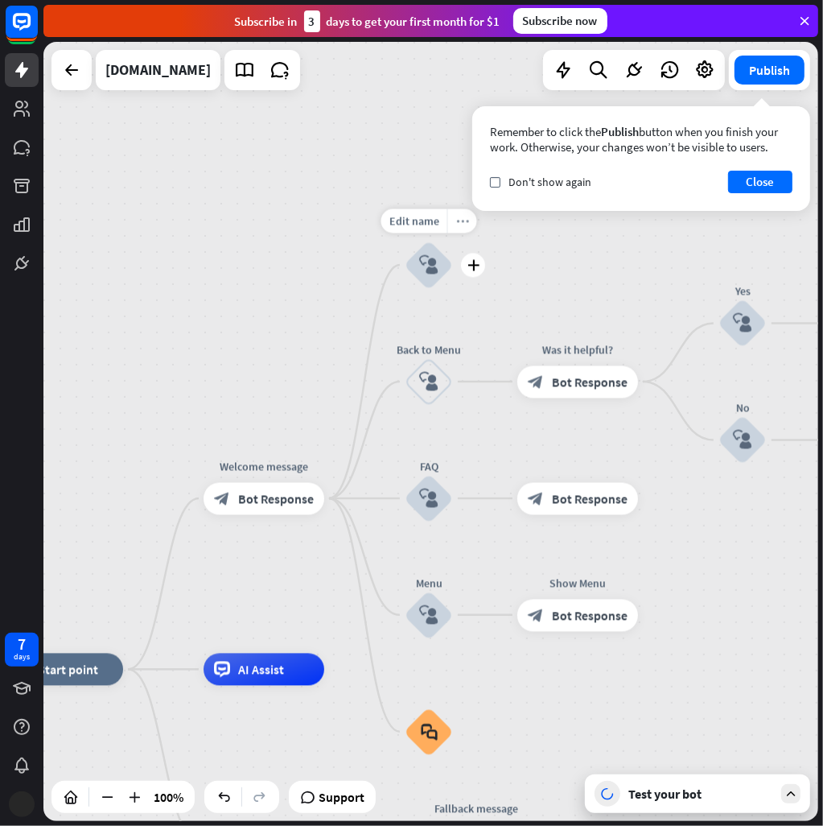
click at [454, 222] on div "more_horiz" at bounding box center [463, 220] width 30 height 24
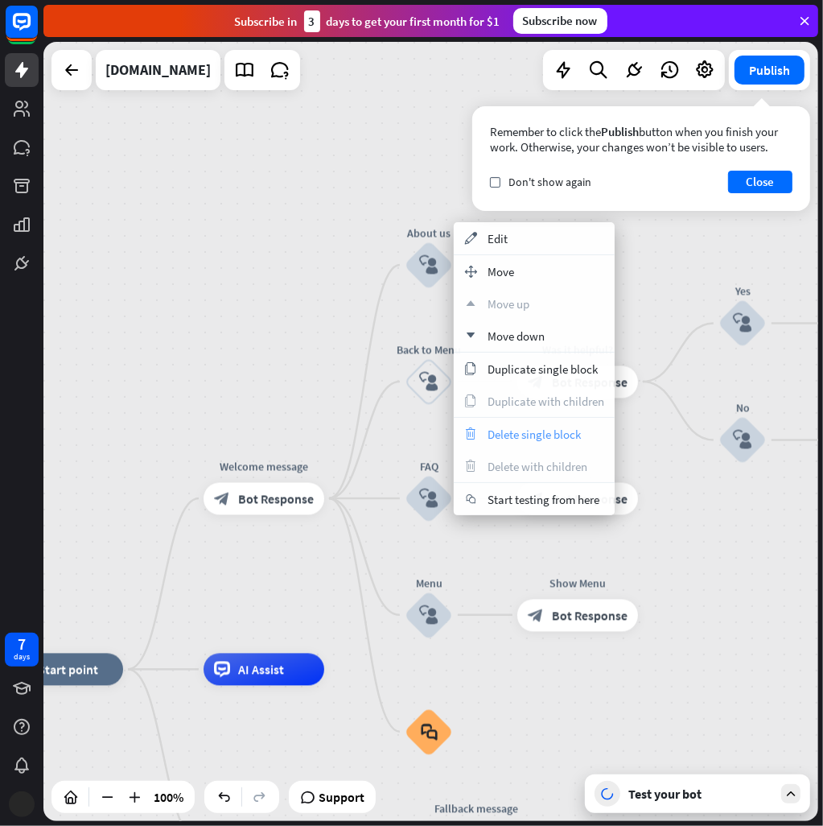
click at [557, 435] on span "Delete single block" at bounding box center [534, 434] width 93 height 15
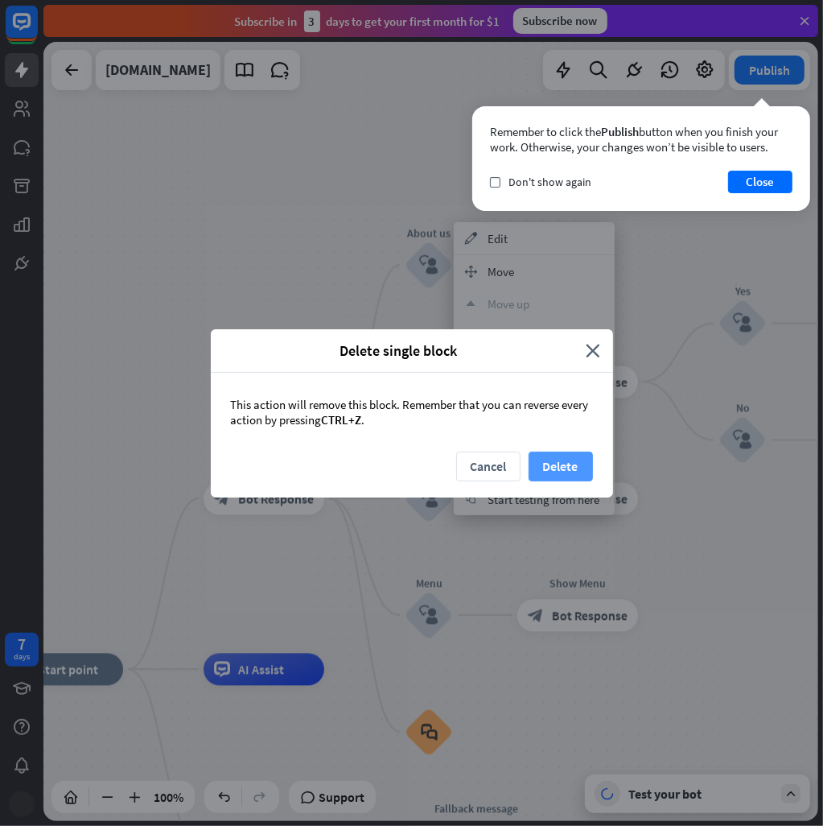
click at [560, 461] on button "Delete" at bounding box center [561, 467] width 64 height 30
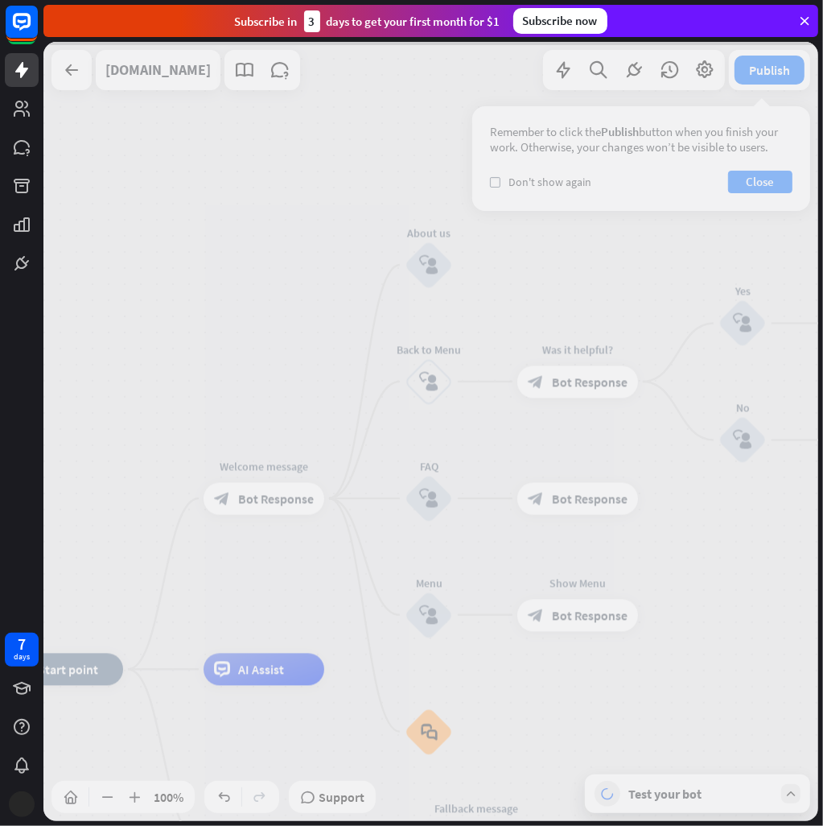
drag, startPoint x: 287, startPoint y: 555, endPoint x: 346, endPoint y: 497, distance: 83.7
click at [367, 477] on div at bounding box center [430, 431] width 775 height 779
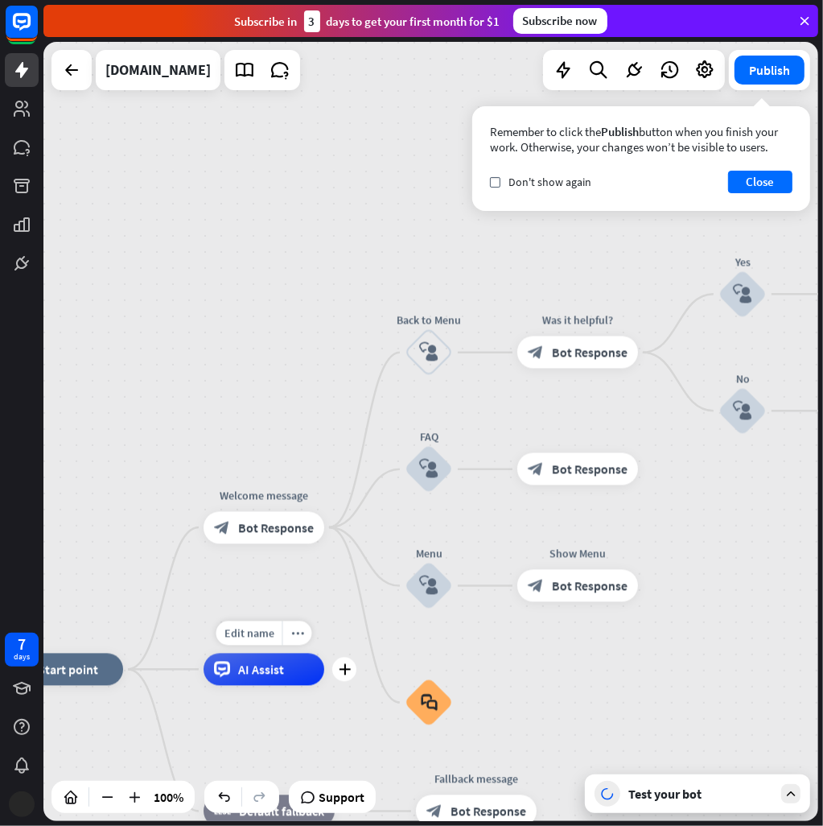
click at [241, 674] on span "AI Assist" at bounding box center [261, 670] width 46 height 16
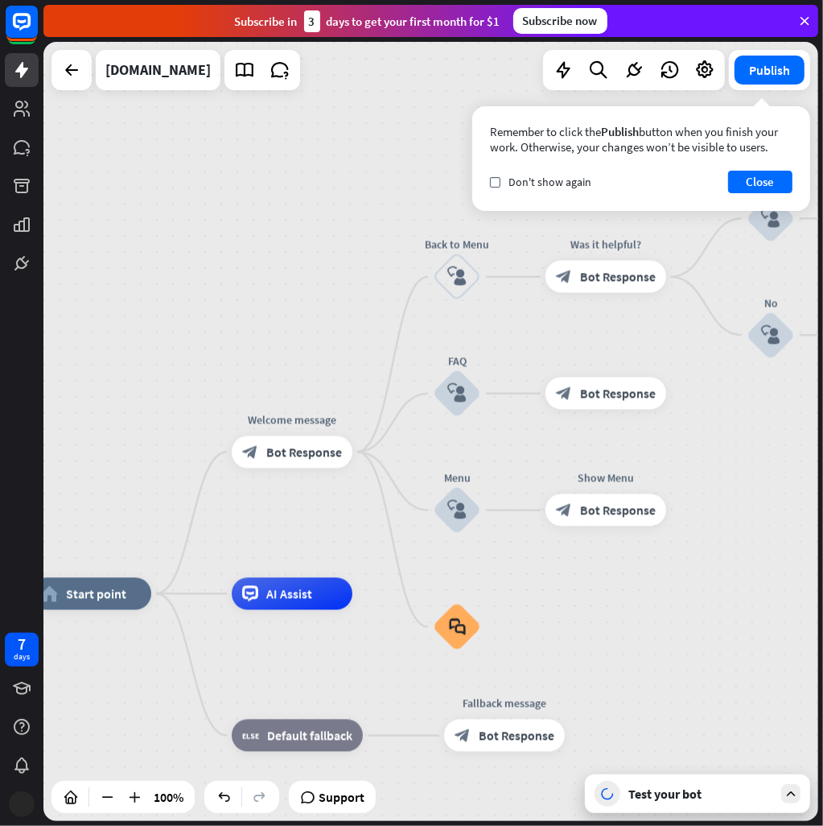
drag, startPoint x: 226, startPoint y: 730, endPoint x: 254, endPoint y: 656, distance: 79.2
drag, startPoint x: 283, startPoint y: 604, endPoint x: 345, endPoint y: 617, distance: 63.5
click at [345, 610] on div "Edit name more_horiz plus AI Assist" at bounding box center [292, 594] width 121 height 32
drag, startPoint x: 317, startPoint y: 604, endPoint x: 378, endPoint y: 592, distance: 61.6
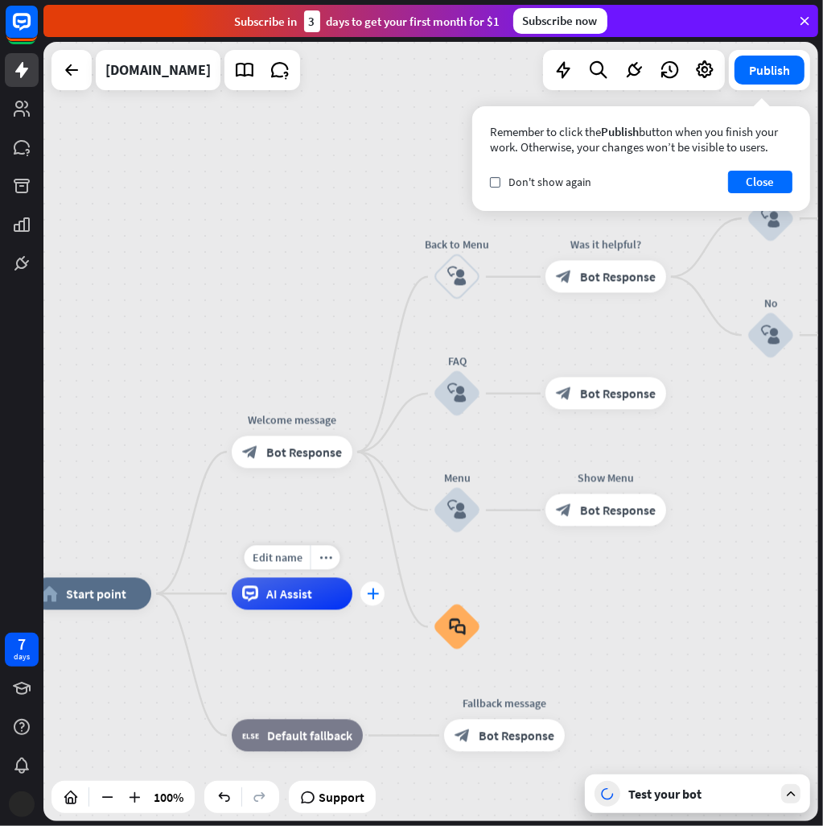
click at [353, 592] on div "Edit name more_horiz plus AI Assist" at bounding box center [292, 594] width 121 height 32
click at [296, 600] on span "AI Assist" at bounding box center [289, 594] width 46 height 16
click at [687, 793] on div "Test your bot" at bounding box center [701, 794] width 145 height 16
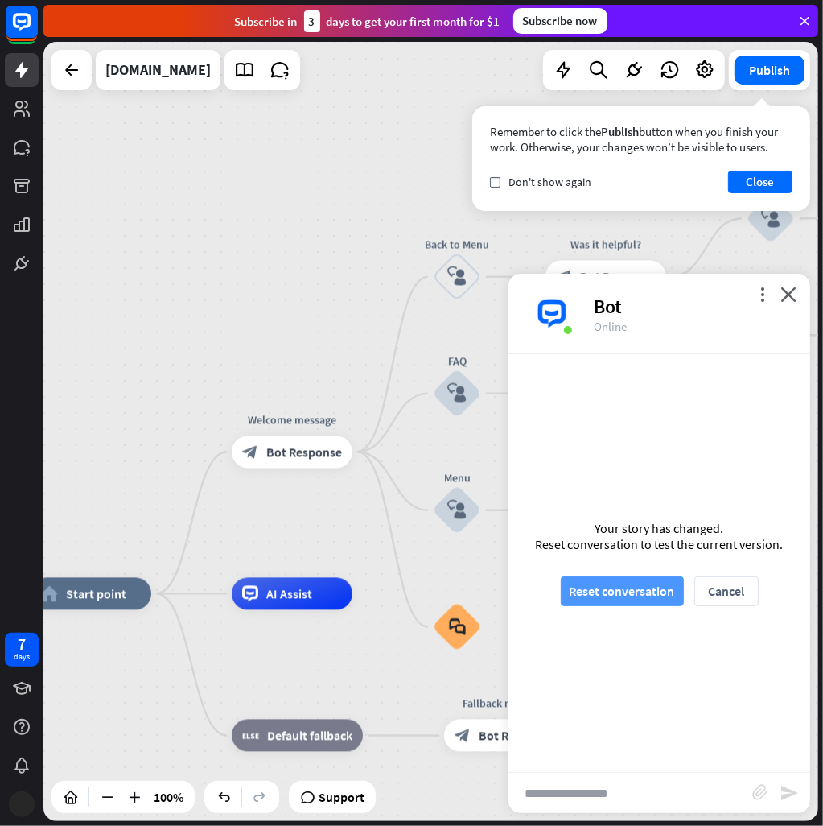
click at [628, 593] on button "Reset conversation" at bounding box center [622, 591] width 123 height 30
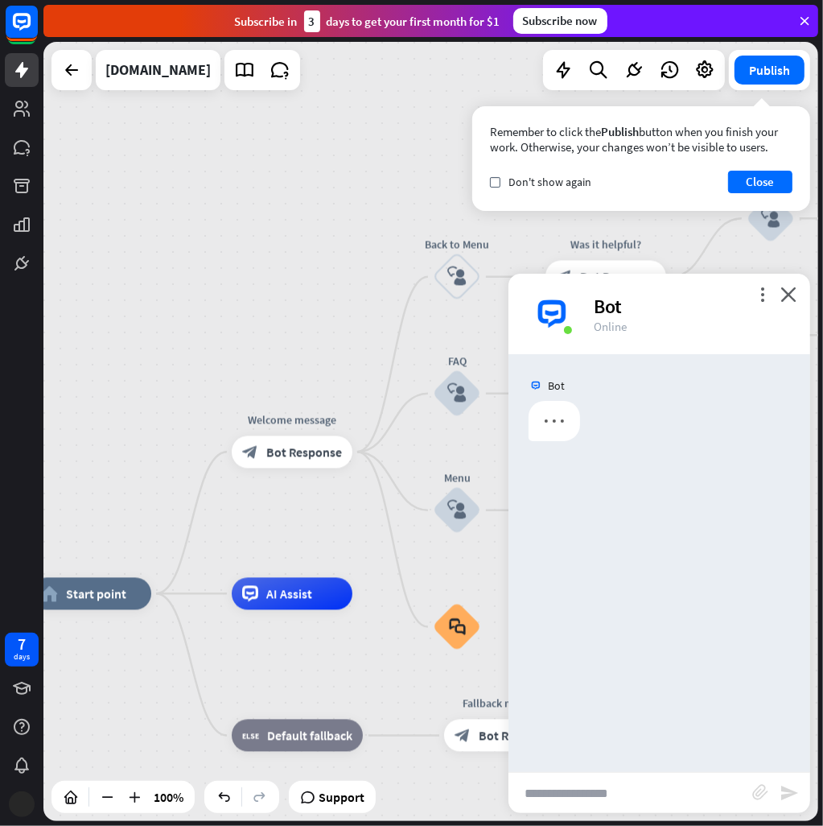
scroll to position [0, 0]
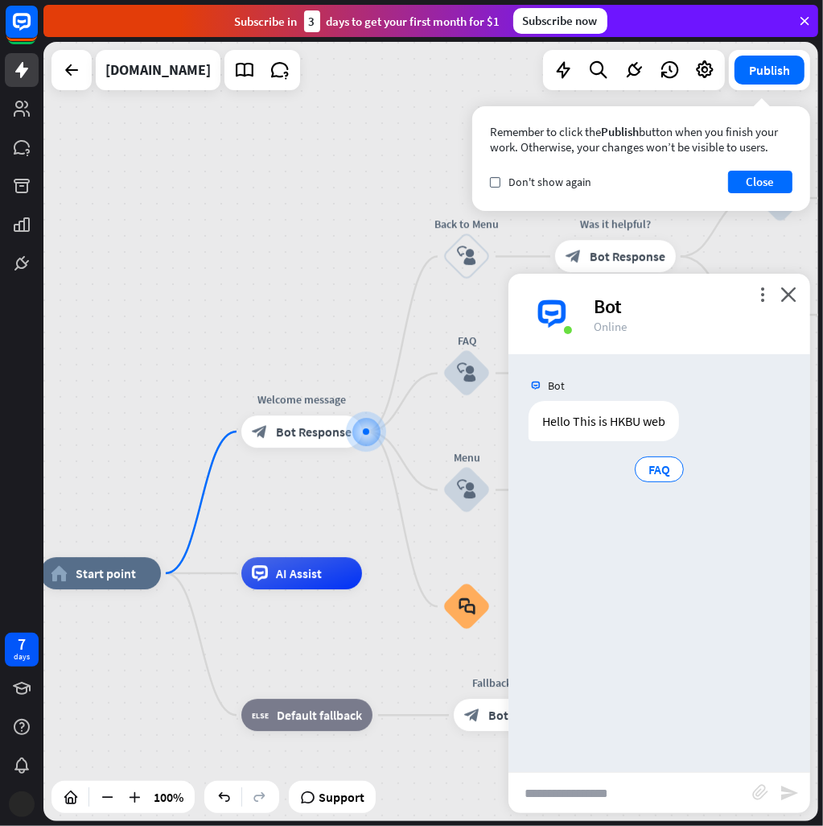
click at [644, 794] on input "text" at bounding box center [631, 793] width 244 height 40
click at [675, 476] on div "FAQ" at bounding box center [659, 469] width 49 height 26
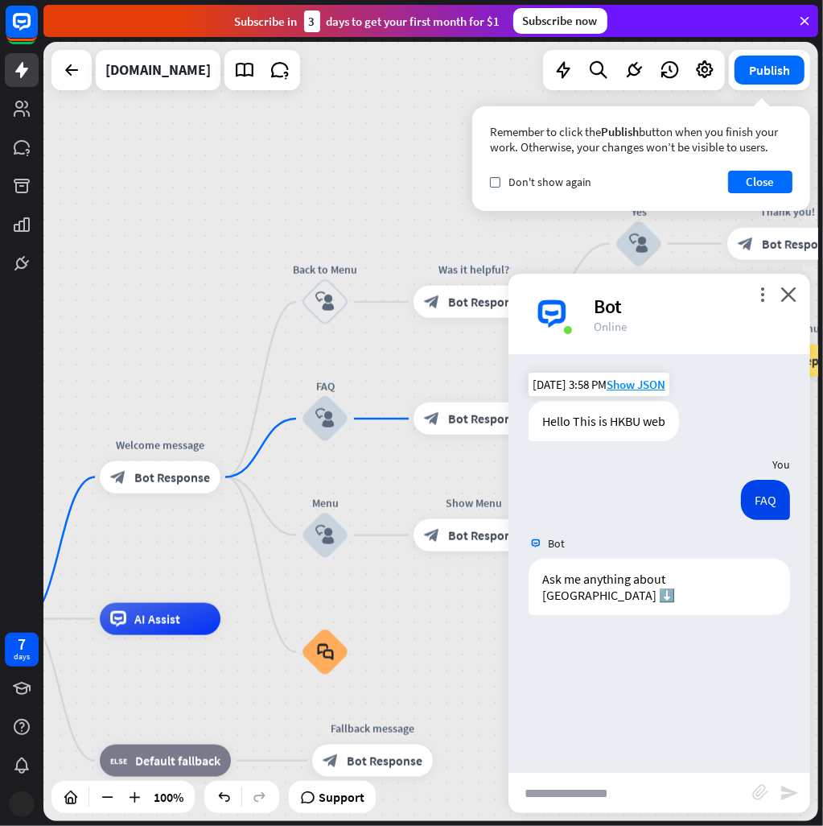
drag, startPoint x: 385, startPoint y: 693, endPoint x: 536, endPoint y: 680, distance: 151.9
click at [536, 680] on div "home_2 Start point Welcome message block_bot_response Bot Response Back to Menu…" at bounding box center [430, 431] width 775 height 779
click at [596, 783] on input "text" at bounding box center [631, 793] width 244 height 40
type input "*"
type input "****"
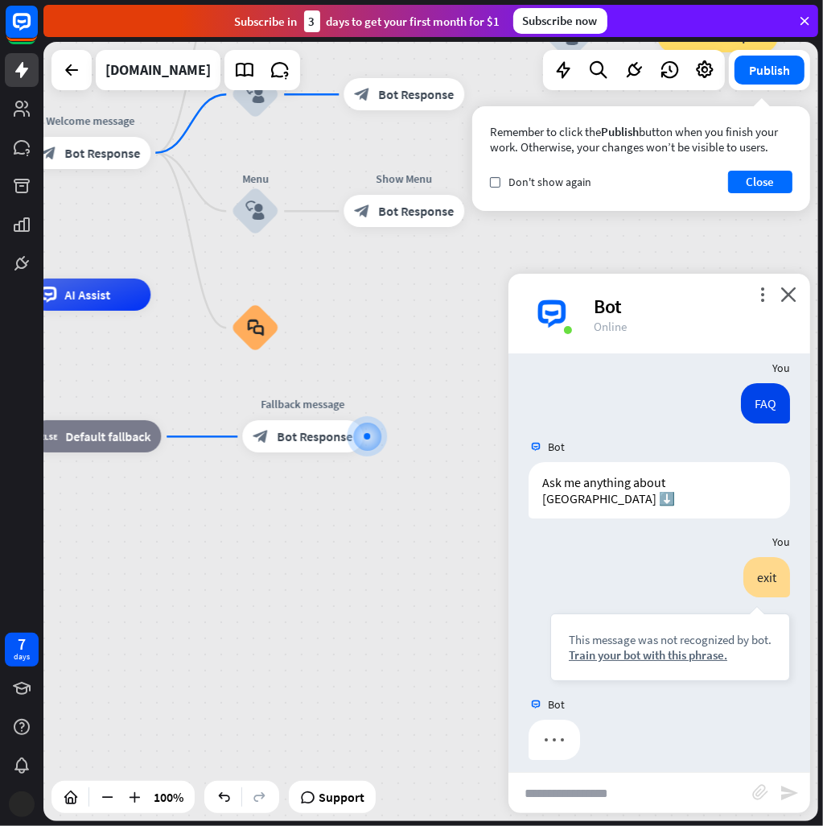
scroll to position [108, 0]
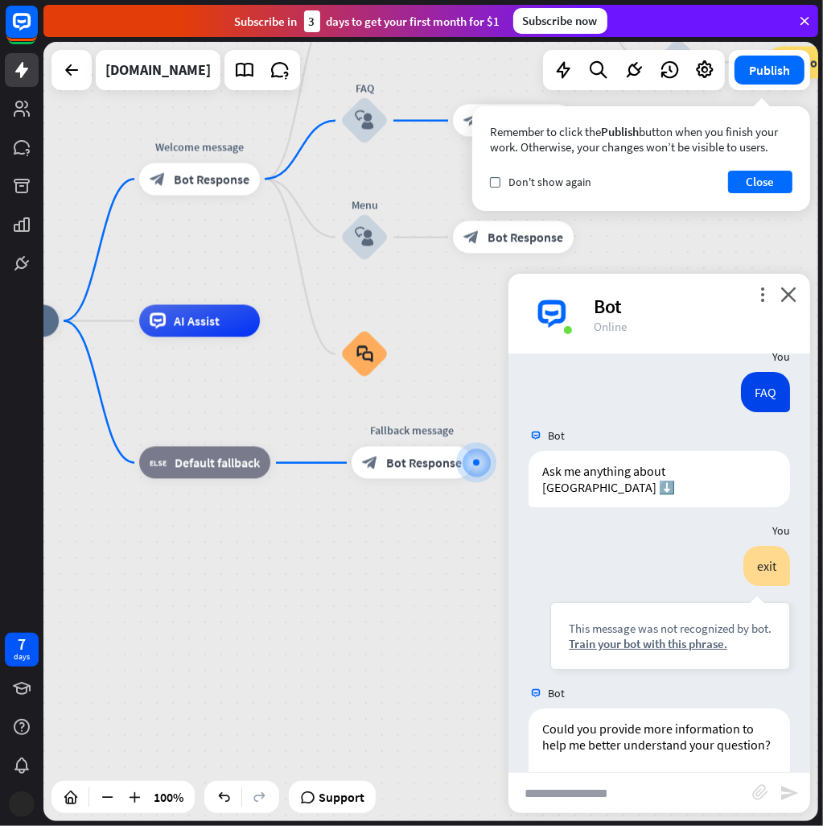
drag, startPoint x: 271, startPoint y: 661, endPoint x: 300, endPoint y: 675, distance: 32.0
click at [300, 675] on div "home_2 Start point Welcome message block_bot_response Bot Response Back to Menu…" at bounding box center [325, 709] width 775 height 779
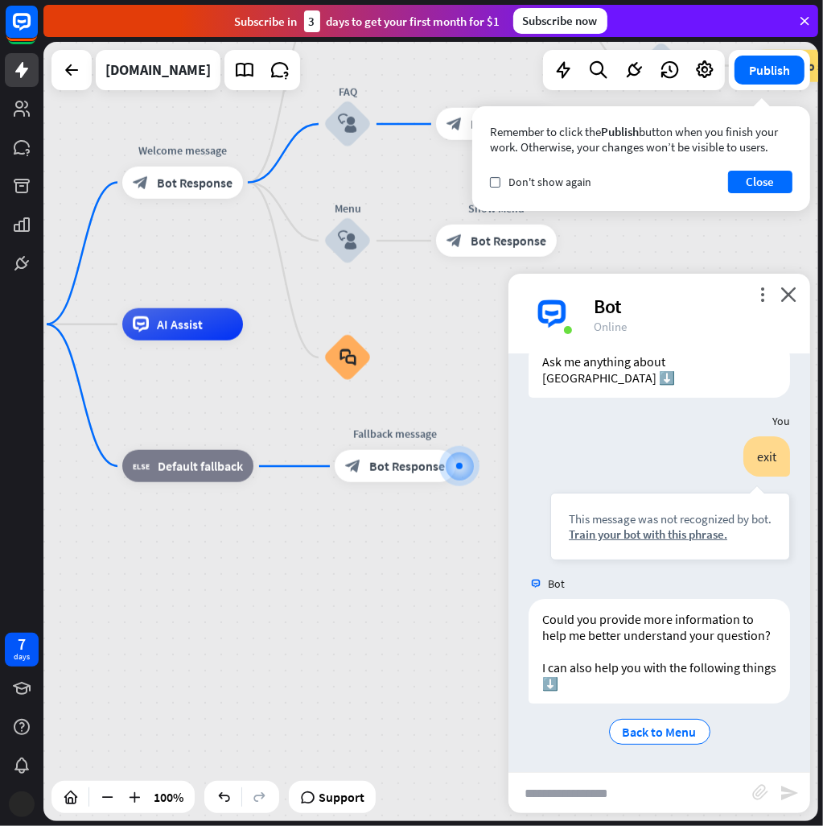
drag, startPoint x: 341, startPoint y: 669, endPoint x: 480, endPoint y: 738, distance: 154.8
click at [370, 691] on div "home_2 Start point Welcome message block_bot_response Bot Response Back to Menu…" at bounding box center [308, 713] width 775 height 779
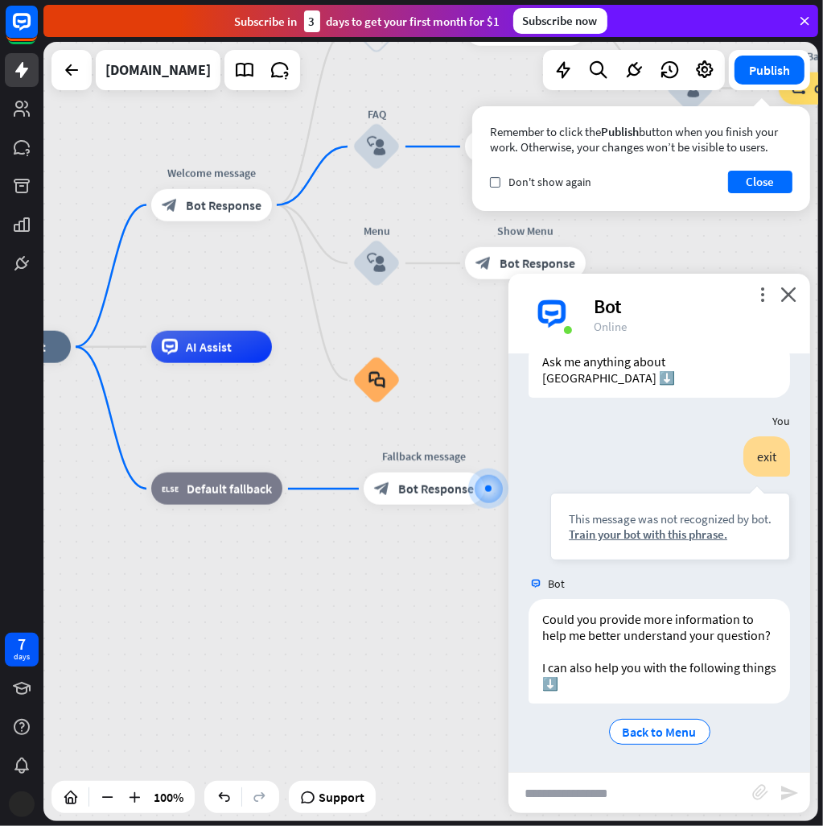
click at [612, 799] on input "text" at bounding box center [631, 793] width 244 height 40
type input "*"
paste input "**********"
type input "**********"
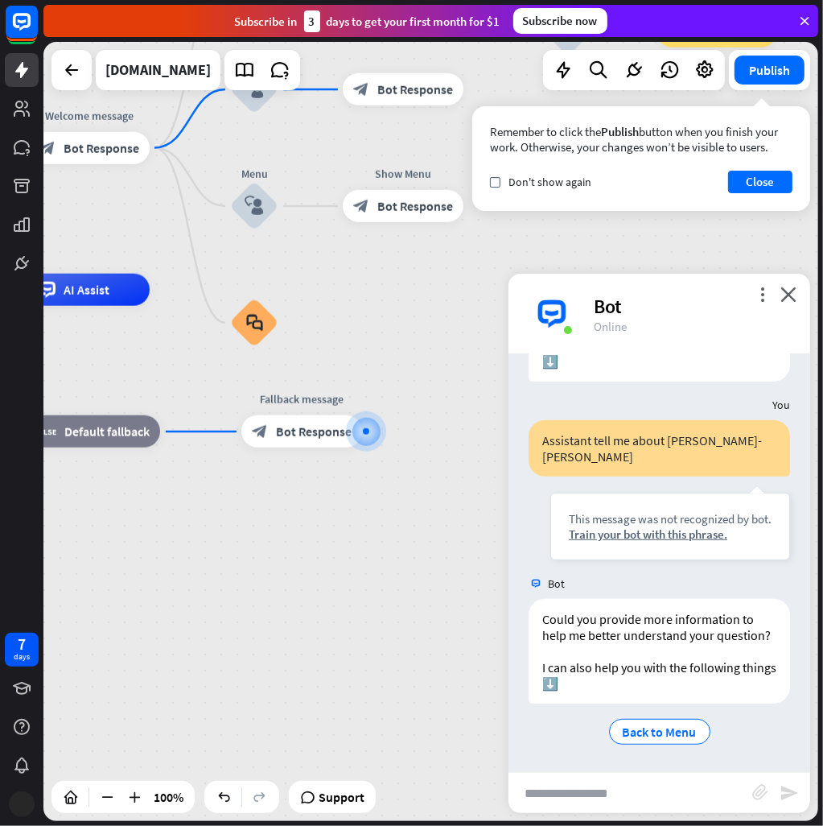
scroll to position [570, 0]
drag, startPoint x: 577, startPoint y: 770, endPoint x: 583, endPoint y: 785, distance: 15.5
click at [580, 779] on div "more_vert close Bot Online Bot Hello This is HKBU web [DATE] 3:58 PM Show JSON …" at bounding box center [660, 543] width 302 height 539
click at [597, 808] on input "text" at bounding box center [631, 793] width 244 height 40
paste input "**********"
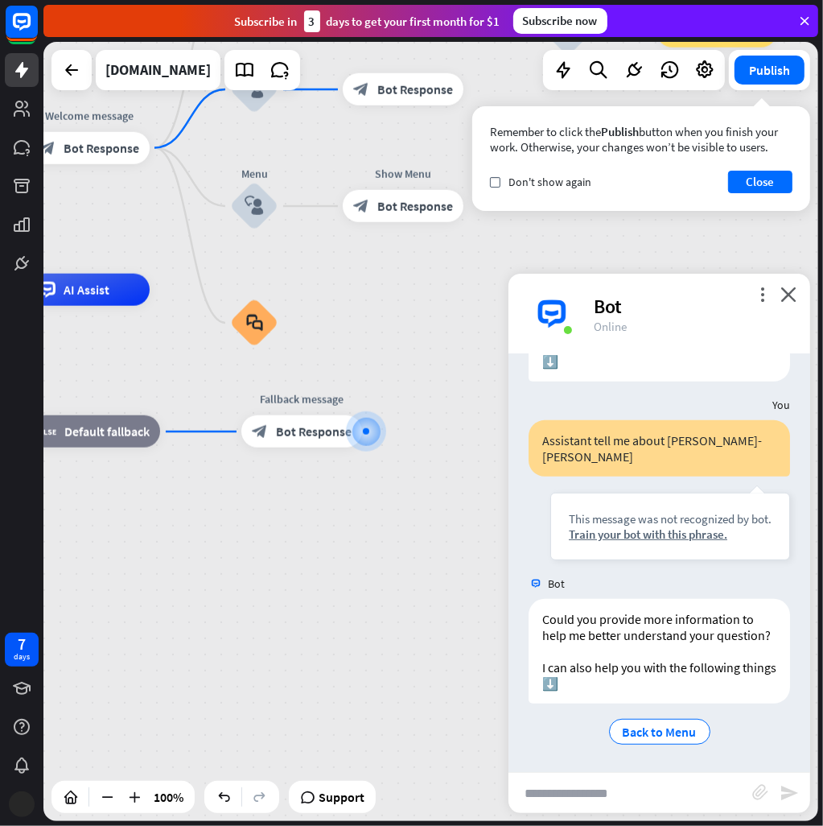
type input "**********"
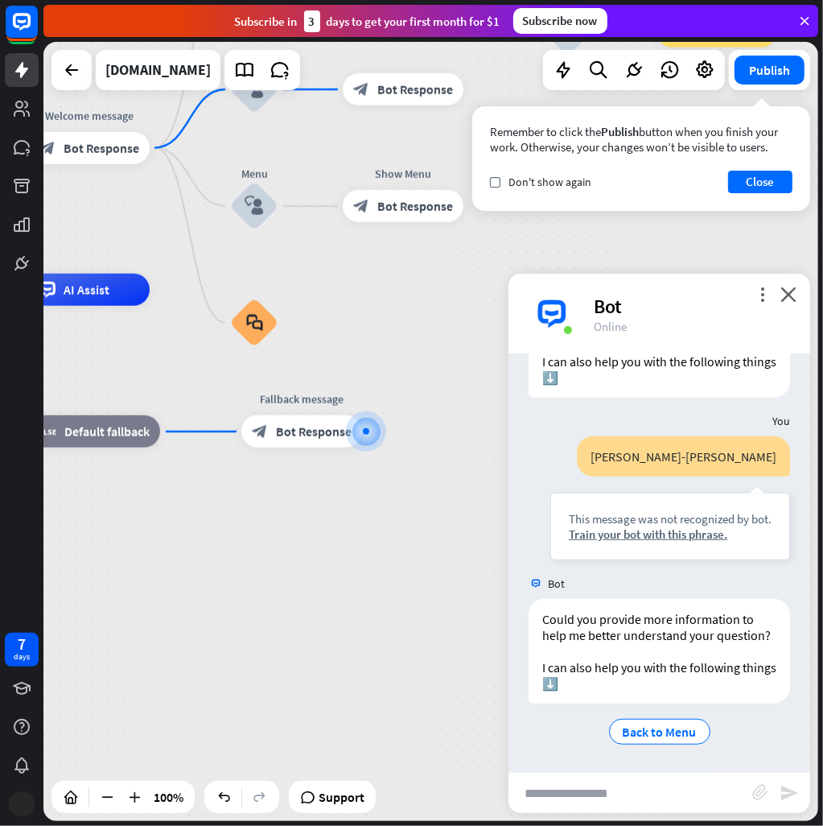
scroll to position [892, 0]
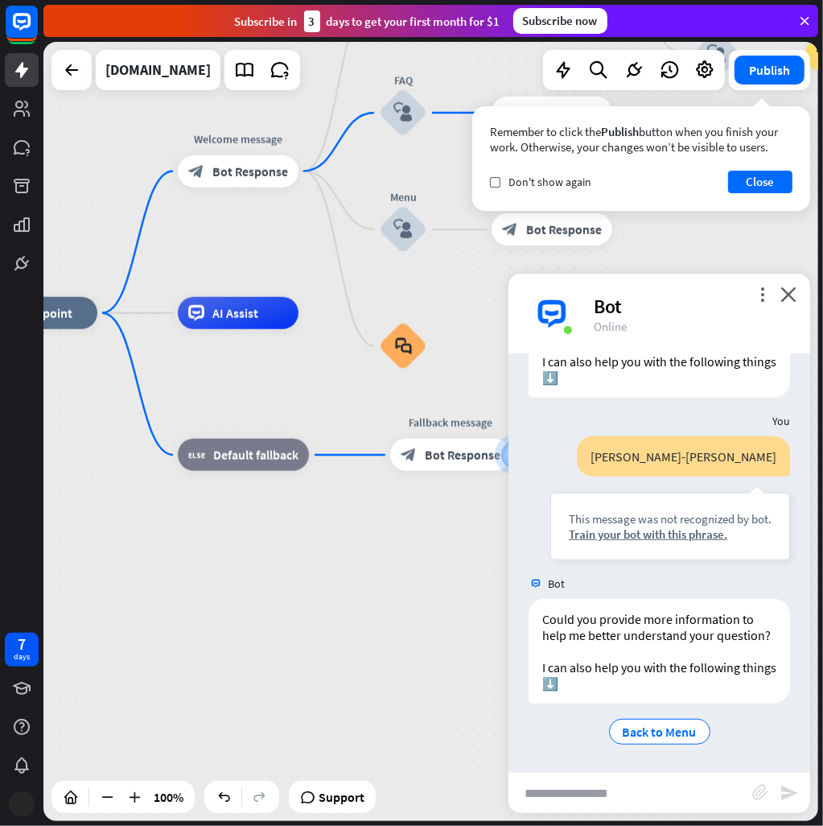
drag, startPoint x: 303, startPoint y: 601, endPoint x: 404, endPoint y: 619, distance: 102.3
click at [411, 619] on div "home_2 Start point Welcome message block_bot_response Bot Response Back to Menu…" at bounding box center [364, 702] width 775 height 779
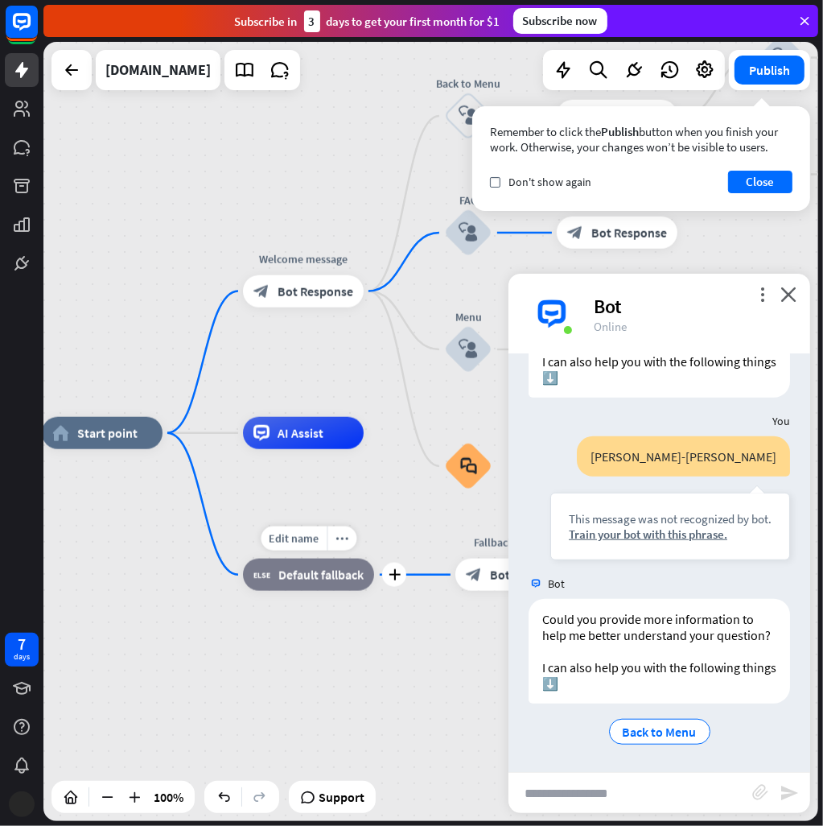
drag, startPoint x: 264, startPoint y: 514, endPoint x: 282, endPoint y: 512, distance: 17.8
click at [243, 591] on div "Edit name more_horiz plus block_fallback Default fallback" at bounding box center [308, 575] width 131 height 32
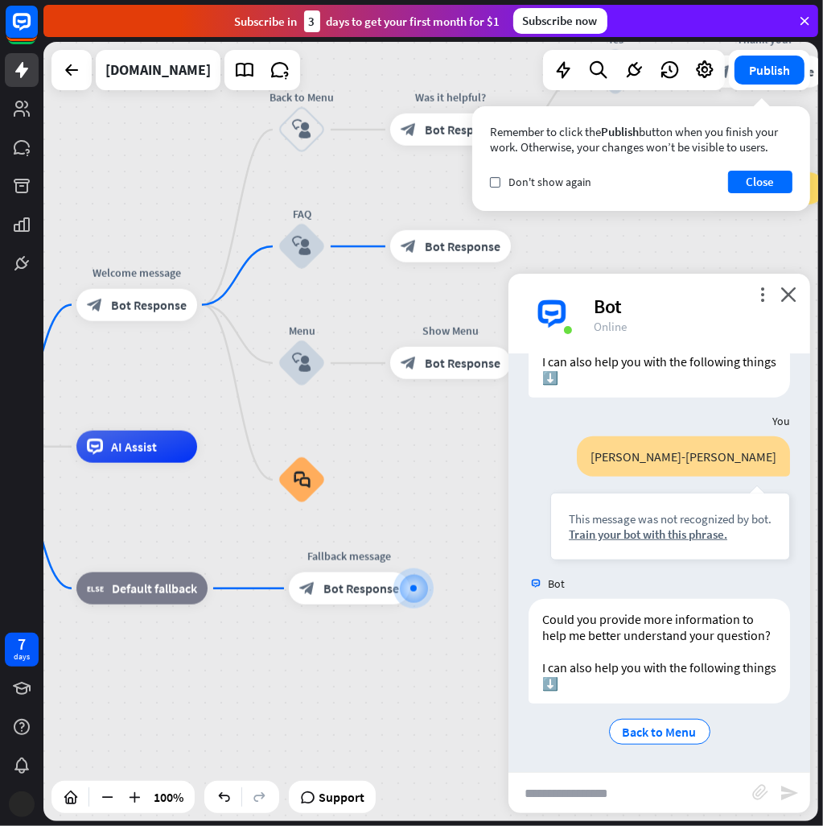
drag, startPoint x: 211, startPoint y: 522, endPoint x: 252, endPoint y: 532, distance: 42.2
click at [124, 527] on div "home_2 Start point Welcome message block_bot_response Bot Response Back to Menu…" at bounding box center [262, 836] width 775 height 779
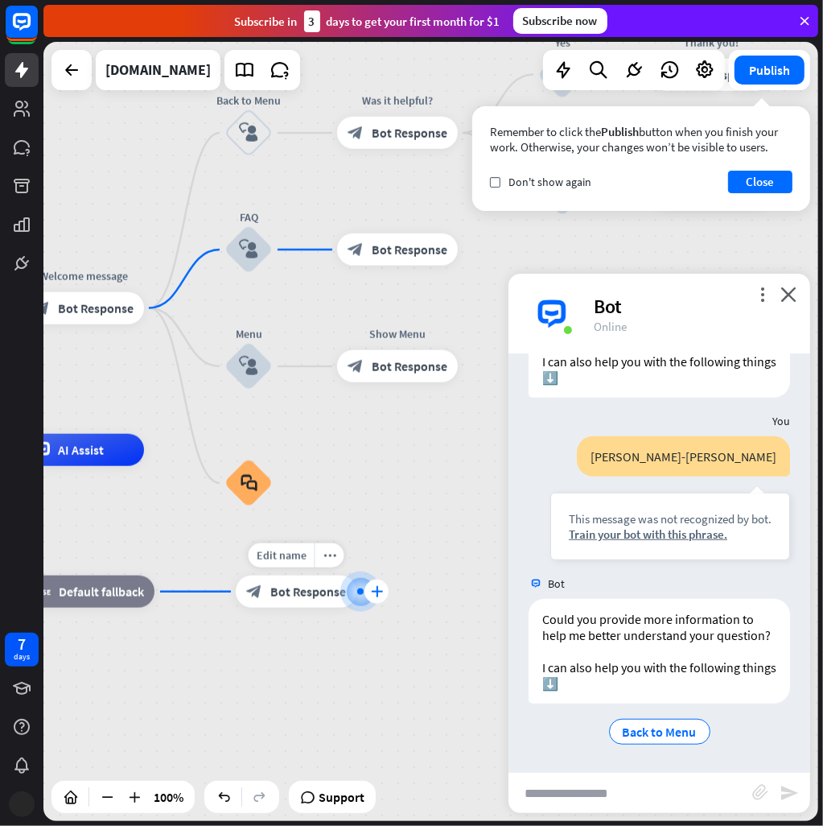
click at [377, 590] on icon "plus" at bounding box center [377, 591] width 12 height 11
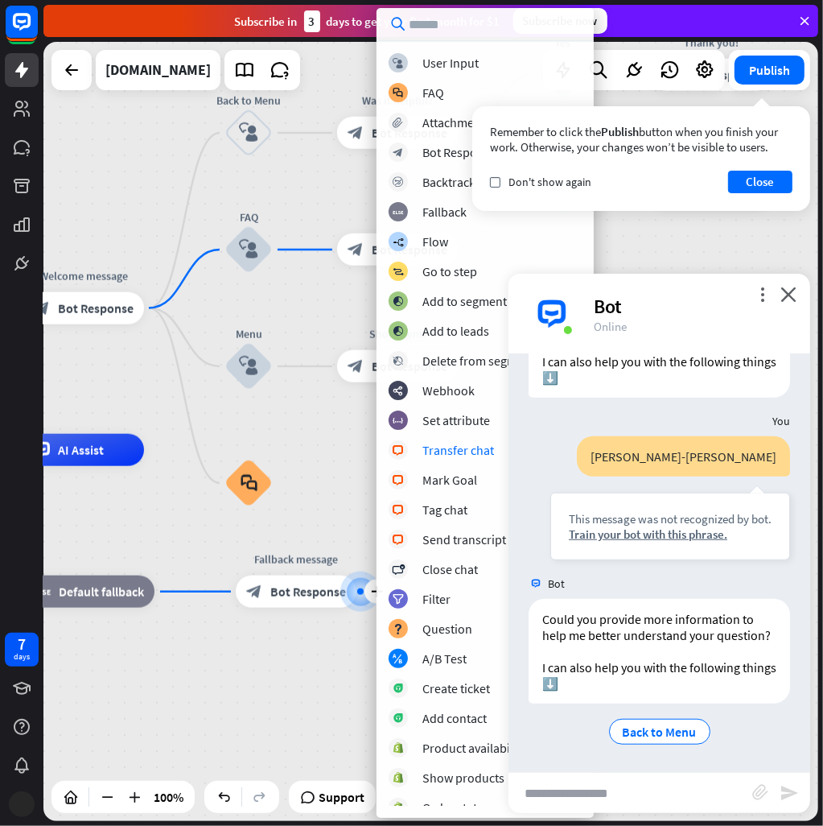
click at [439, 34] on input "text" at bounding box center [485, 24] width 217 height 32
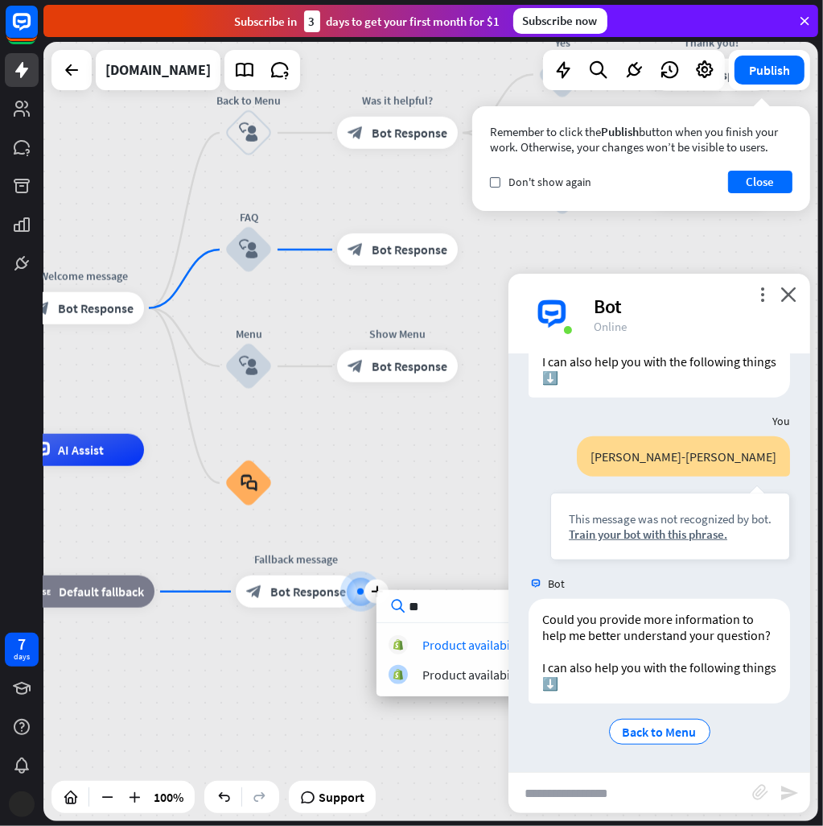
type input "*"
type input "**"
click at [447, 517] on div "home_2 Start point Welcome message block_bot_response Bot Response Back to Menu…" at bounding box center [209, 839] width 775 height 779
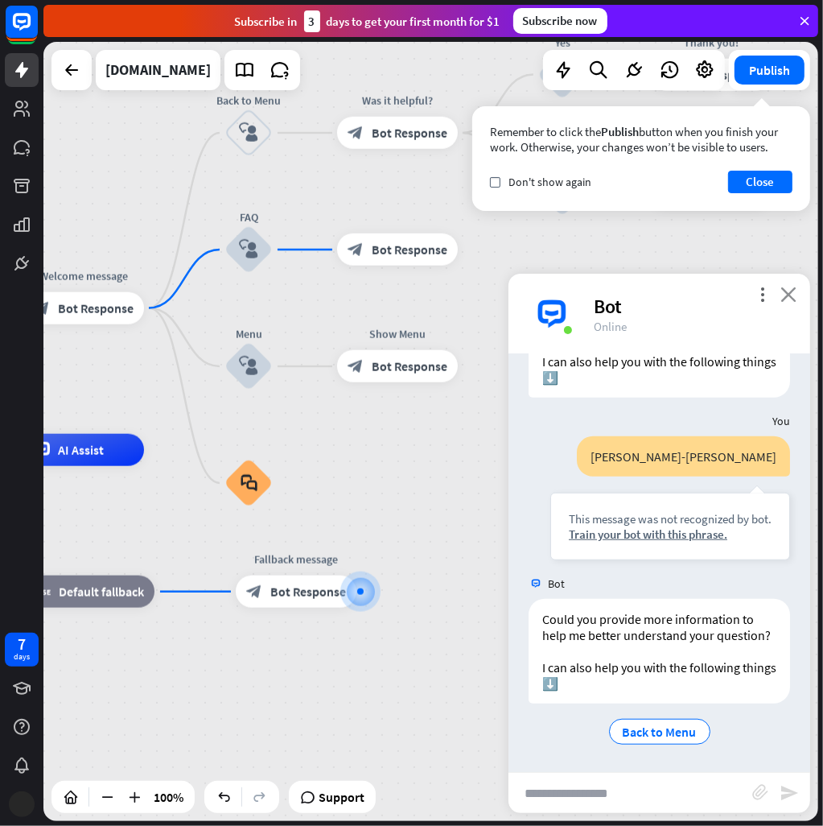
click at [791, 297] on icon "close" at bounding box center [789, 294] width 16 height 15
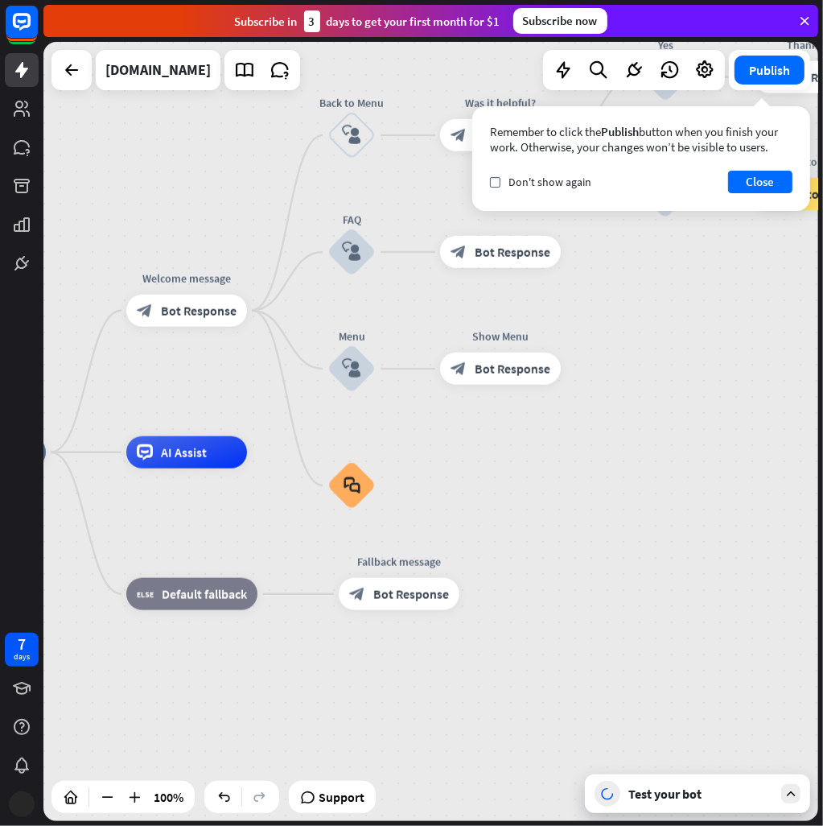
drag, startPoint x: 464, startPoint y: 486, endPoint x: 499, endPoint y: 514, distance: 45.3
click at [693, 509] on div "home_2 Start point Welcome message block_bot_response Bot Response Back to Menu…" at bounding box center [312, 841] width 775 height 779
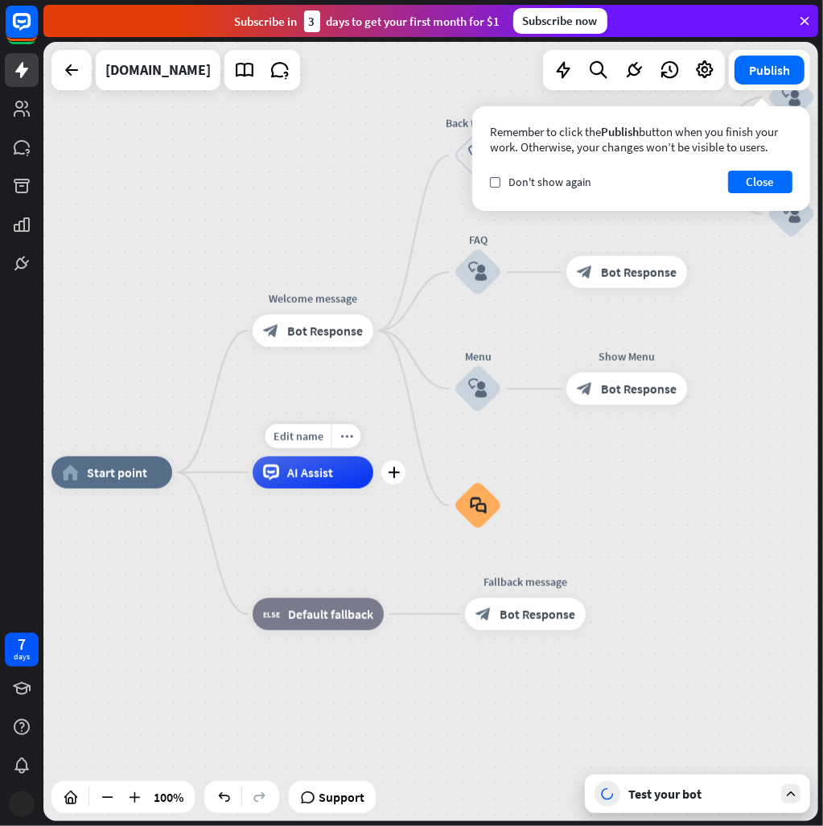
click at [324, 482] on div "AI Assist" at bounding box center [313, 472] width 121 height 32
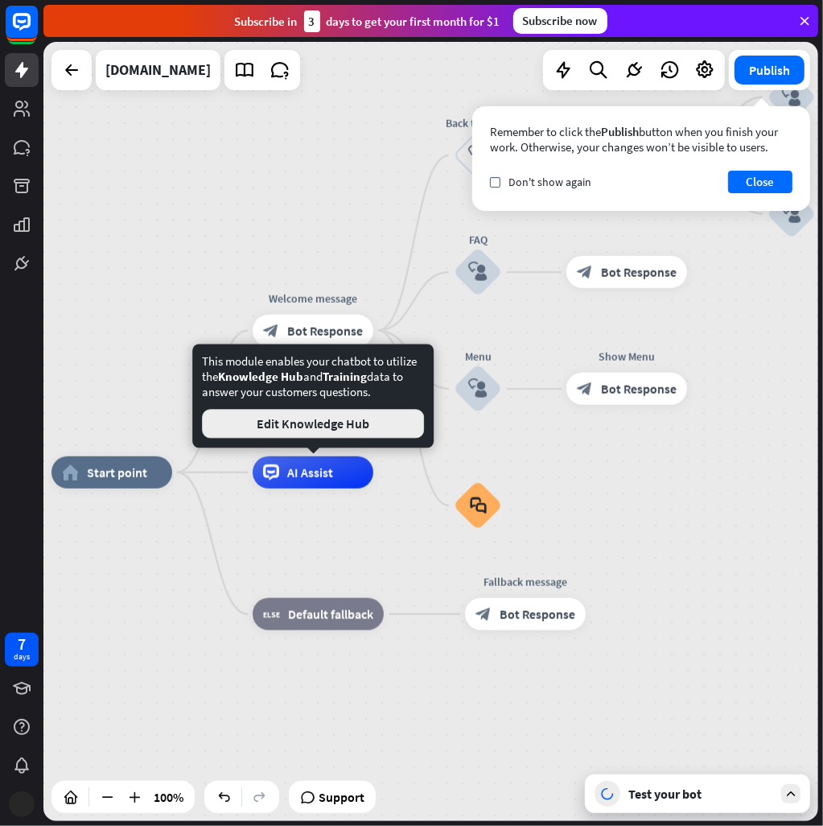
click at [332, 426] on button "Edit Knowledge Hub" at bounding box center [313, 423] width 222 height 29
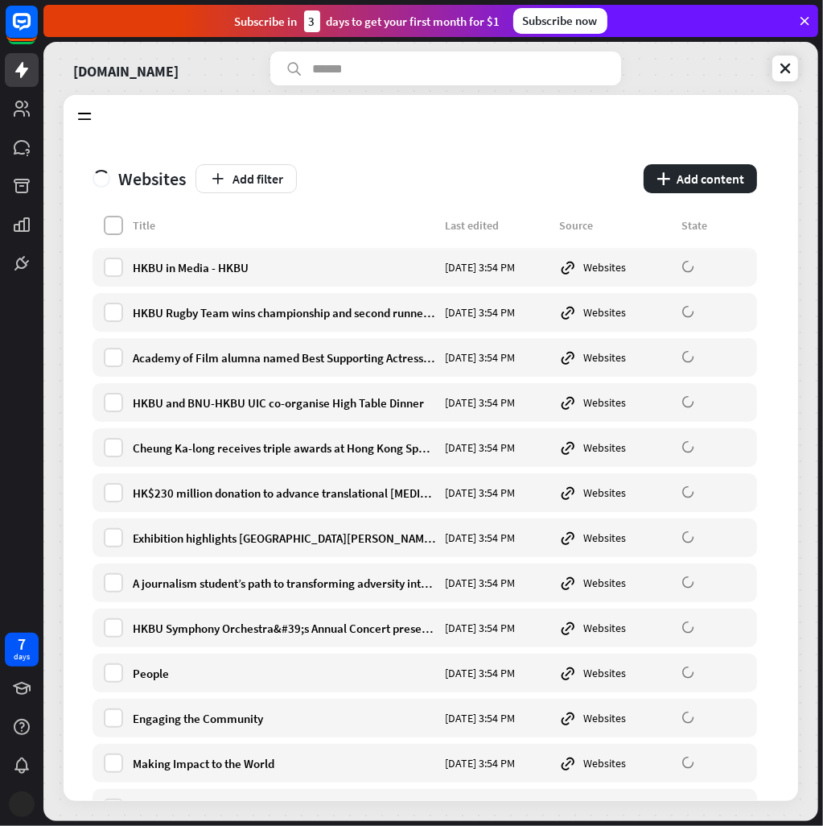
click at [110, 229] on label at bounding box center [113, 225] width 19 height 19
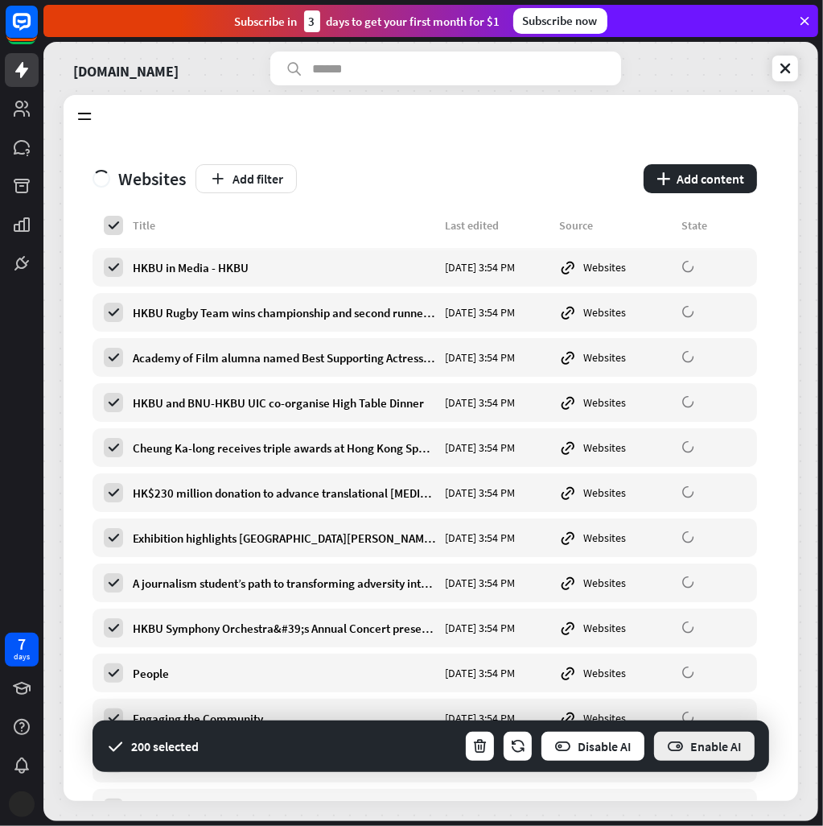
click at [689, 737] on button "Enable AI" at bounding box center [705, 746] width 104 height 32
